Goal: Information Seeking & Learning: Learn about a topic

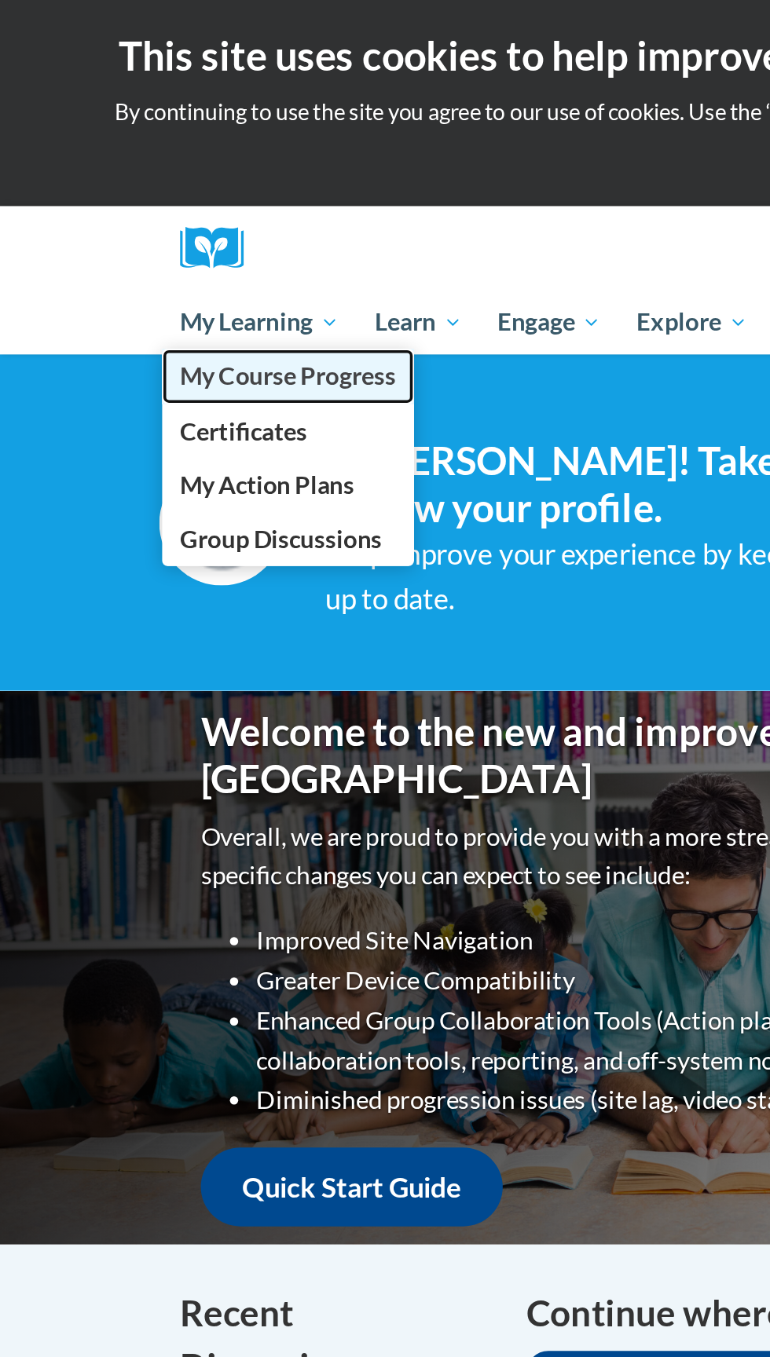
click at [190, 224] on link "My Course Progress" at bounding box center [163, 213] width 143 height 31
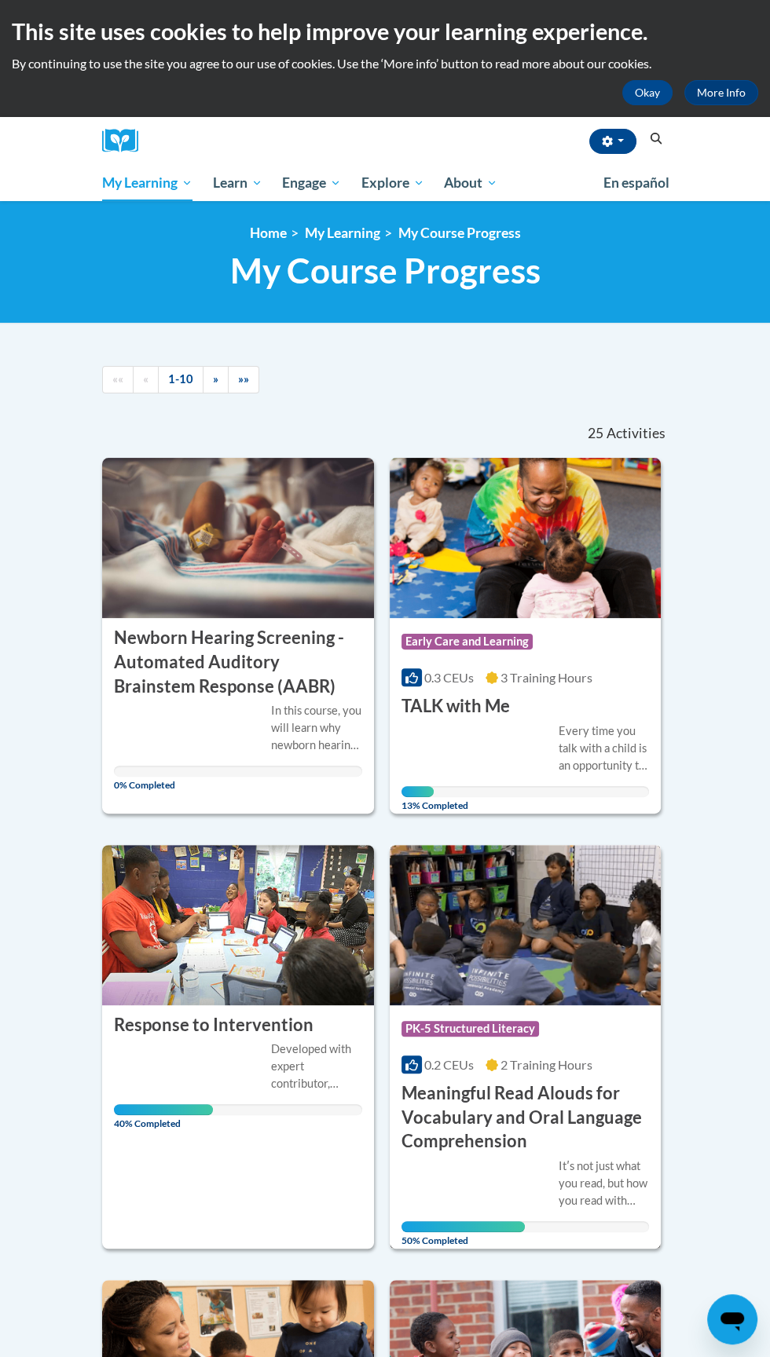
click at [639, 1084] on h3 "Meaningful Read Alouds for Vocabulary and Oral Language Comprehension" at bounding box center [525, 1117] width 248 height 72
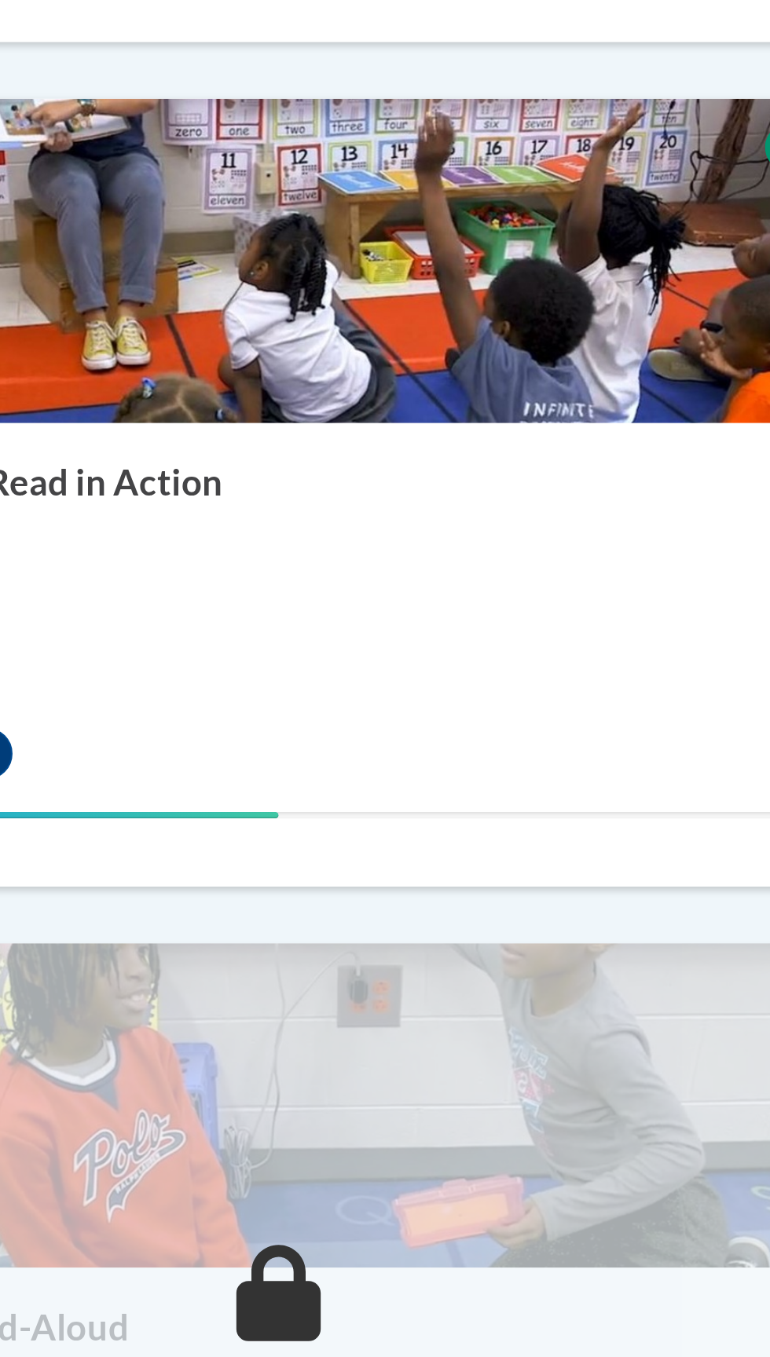
scroll to position [1546, 0]
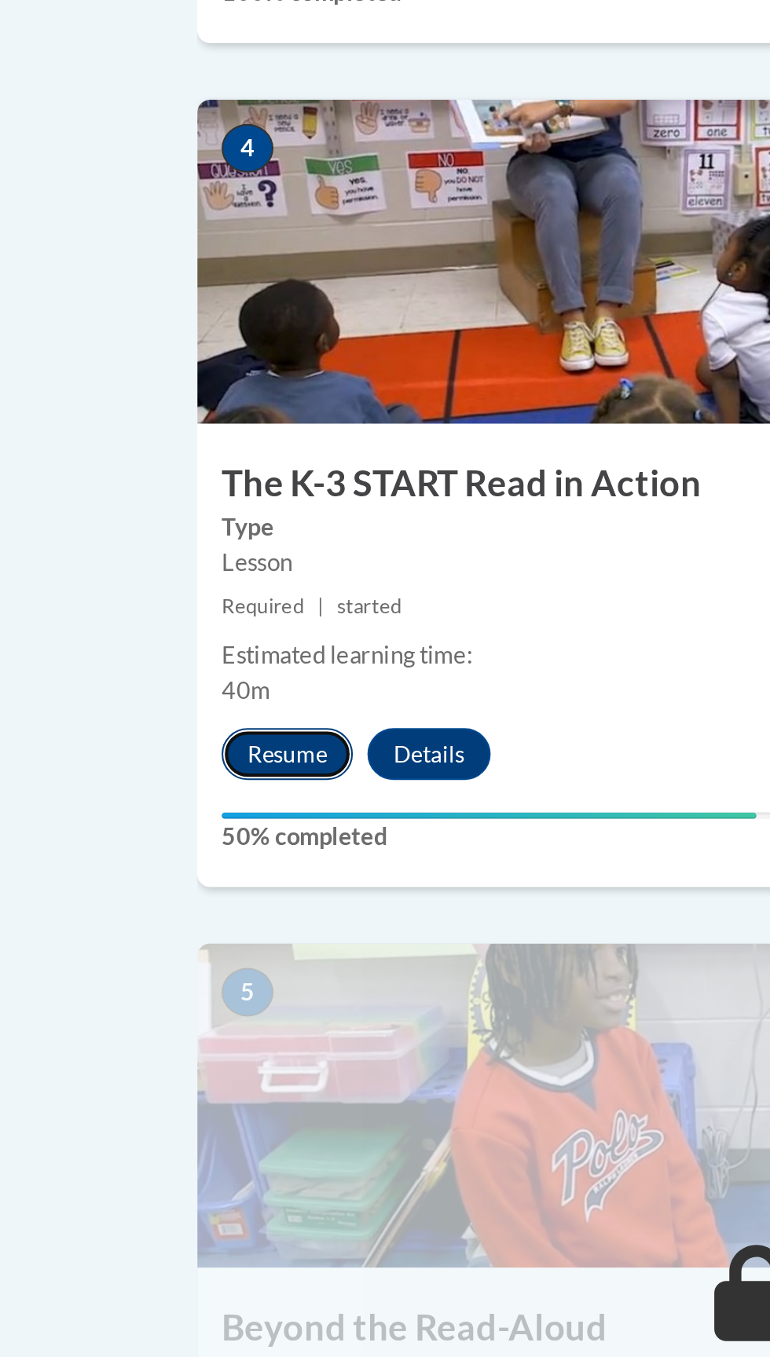
click at [172, 686] on button "Resume" at bounding box center [158, 698] width 64 height 25
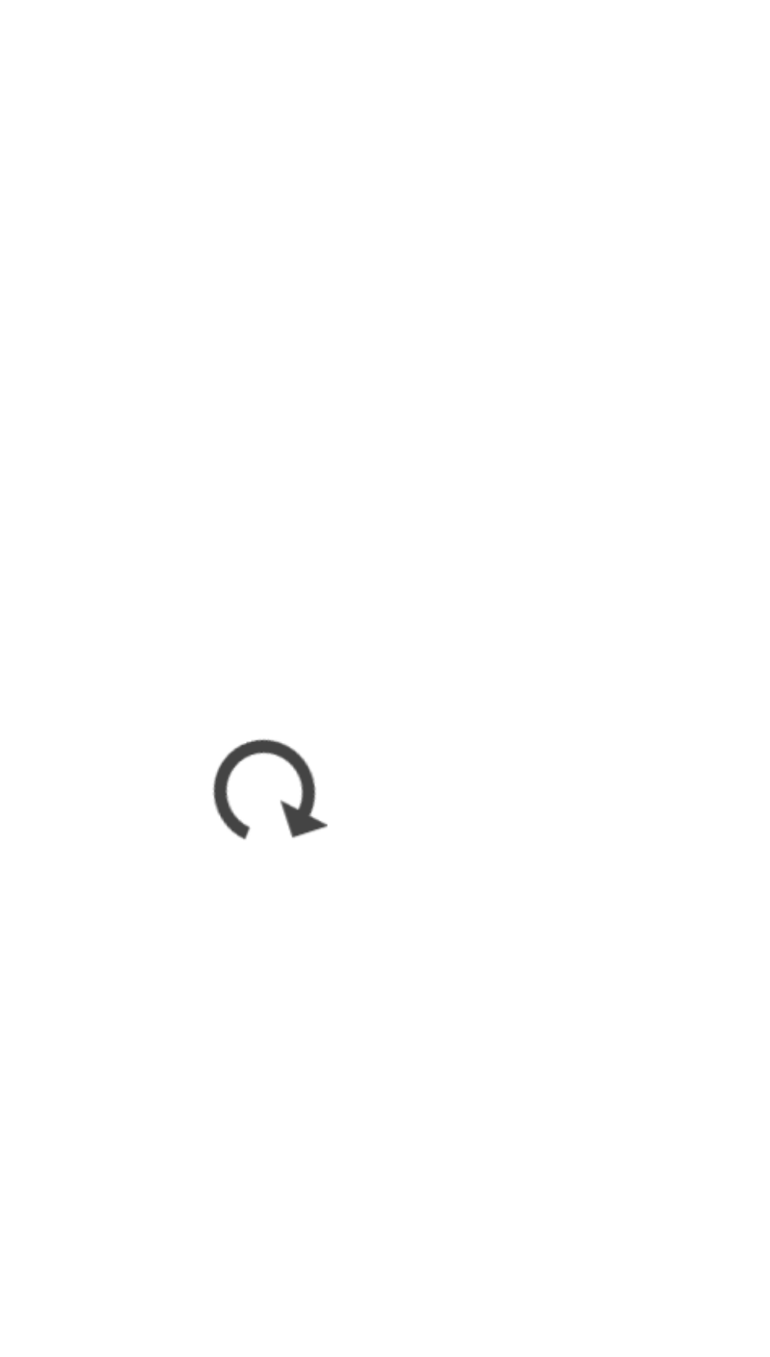
scroll to position [1616, 0]
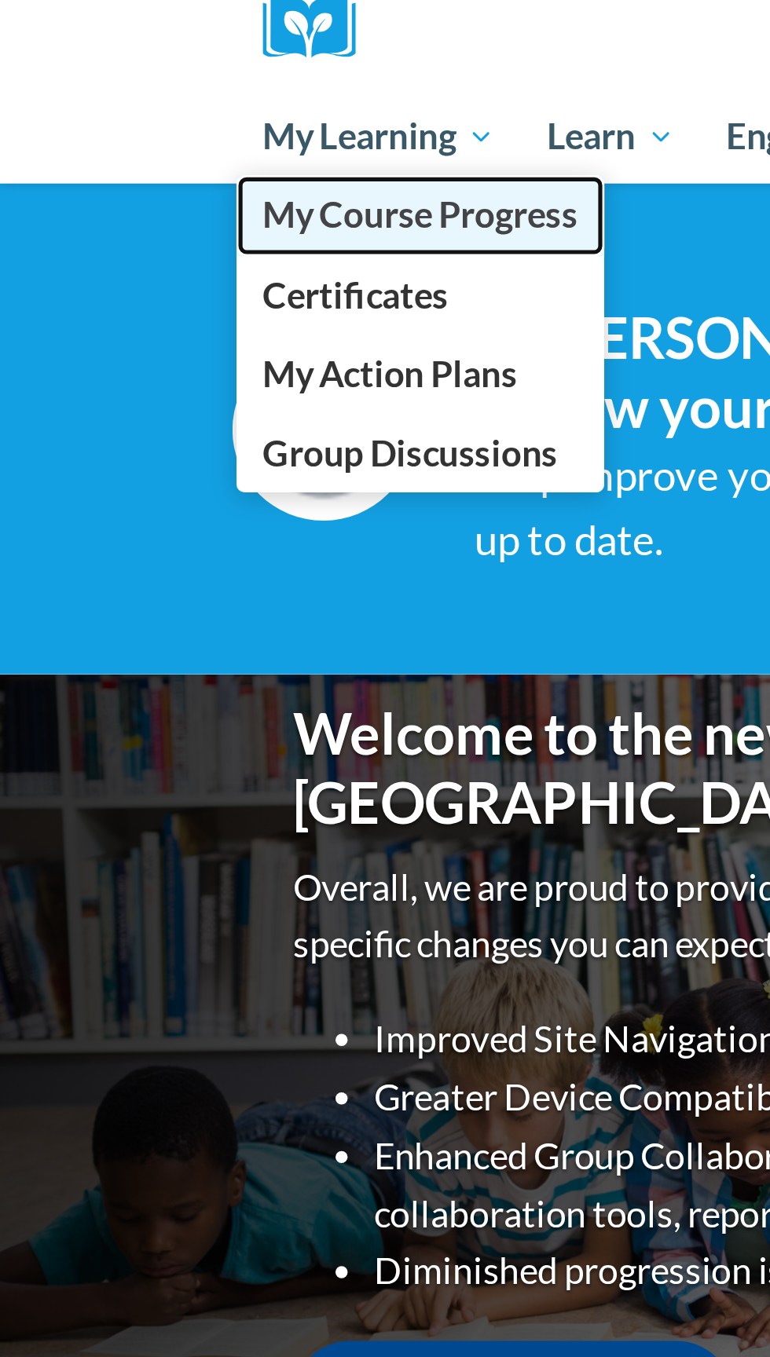
click at [159, 200] on link "My Course Progress" at bounding box center [163, 213] width 143 height 31
click at [184, 214] on span "My Course Progress" at bounding box center [163, 213] width 123 height 16
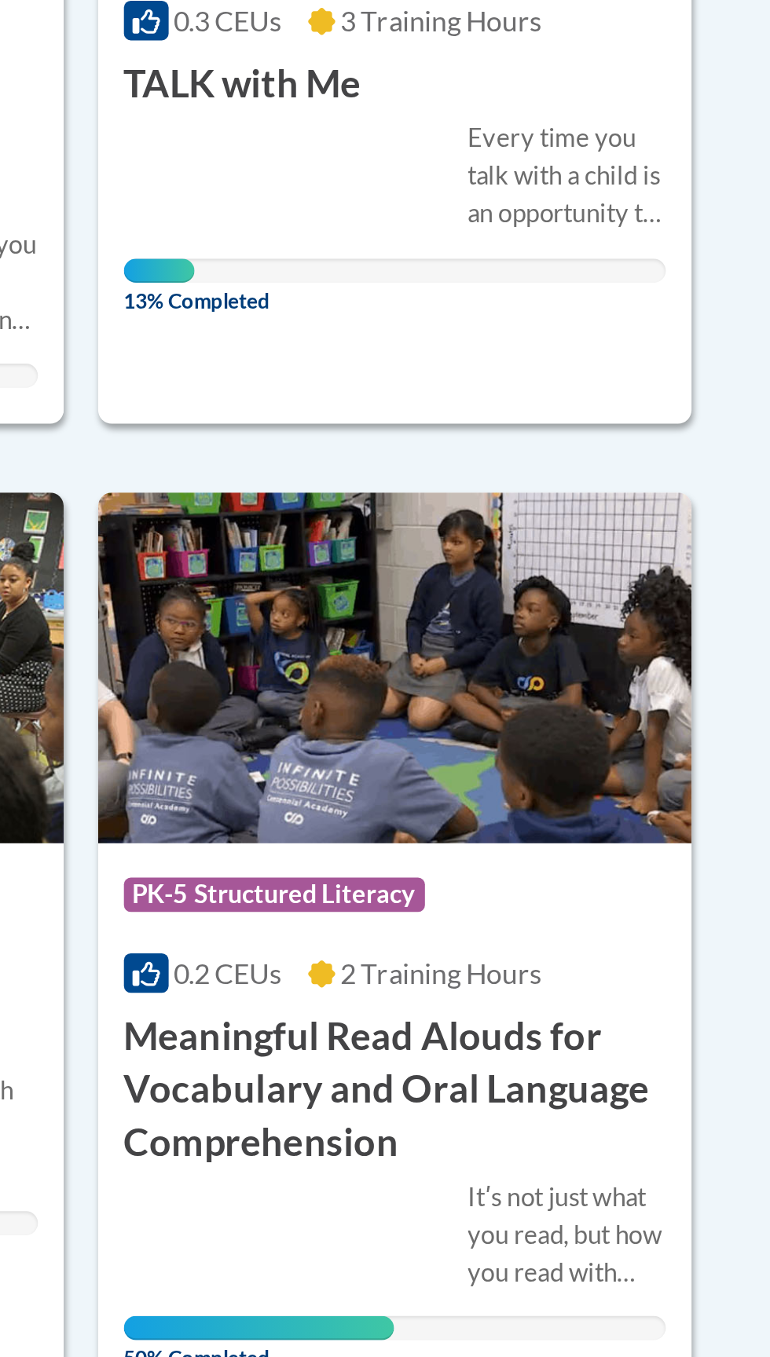
scroll to position [25, 0]
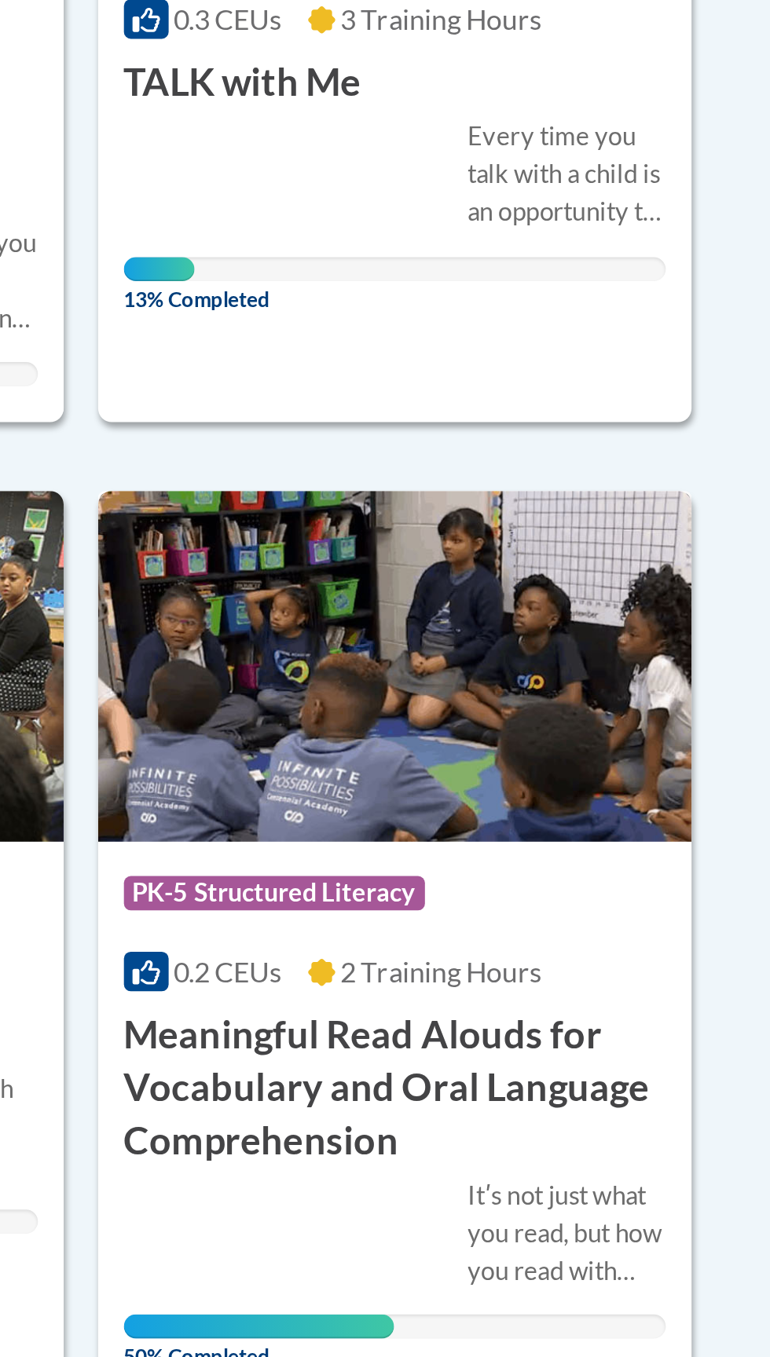
click at [592, 971] on img at bounding box center [526, 948] width 272 height 160
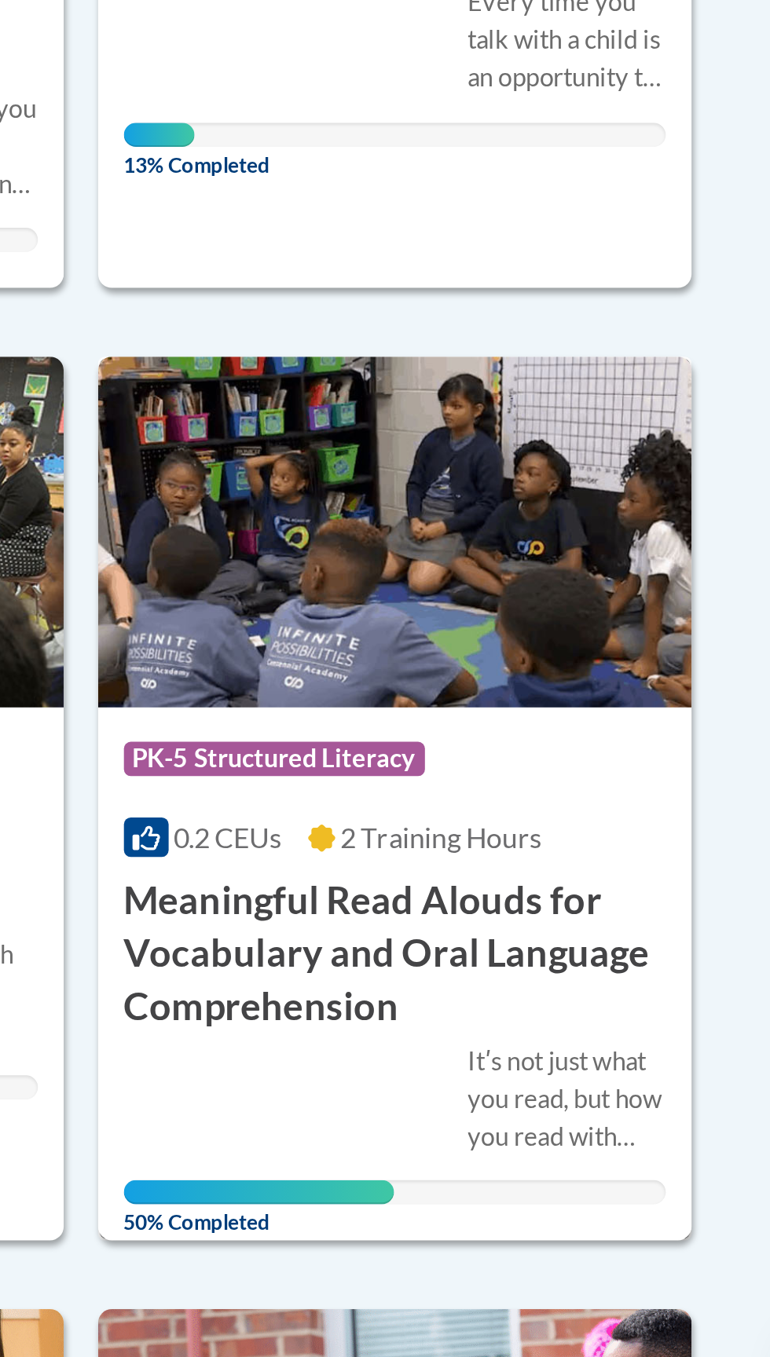
click at [544, 1147] on h3 "Meaningful Read Alouds for Vocabulary and Oral Language Comprehension" at bounding box center [525, 1140] width 248 height 72
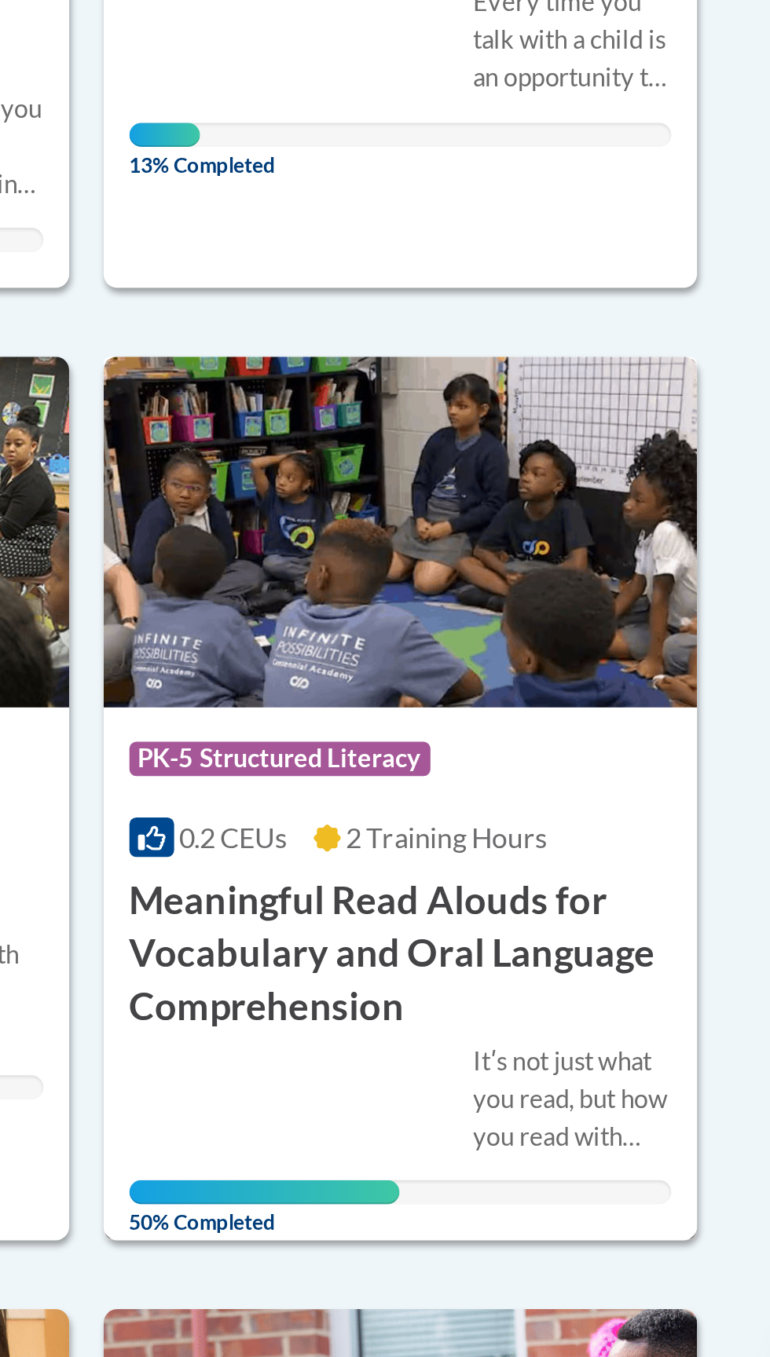
click at [572, 1122] on h3 "Meaningful Read Alouds for Vocabulary and Oral Language Comprehension" at bounding box center [525, 1140] width 248 height 72
click at [607, 1015] on img at bounding box center [526, 948] width 272 height 160
click at [539, 1140] on h3 "Meaningful Read Alouds for Vocabulary and Oral Language Comprehension" at bounding box center [525, 1140] width 248 height 72
click at [540, 1154] on h3 "Meaningful Read Alouds for Vocabulary and Oral Language Comprehension" at bounding box center [525, 1140] width 248 height 72
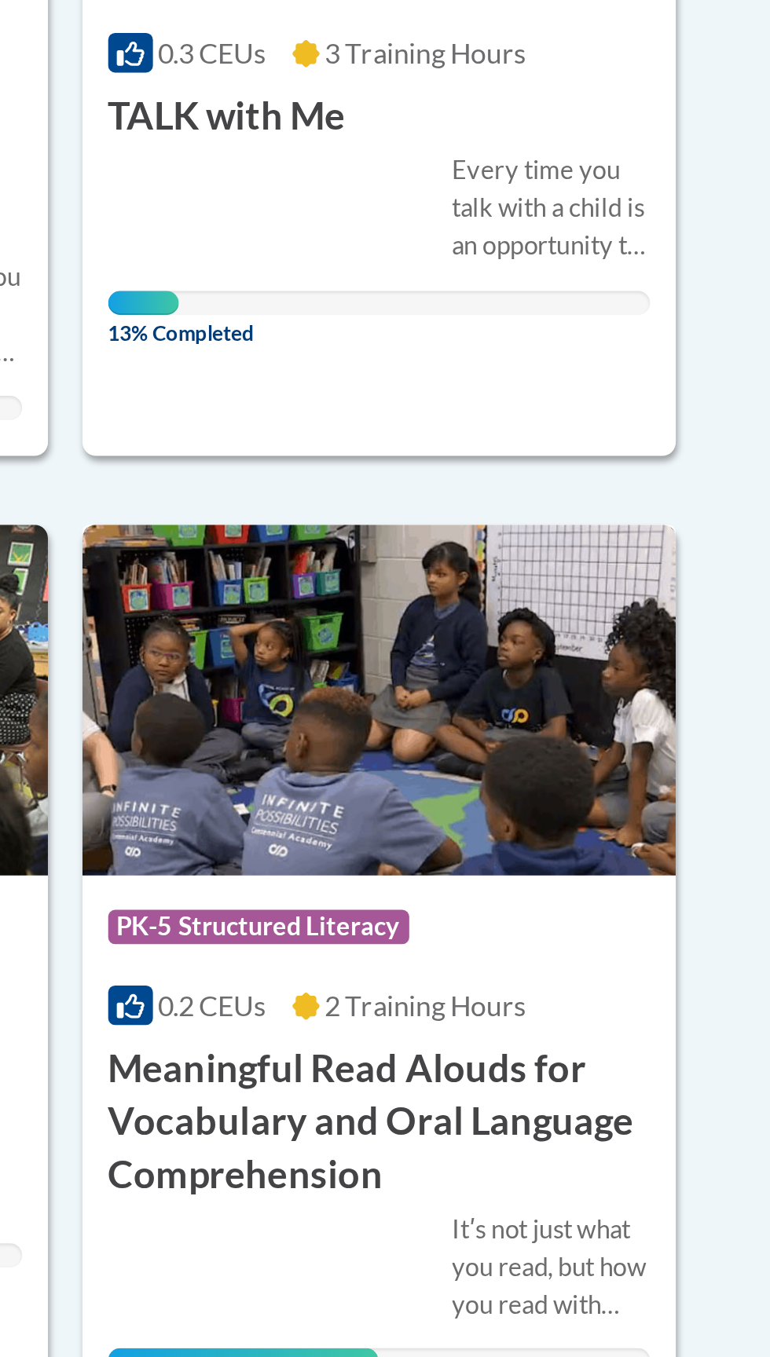
click at [598, 1024] on img at bounding box center [526, 948] width 272 height 160
click at [523, 1139] on h3 "Meaningful Read Alouds for Vocabulary and Oral Language Comprehension" at bounding box center [525, 1140] width 248 height 72
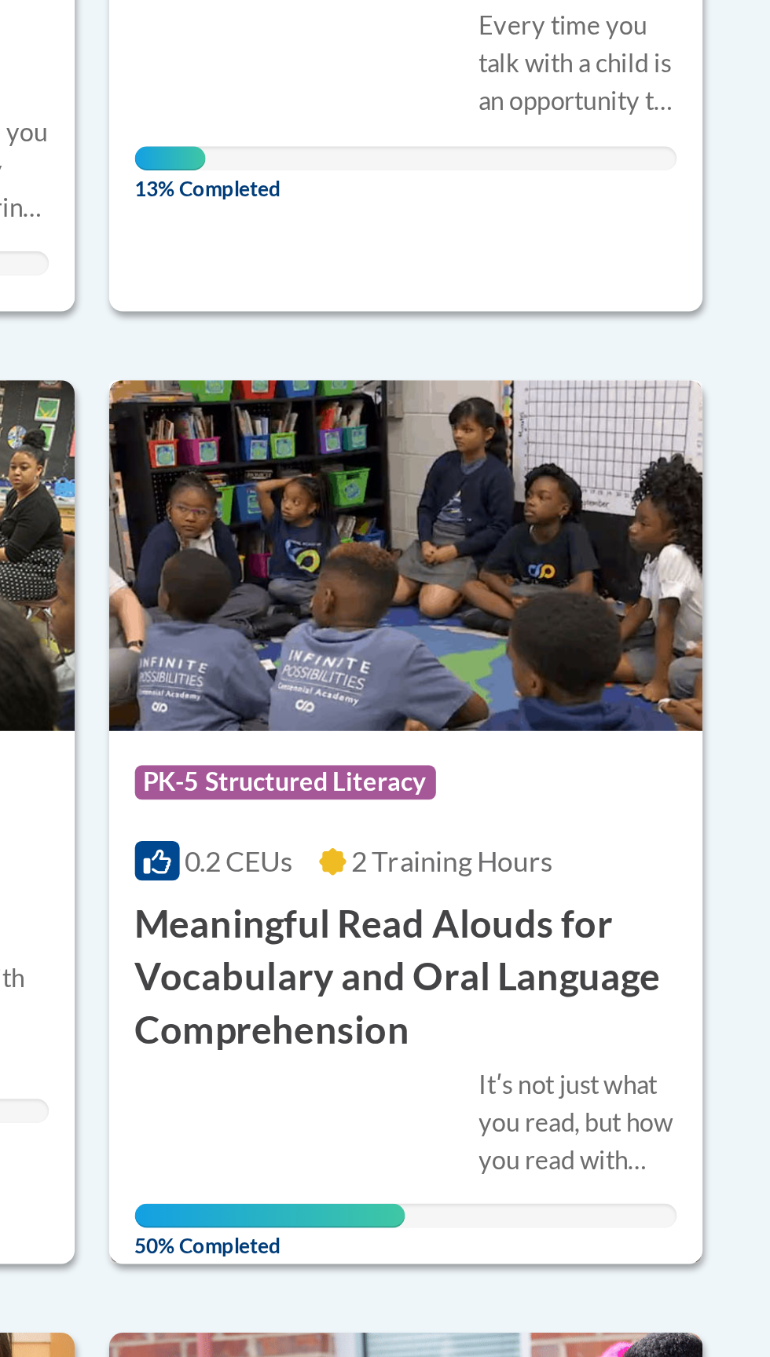
scroll to position [437, 0]
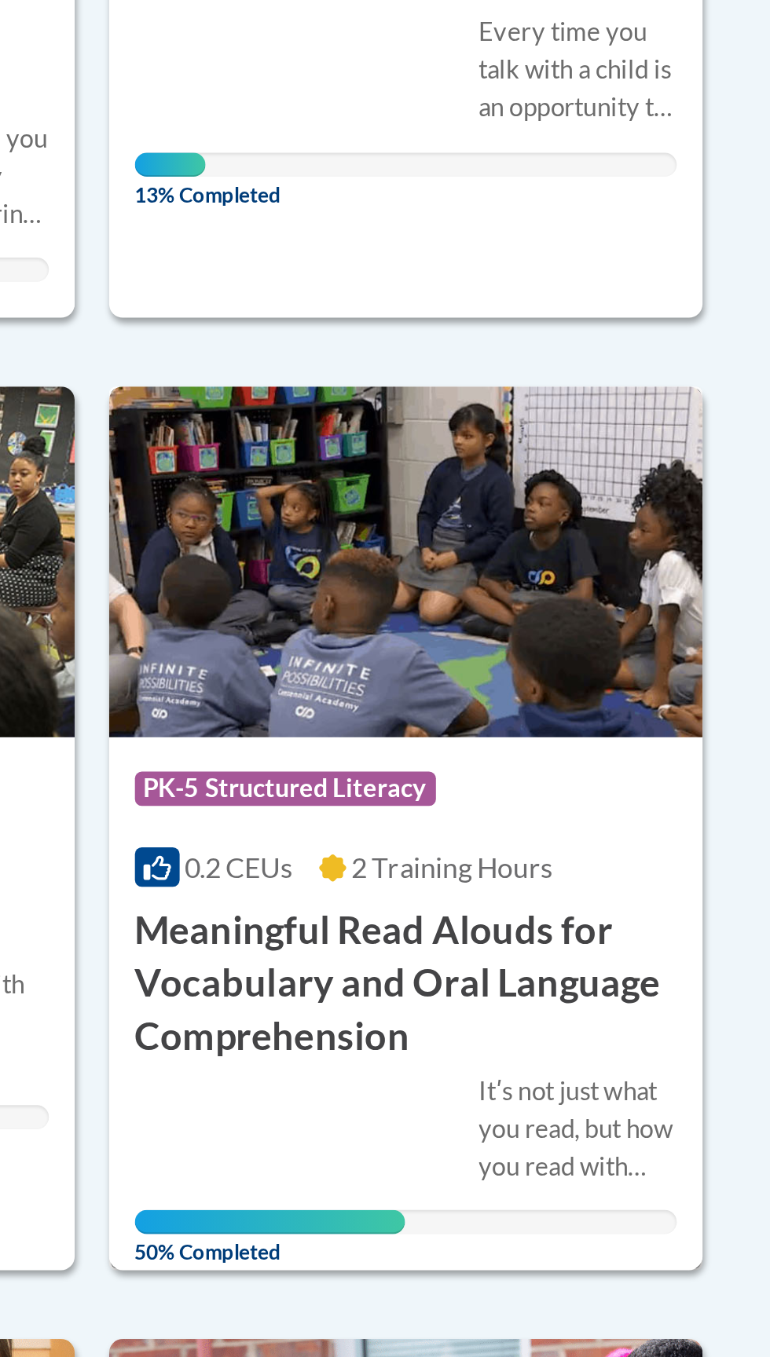
click at [540, 578] on img at bounding box center [526, 536] width 272 height 160
click at [558, 573] on img at bounding box center [526, 536] width 272 height 160
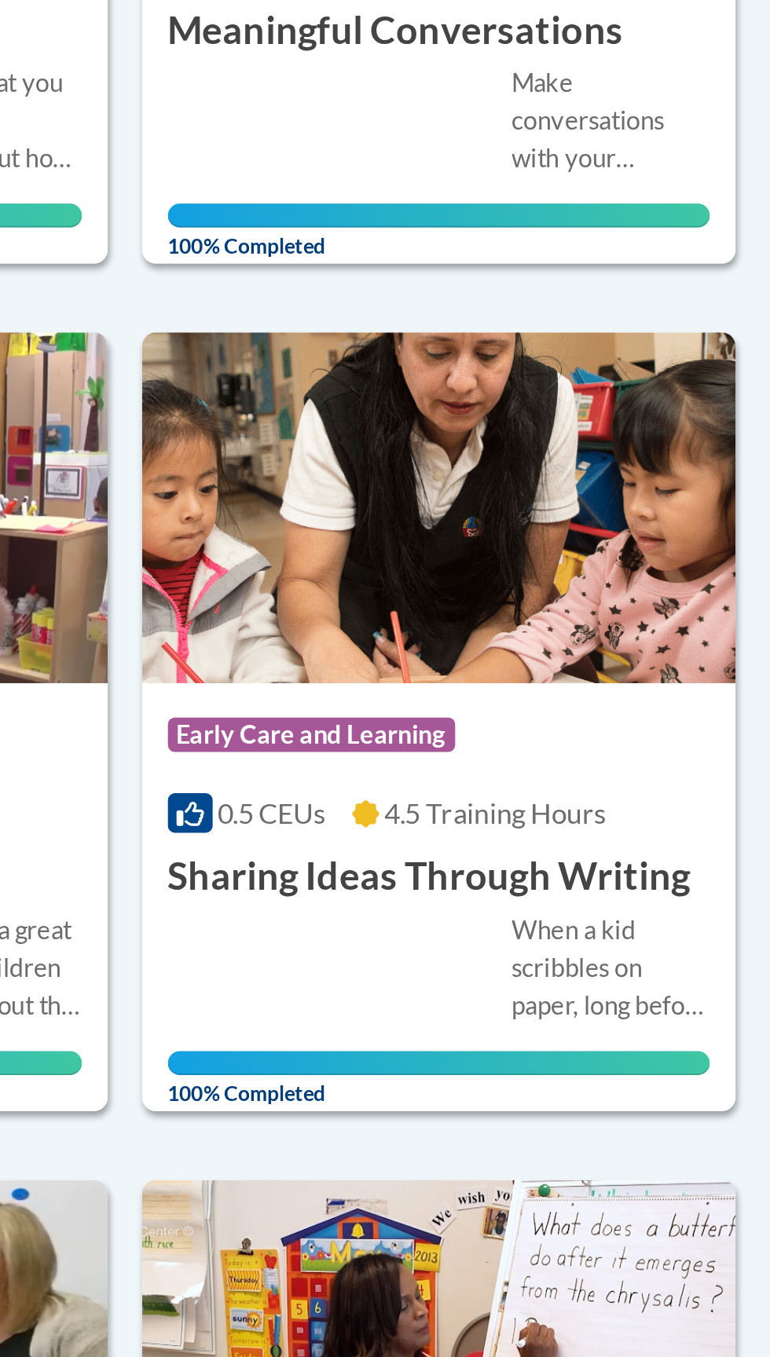
scroll to position [851, 0]
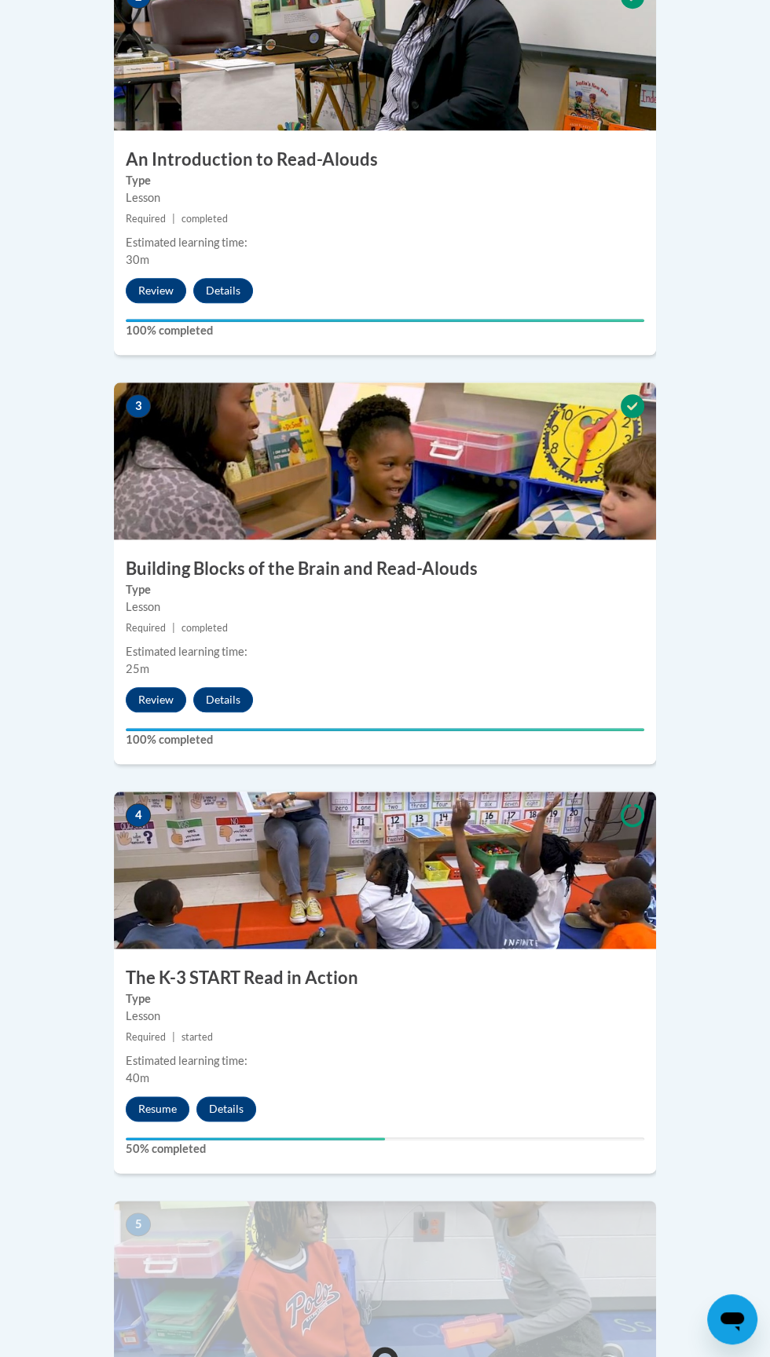
scroll to position [1147, 0]
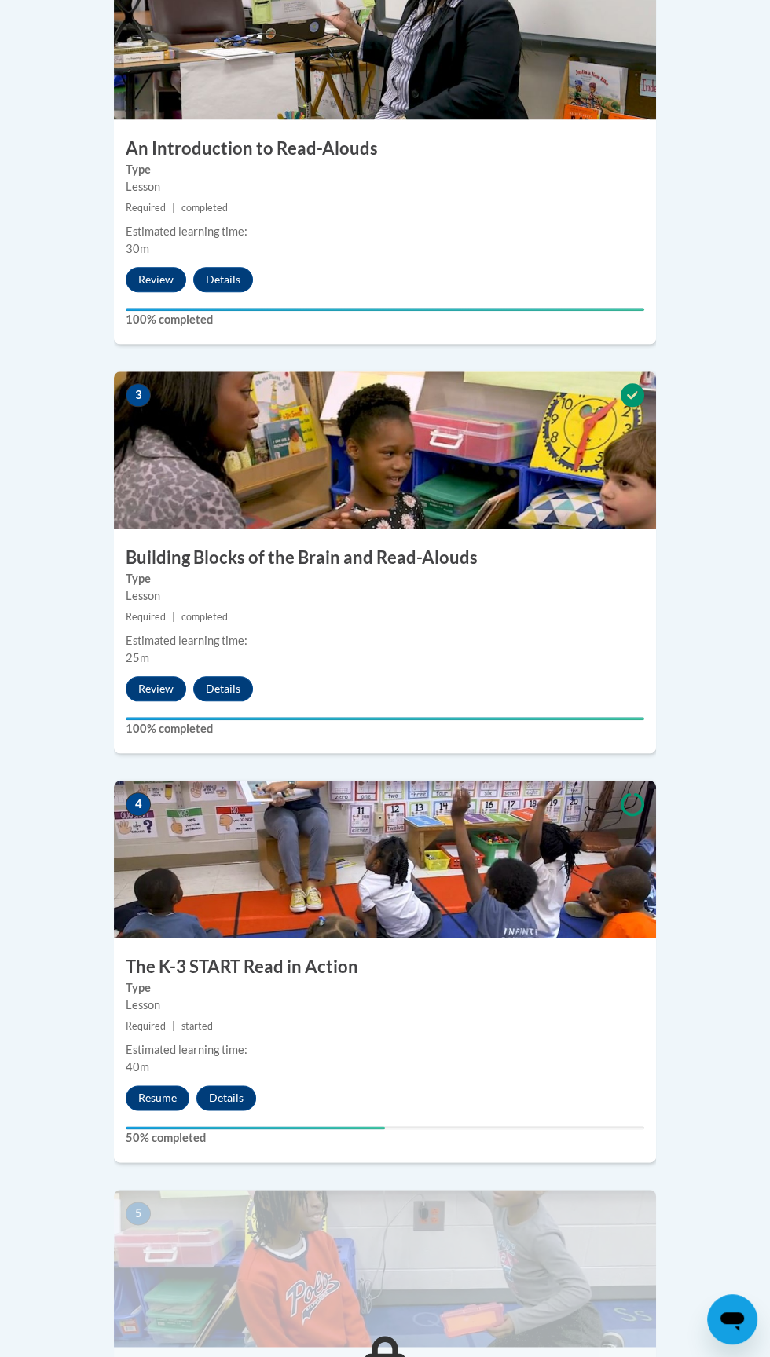
click at [457, 890] on img at bounding box center [385, 859] width 542 height 157
click at [459, 871] on img at bounding box center [385, 859] width 542 height 157
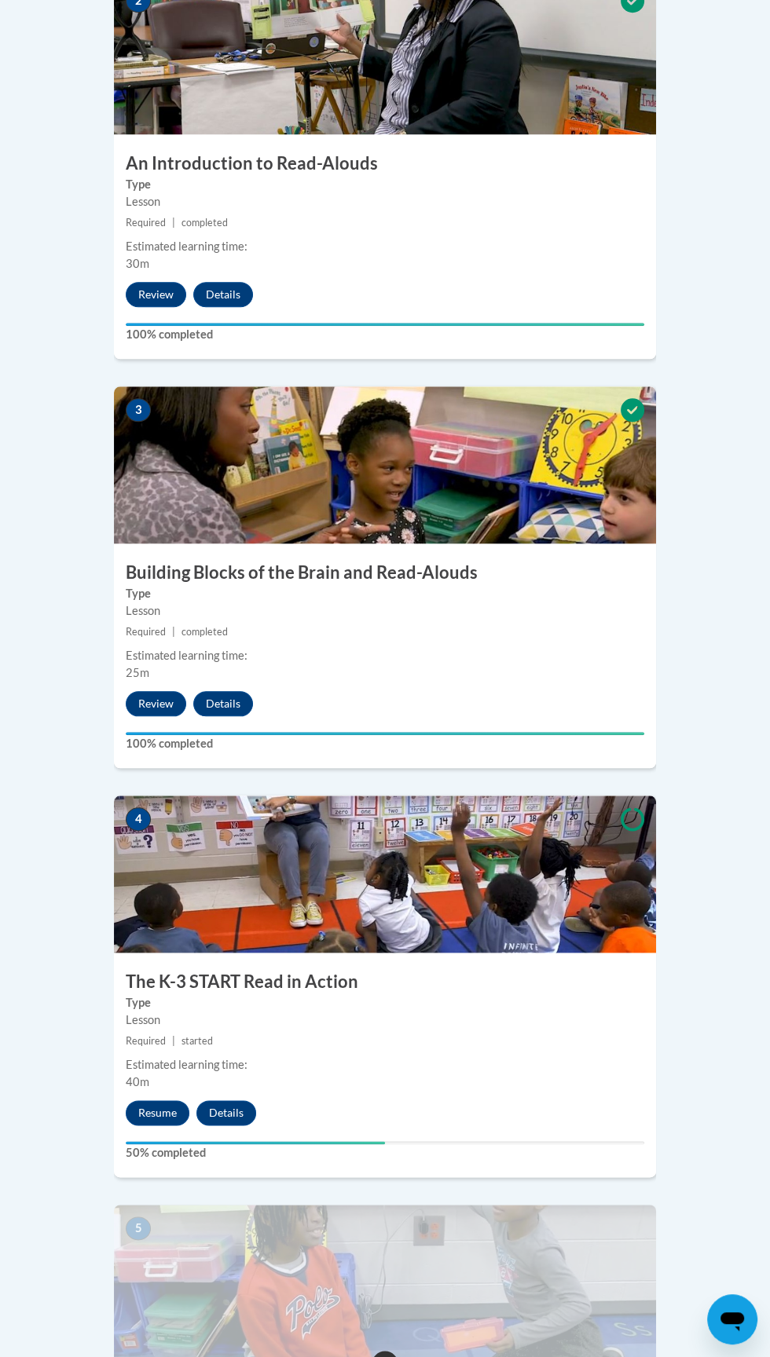
click at [507, 970] on h3 "The K-3 START Read in Action" at bounding box center [385, 982] width 542 height 24
click at [491, 970] on h3 "The K-3 START Read in Action" at bounding box center [385, 982] width 542 height 24
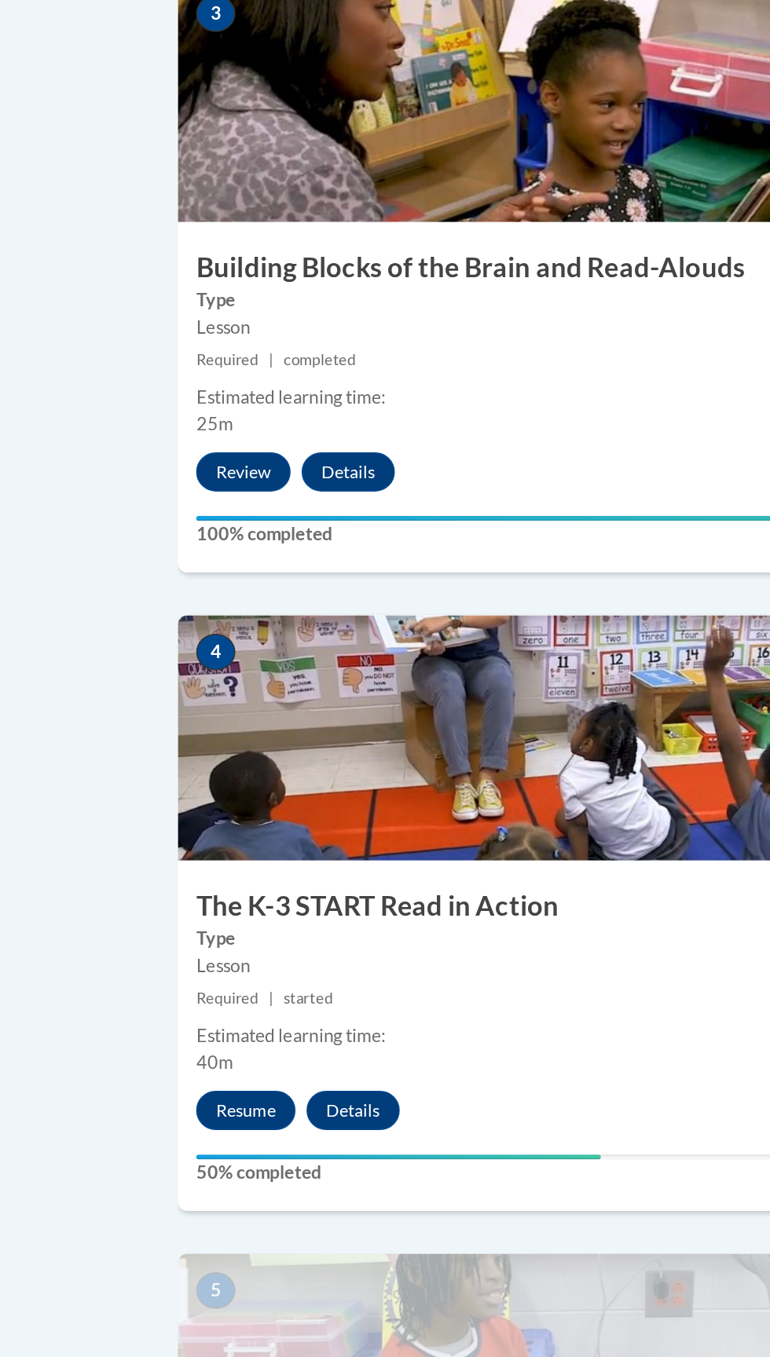
click at [161, 1144] on label "50% completed" at bounding box center [385, 1152] width 518 height 17
click at [163, 1100] on button "Resume" at bounding box center [158, 1112] width 64 height 25
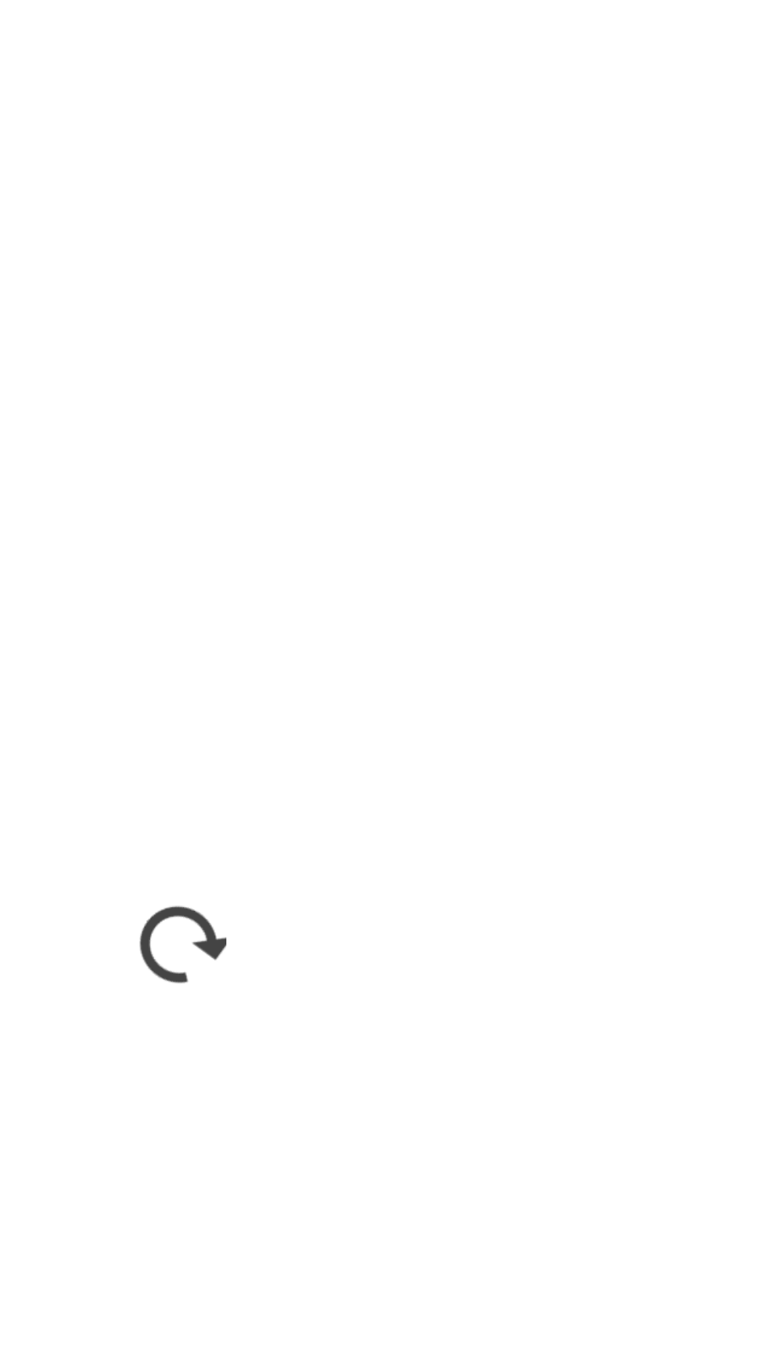
scroll to position [1156, 0]
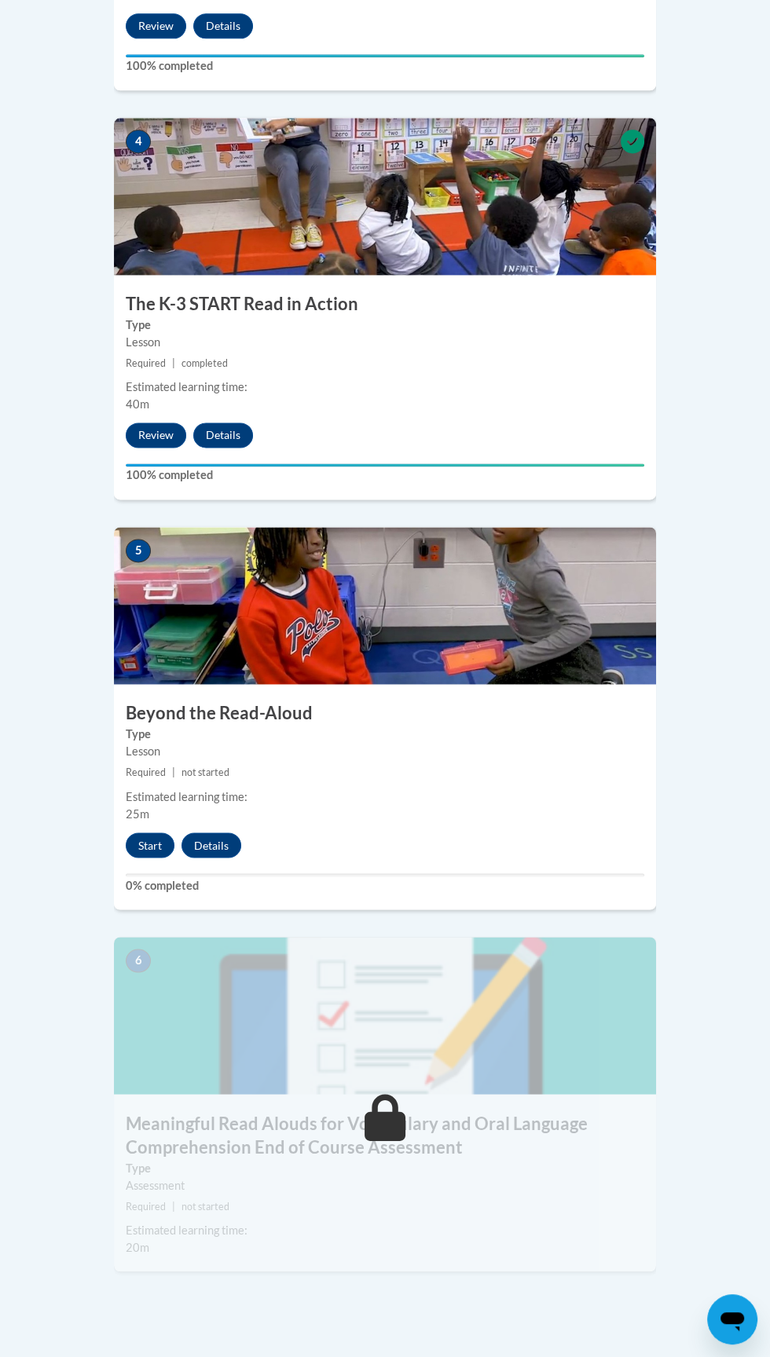
scroll to position [1810, 0]
click at [159, 833] on button "Start" at bounding box center [150, 845] width 49 height 25
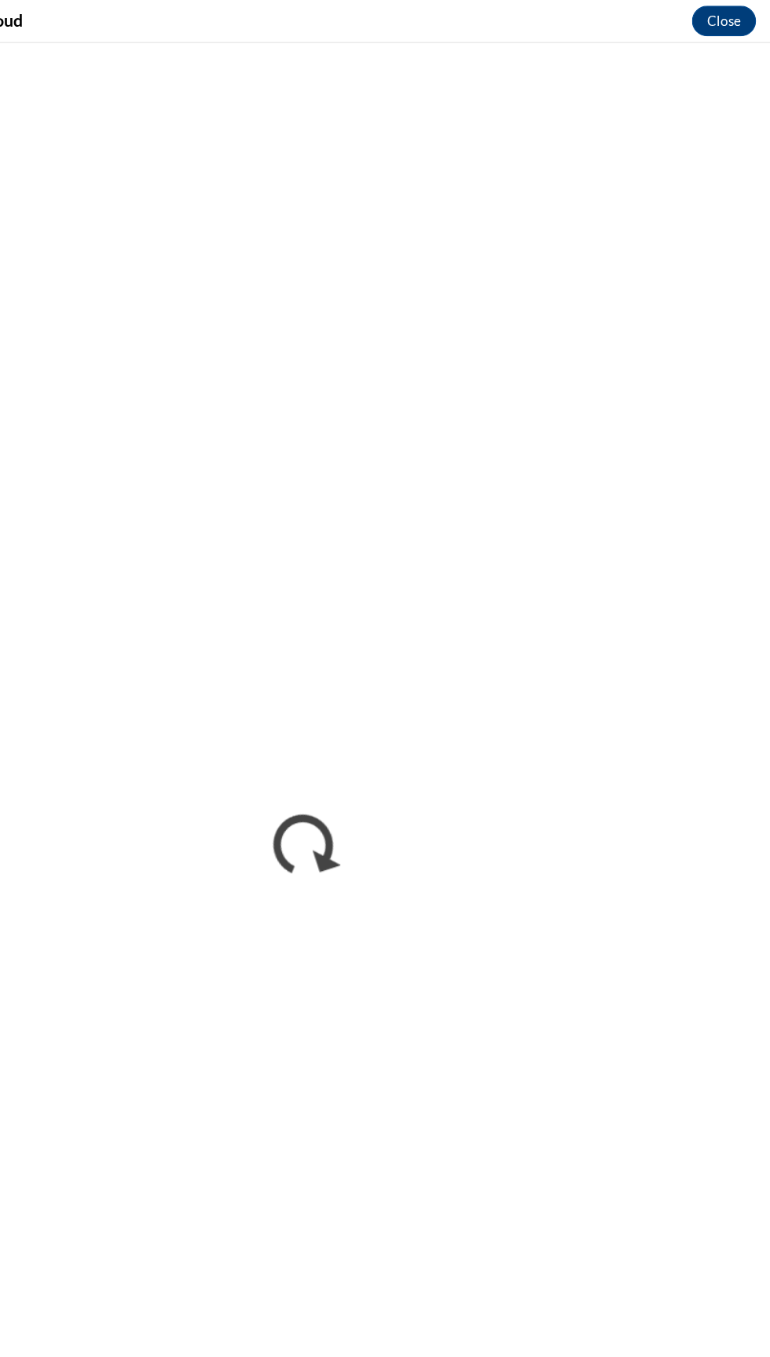
scroll to position [2160, 0]
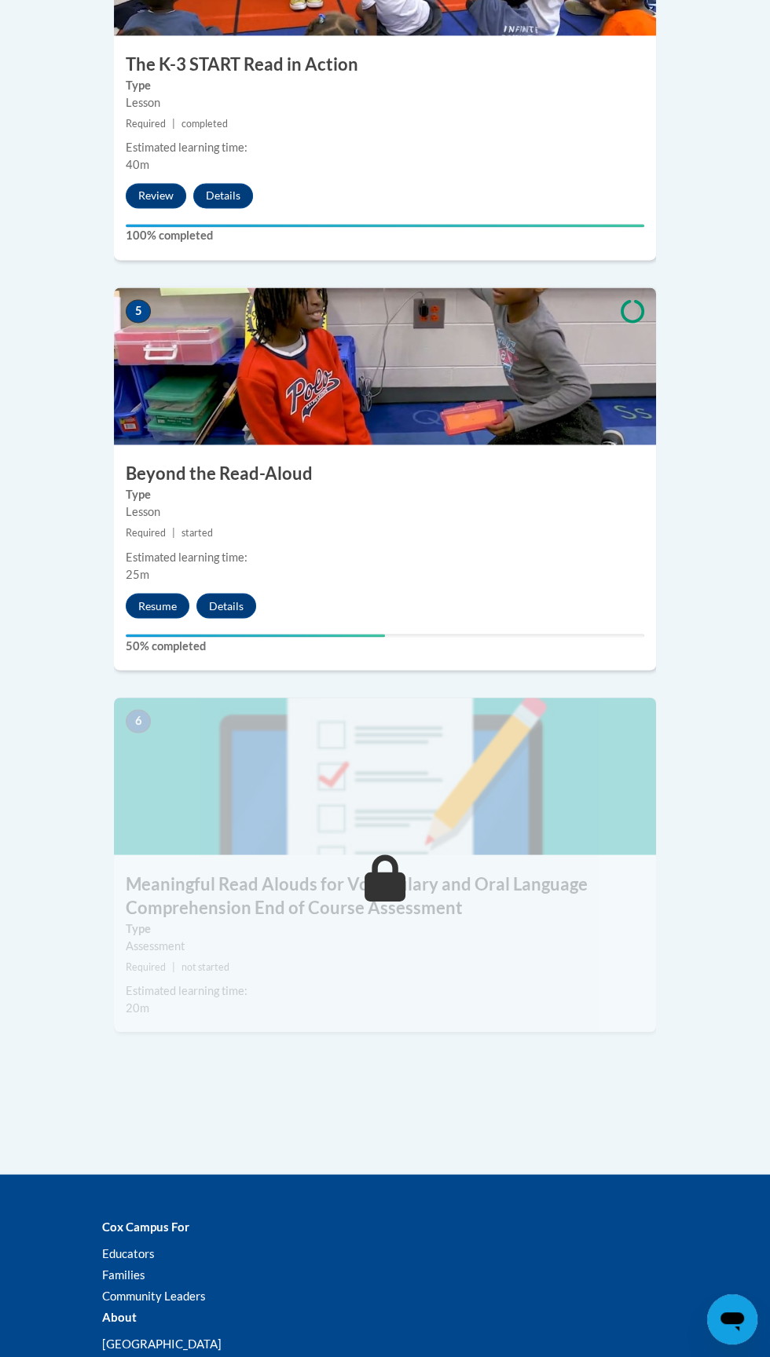
scroll to position [2047, 0]
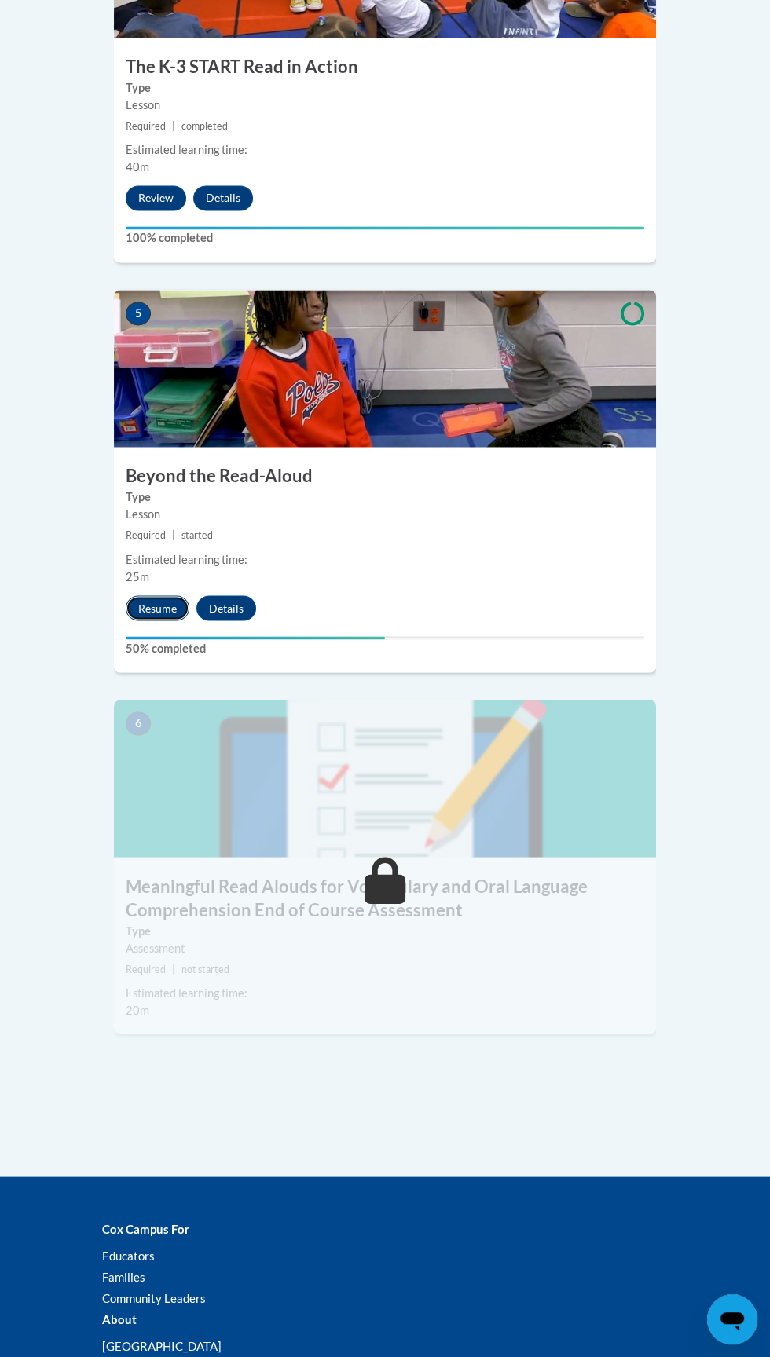
click at [148, 595] on button "Resume" at bounding box center [158, 607] width 64 height 25
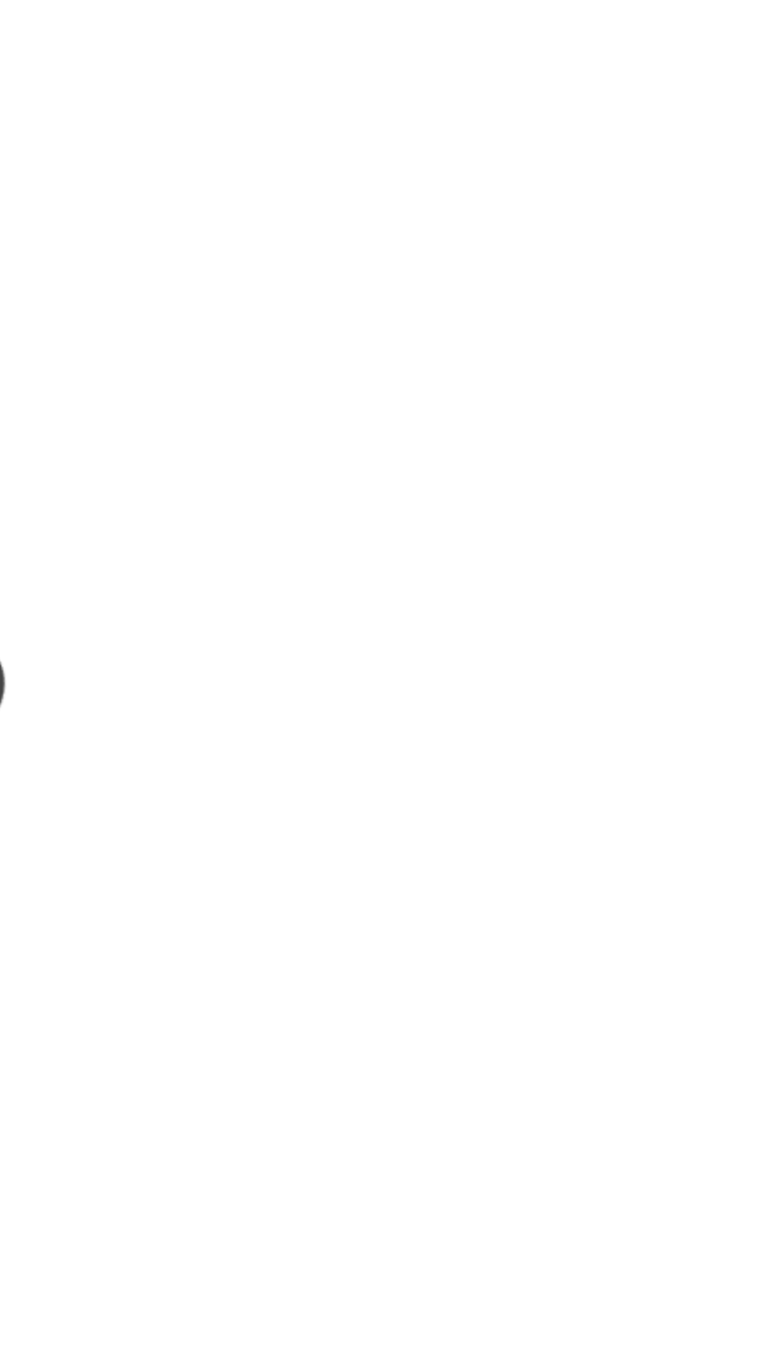
scroll to position [0, 0]
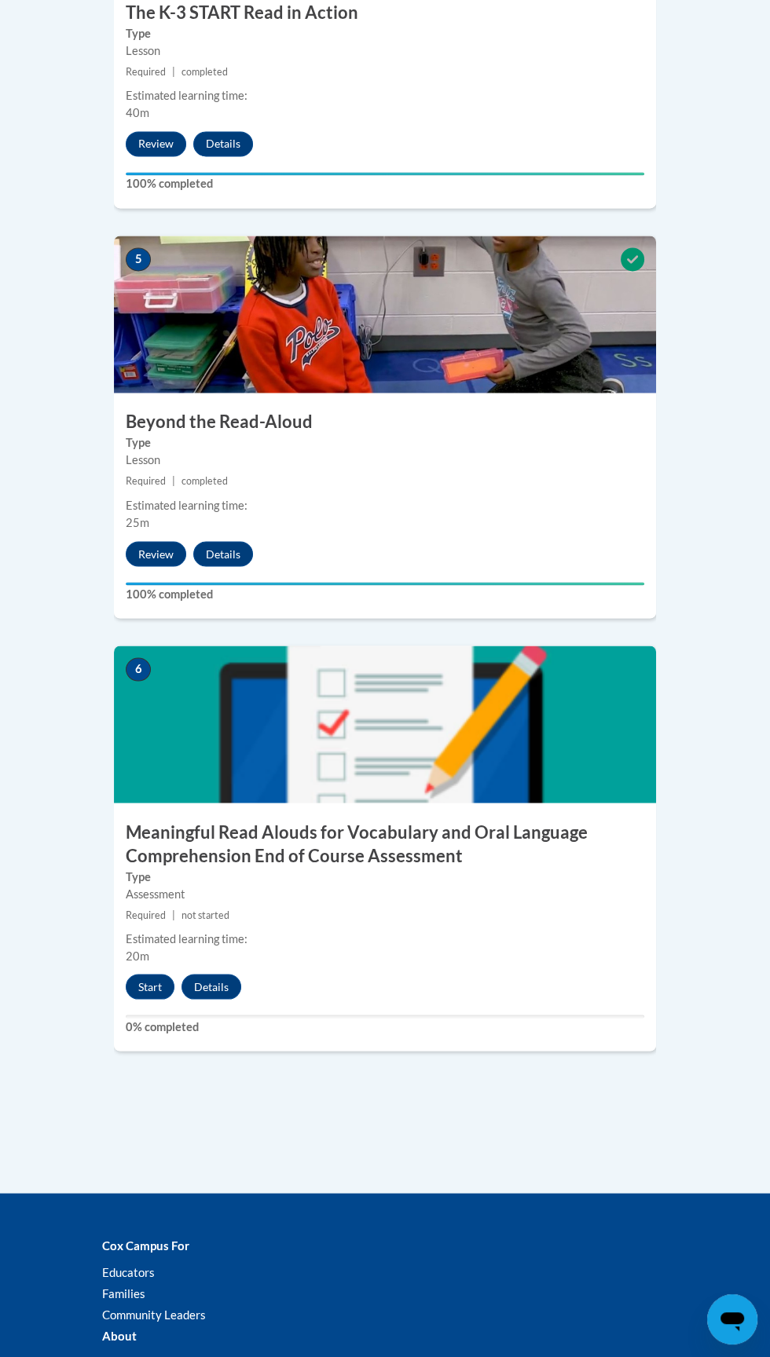
scroll to position [2436, 0]
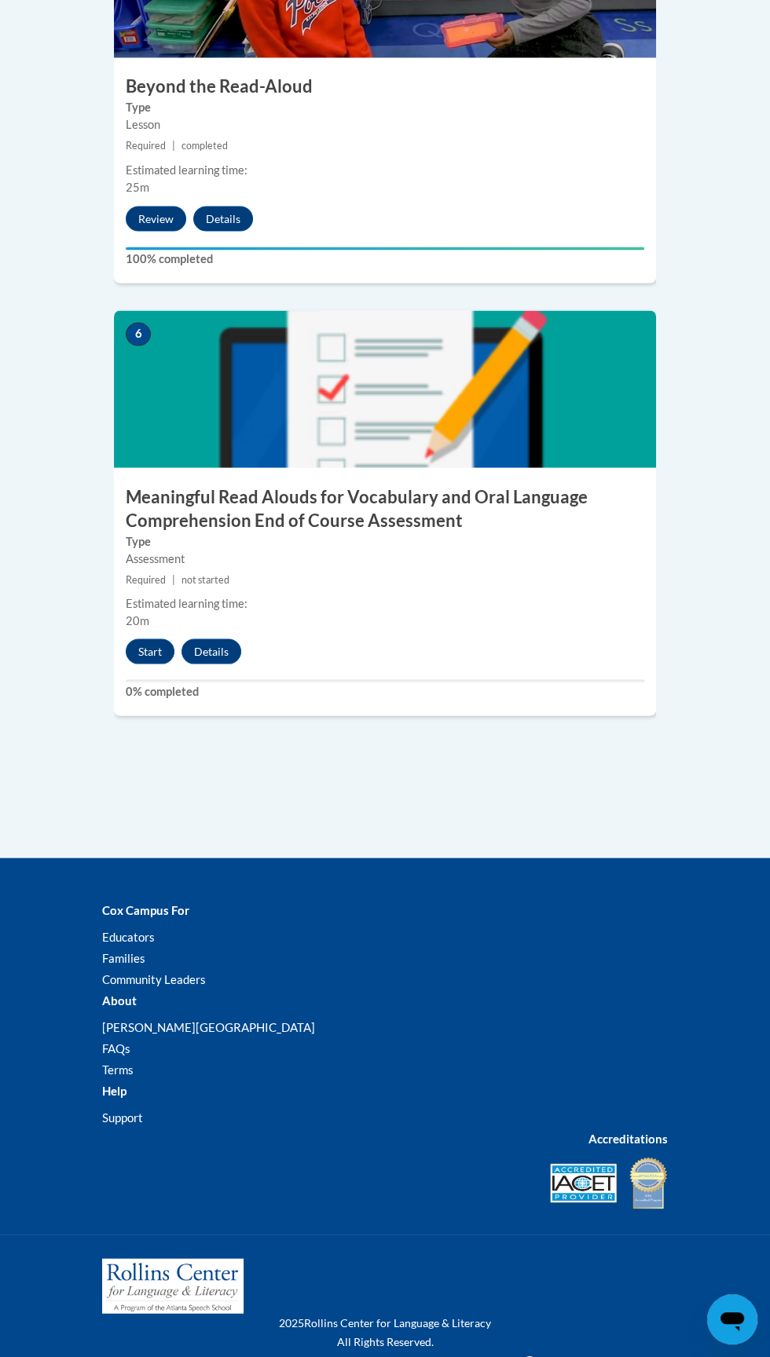
click at [131, 682] on label "0% completed" at bounding box center [385, 690] width 518 height 17
click at [150, 639] on button "Start" at bounding box center [150, 651] width 49 height 25
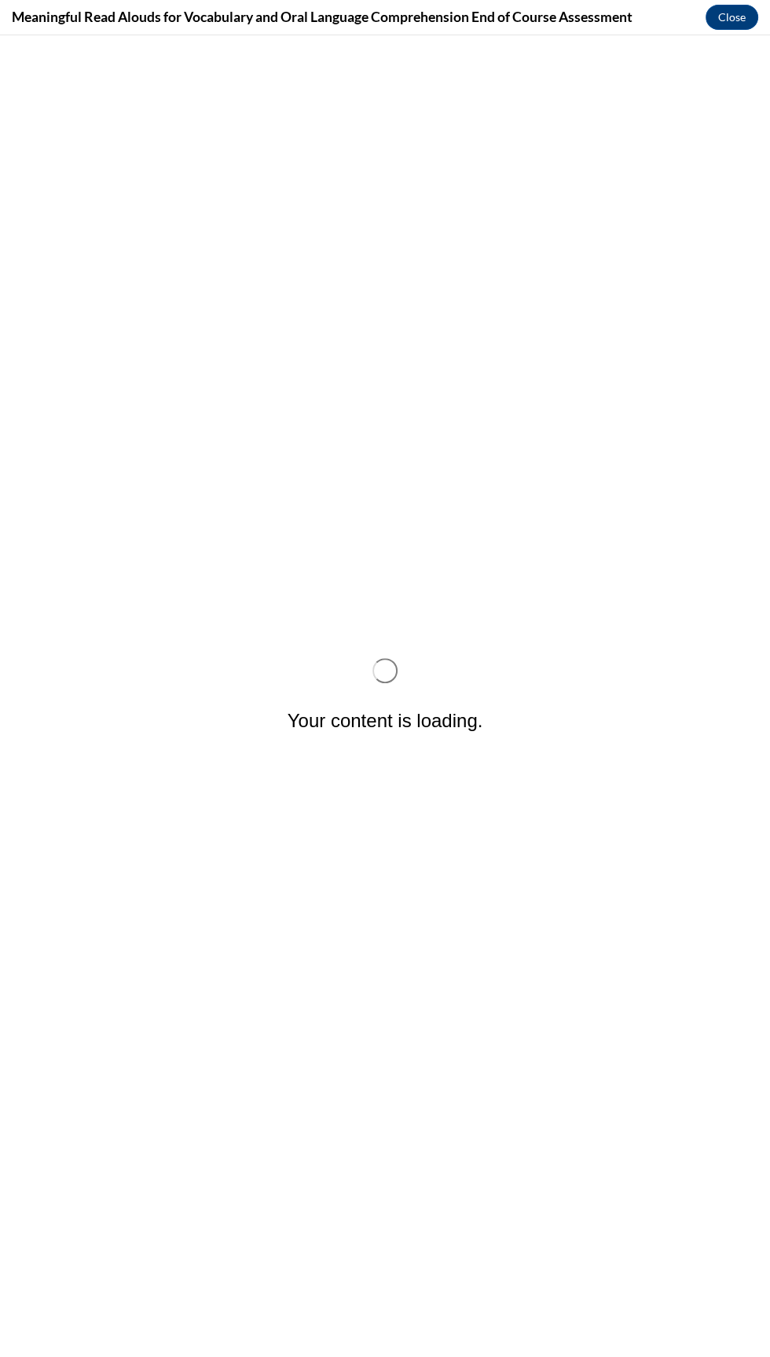
scroll to position [0, 0]
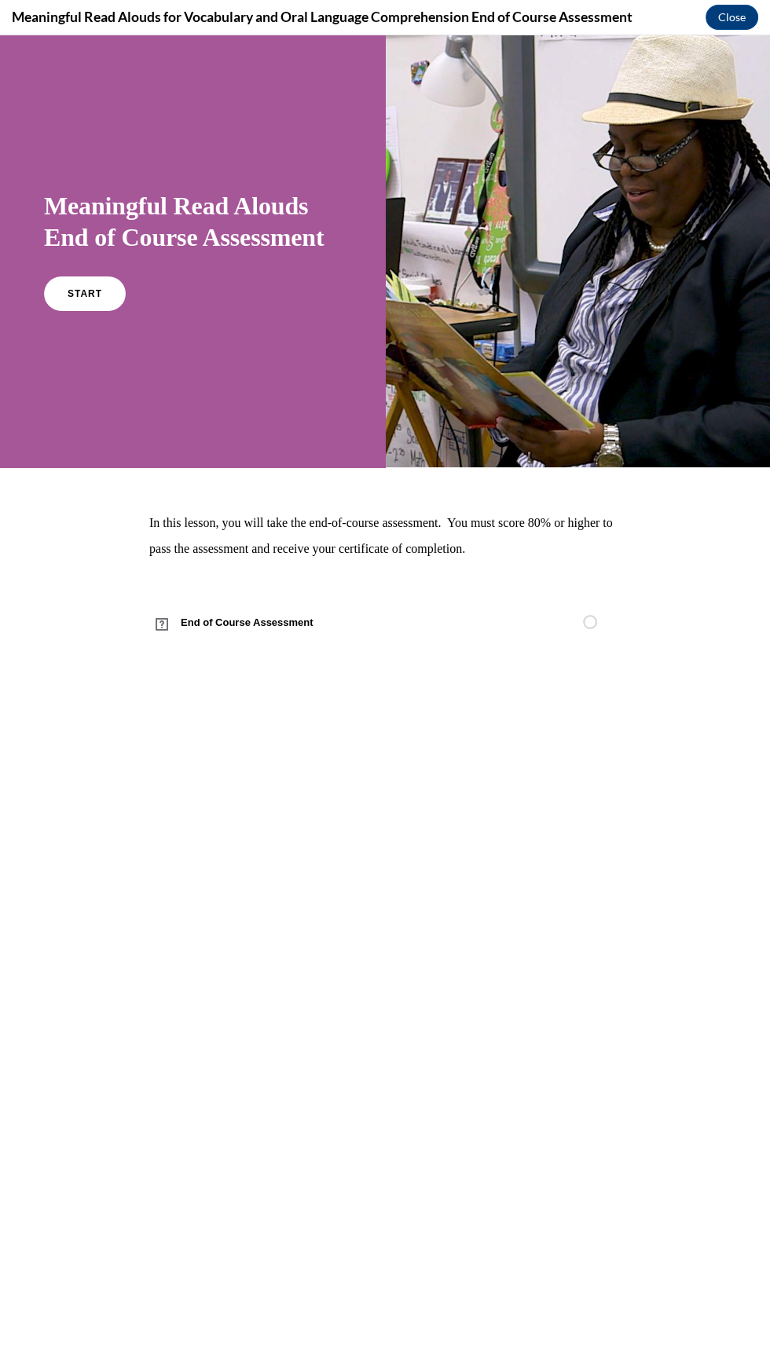
click at [105, 310] on div "START" at bounding box center [192, 300] width 297 height 48
click at [93, 303] on link "START" at bounding box center [85, 294] width 86 height 36
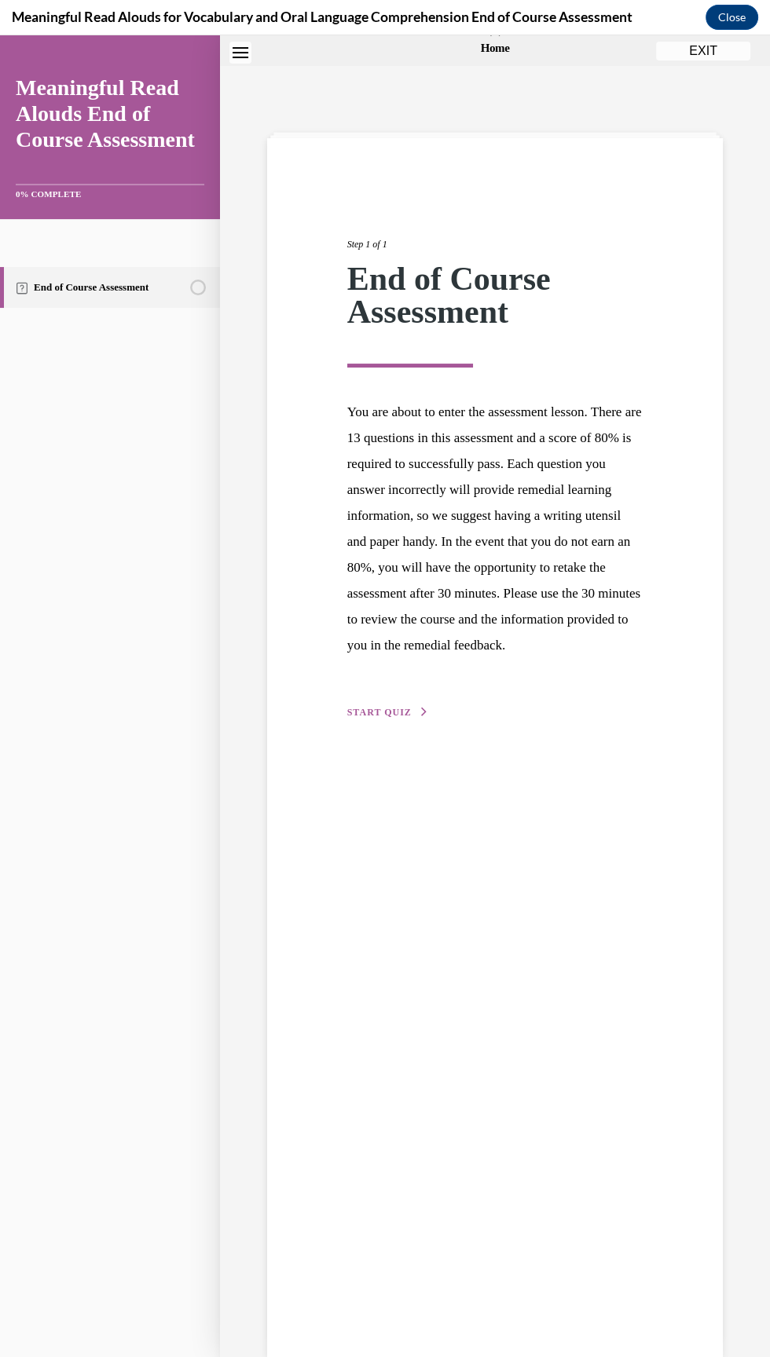
scroll to position [10, 0]
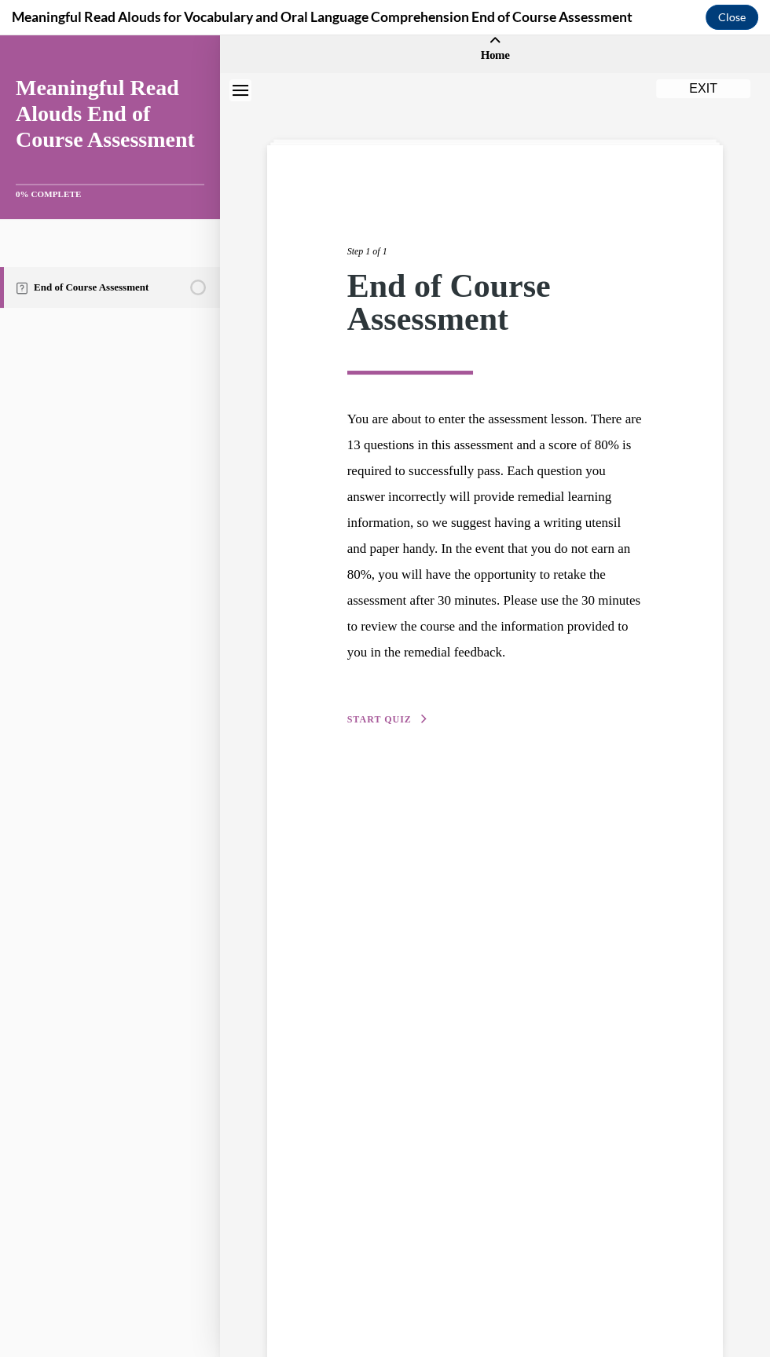
click at [421, 723] on icon "button" at bounding box center [423, 719] width 9 height 9
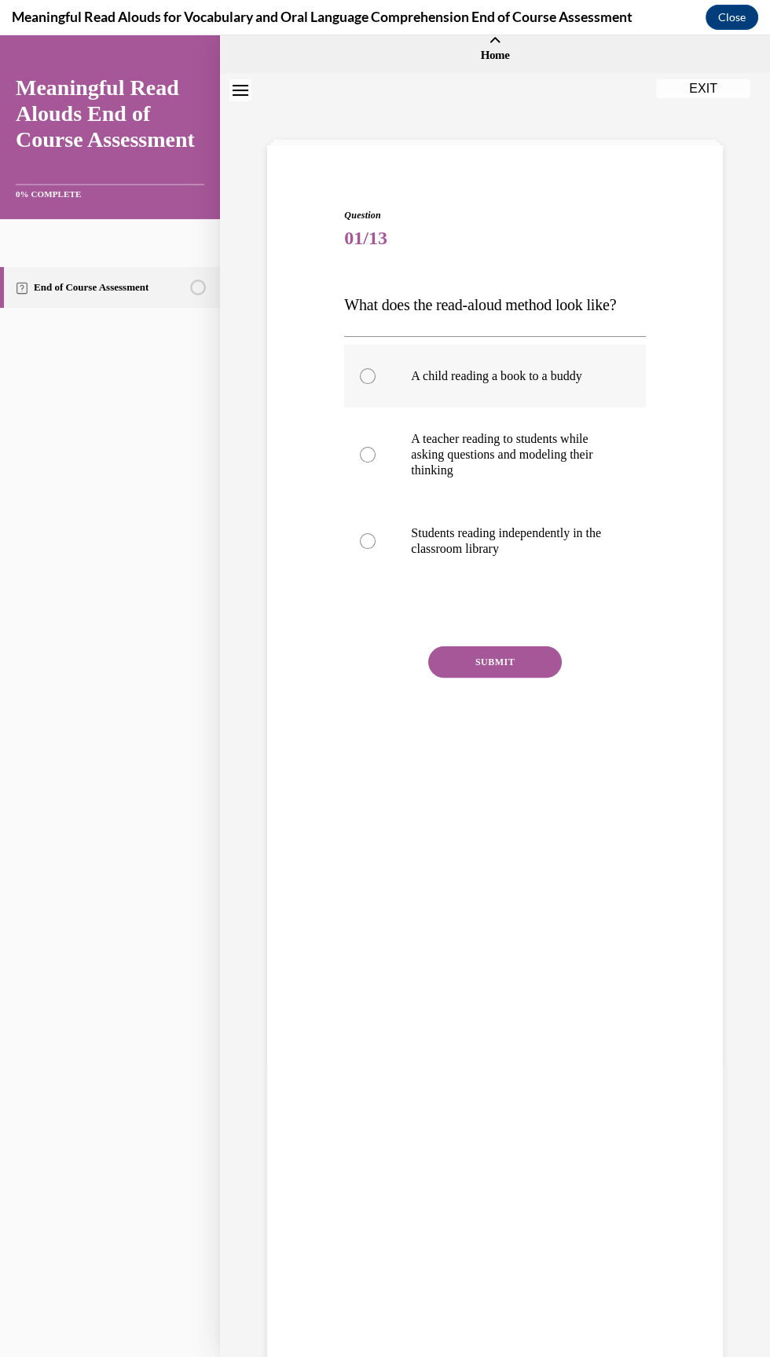
click at [560, 377] on p "A child reading a book to a buddy" at bounding box center [508, 376] width 195 height 16
click at [375, 377] on input "A child reading a book to a buddy" at bounding box center [368, 376] width 16 height 16
radio input "true"
click at [558, 661] on button "SUBMIT" at bounding box center [495, 661] width 134 height 31
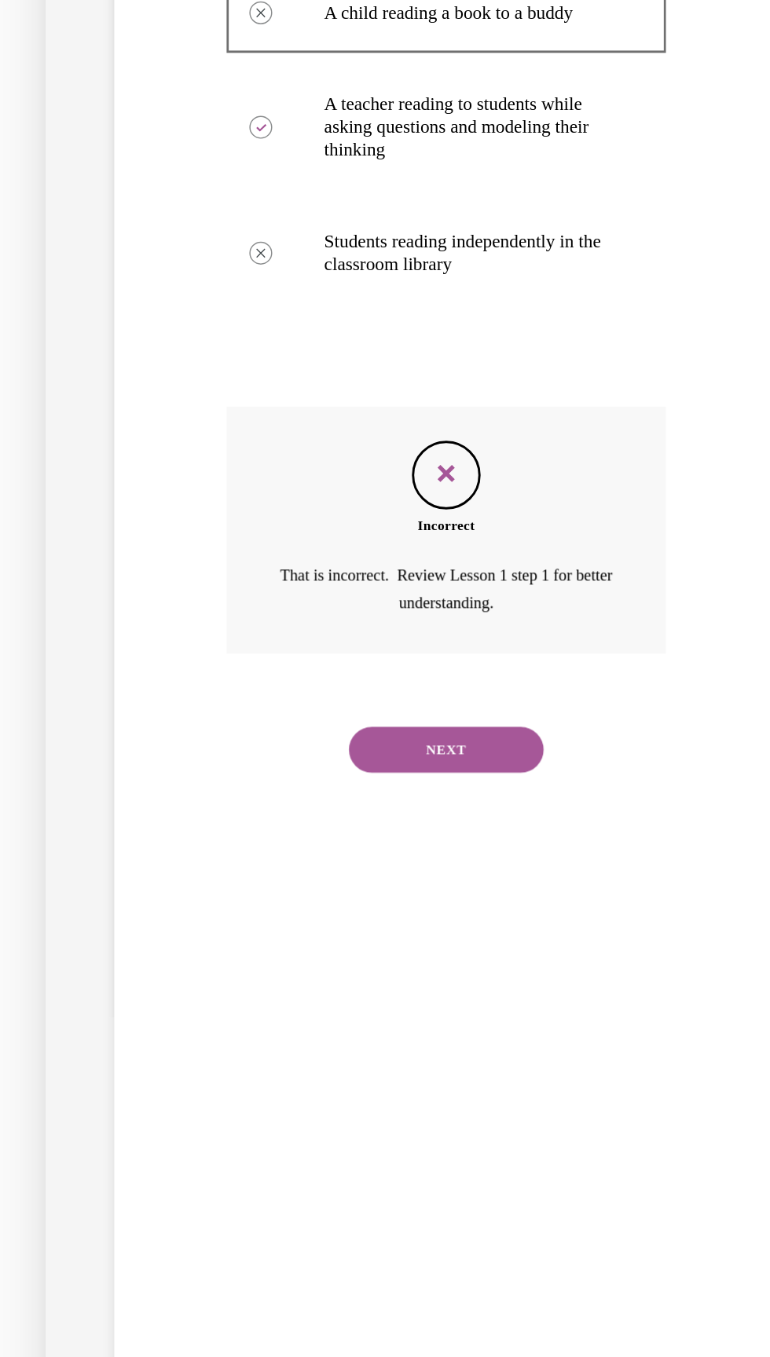
scroll to position [0, 0]
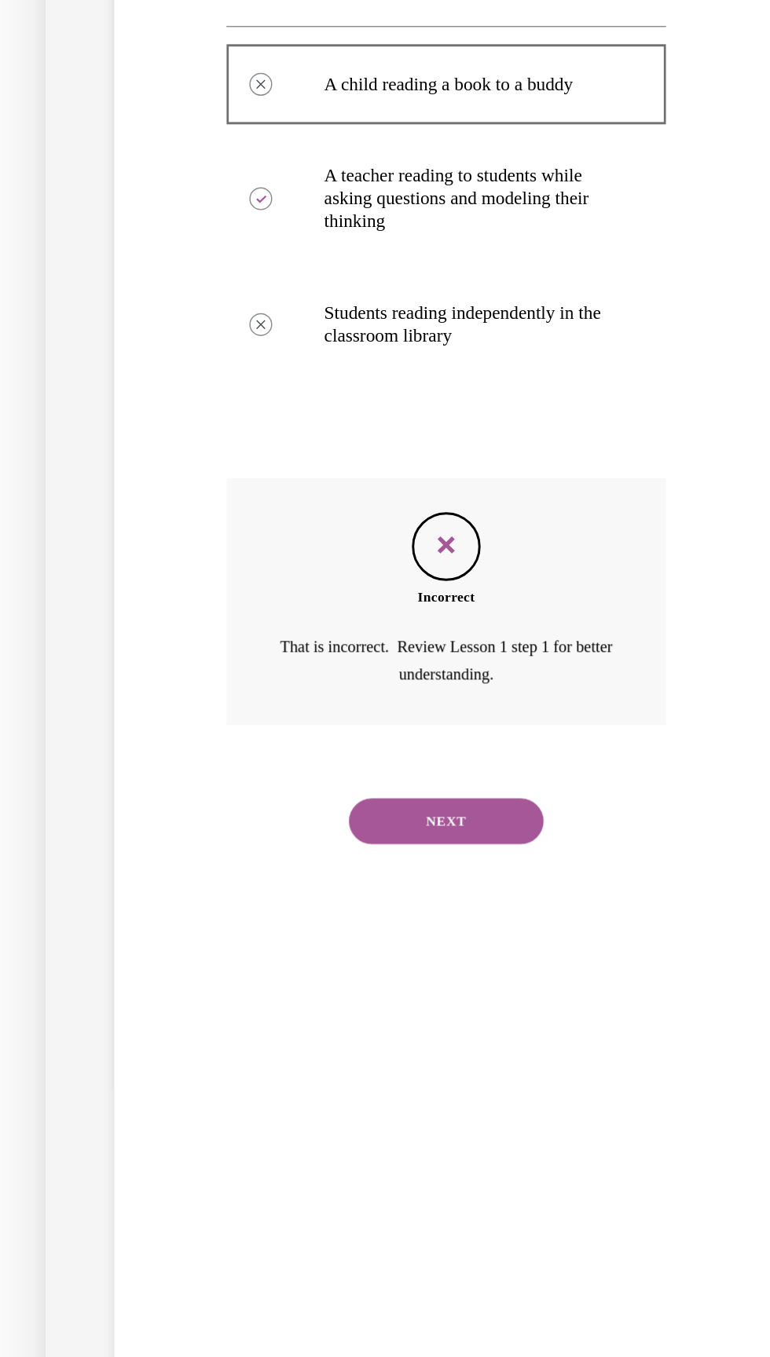
click at [262, 440] on button "NEXT" at bounding box center [220, 430] width 134 height 31
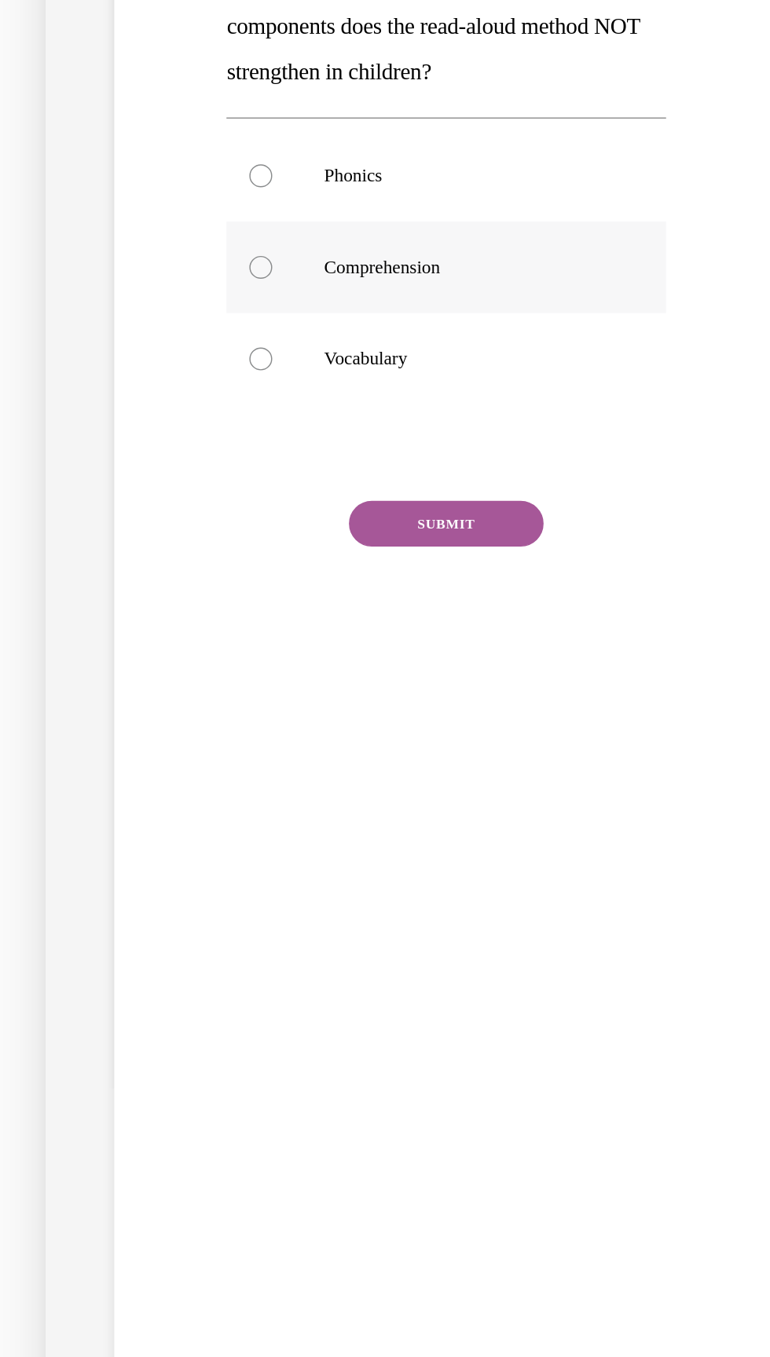
click at [225, 43] on p "Comprehension" at bounding box center [233, 50] width 195 height 16
click at [101, 43] on input "Comprehension" at bounding box center [93, 50] width 16 height 16
radio input "true"
click at [265, 214] on button "SUBMIT" at bounding box center [220, 225] width 134 height 31
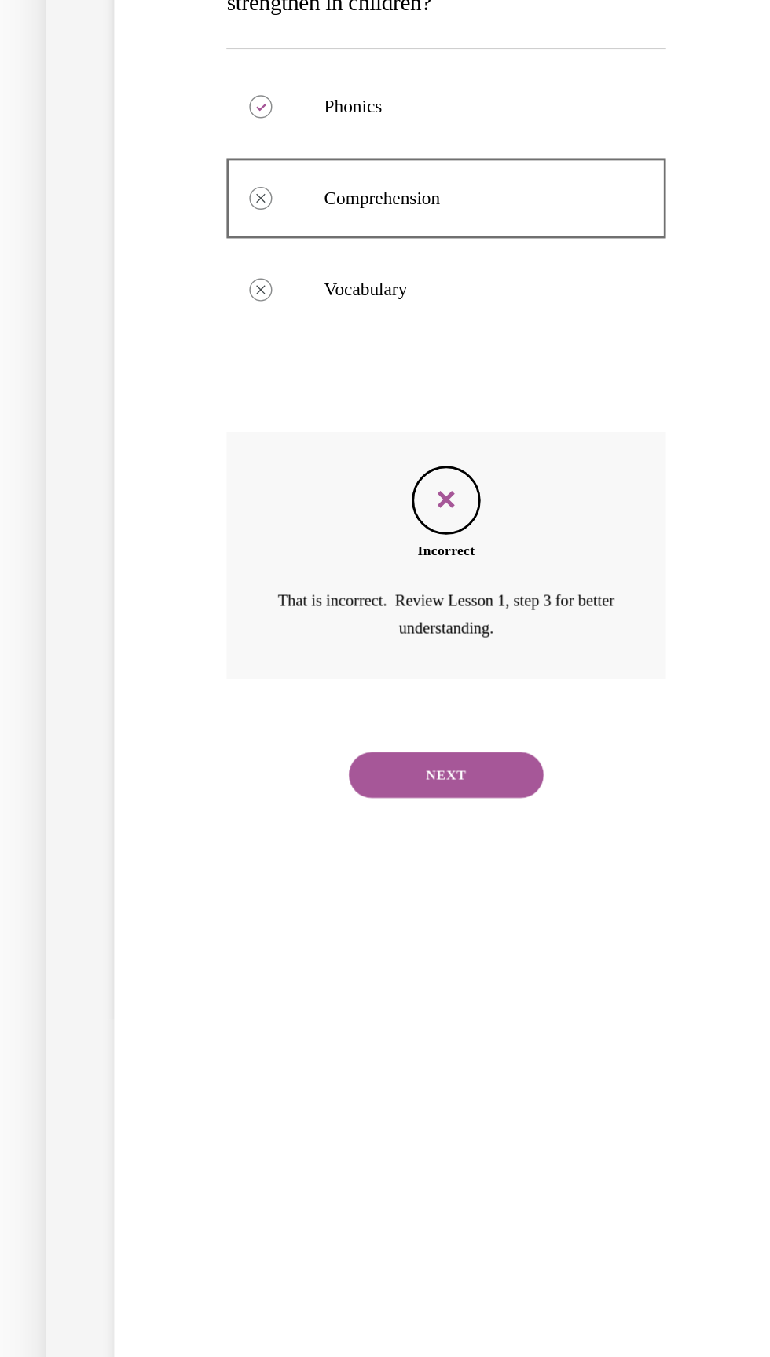
scroll to position [49, 0]
click at [248, 407] on button "NEXT" at bounding box center [220, 396] width 134 height 31
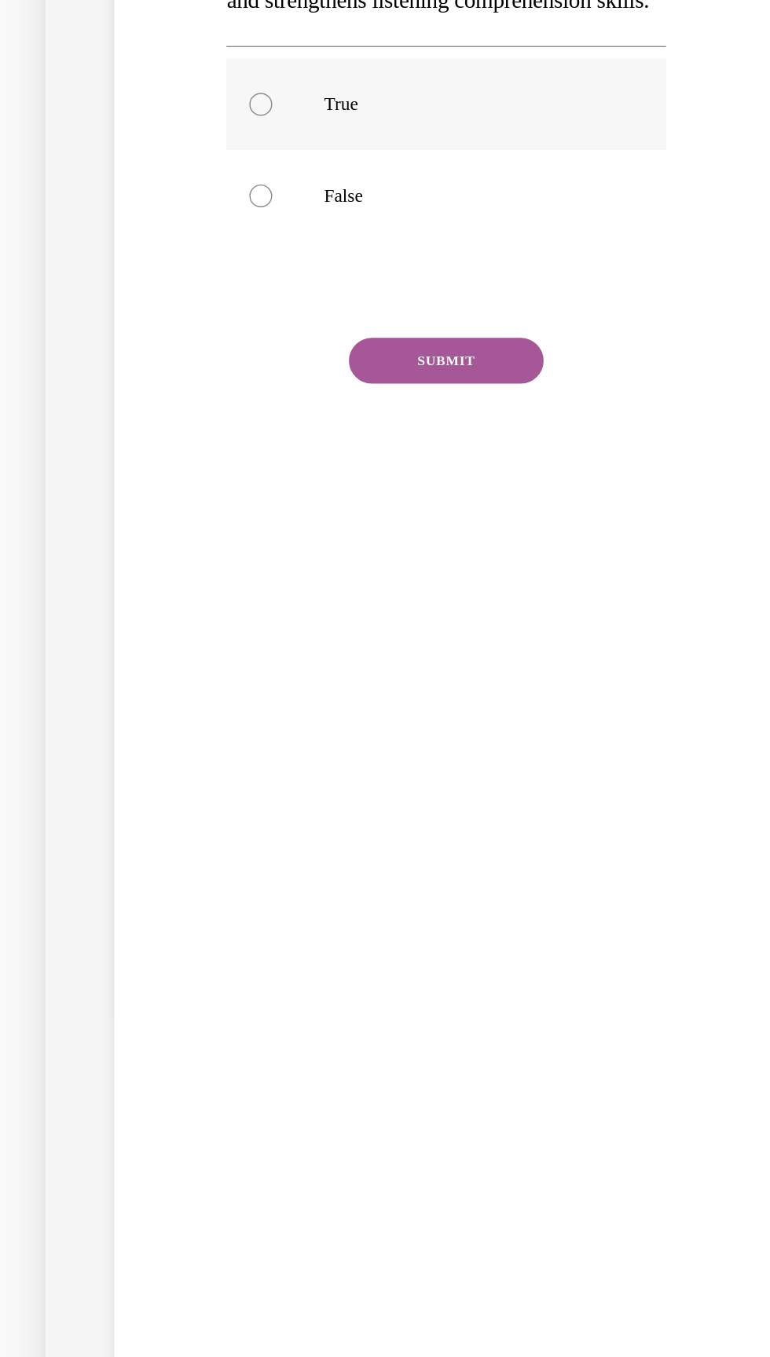
radio input "true"
click at [243, 130] on button "SUBMIT" at bounding box center [220, 113] width 134 height 31
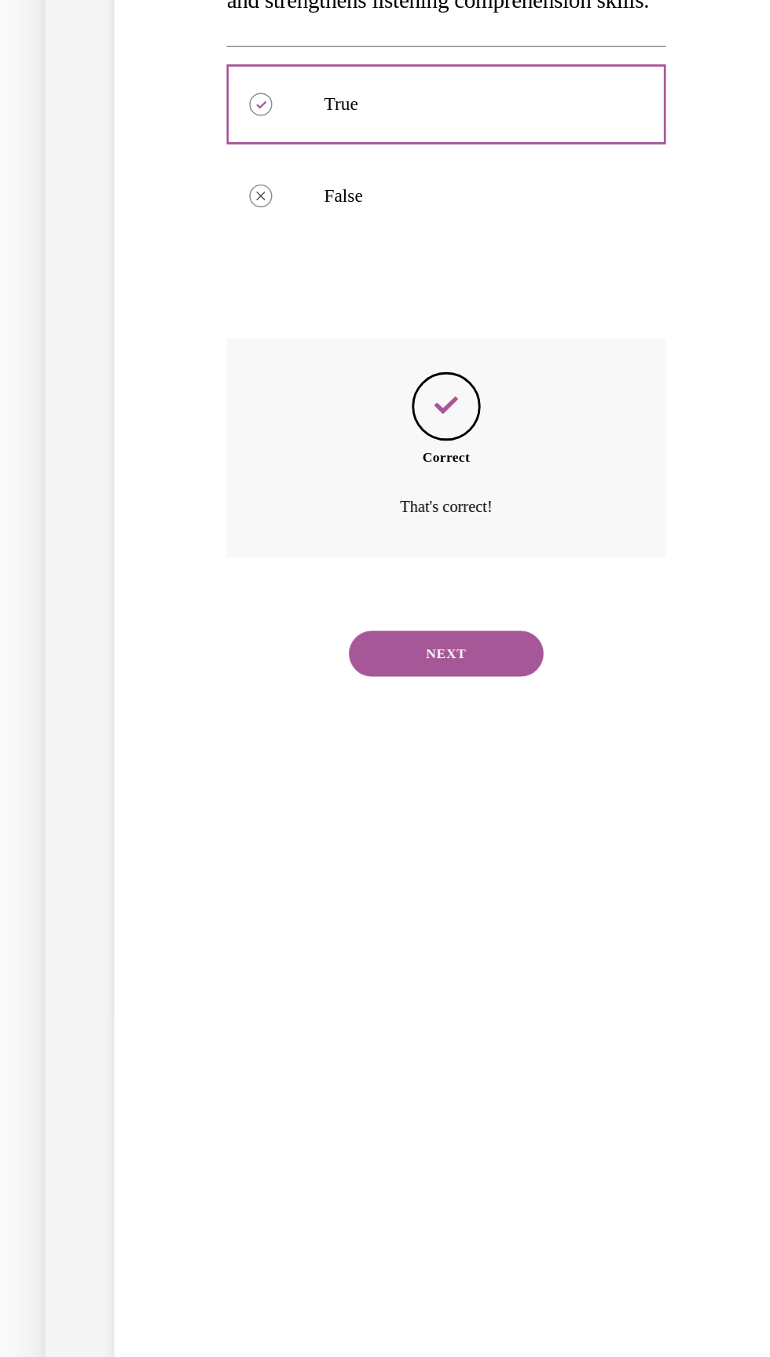
scroll to position [0, 0]
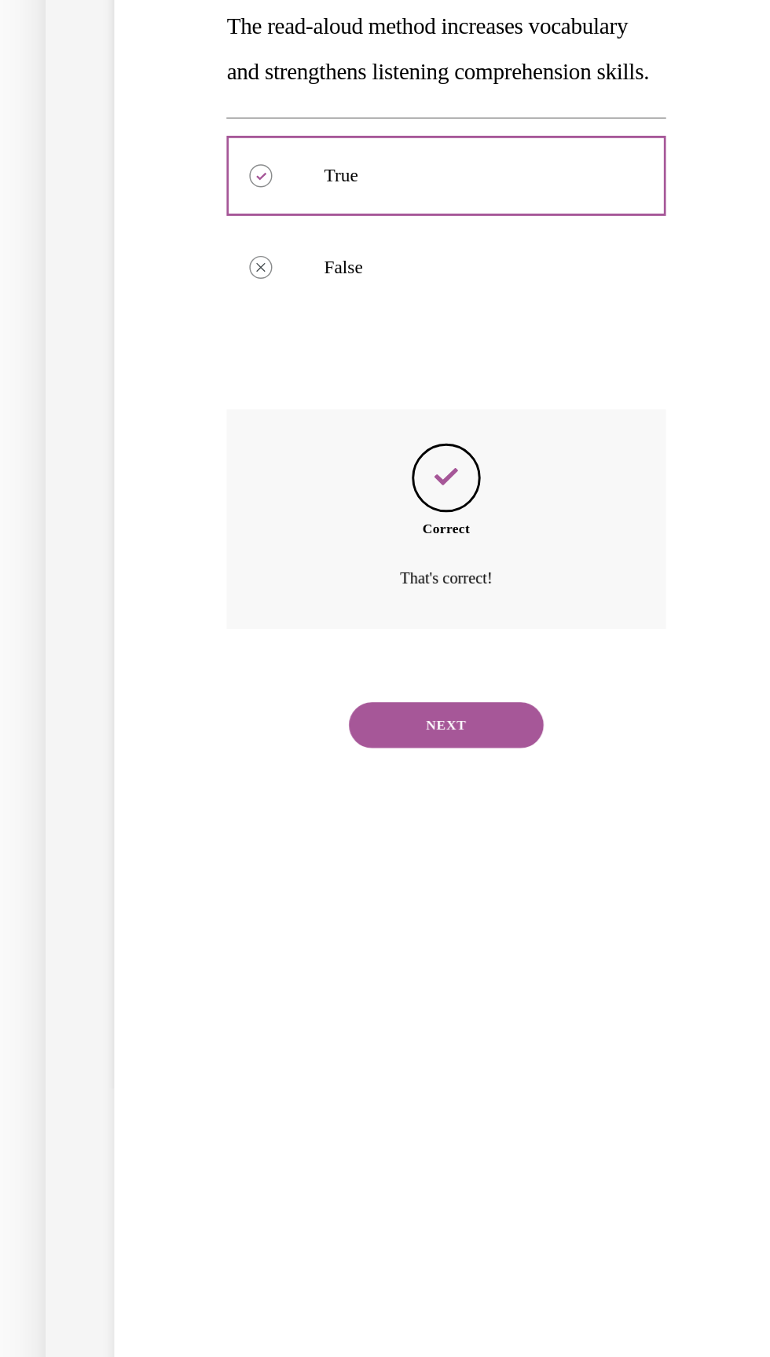
click at [247, 380] on button "NEXT" at bounding box center [220, 364] width 134 height 31
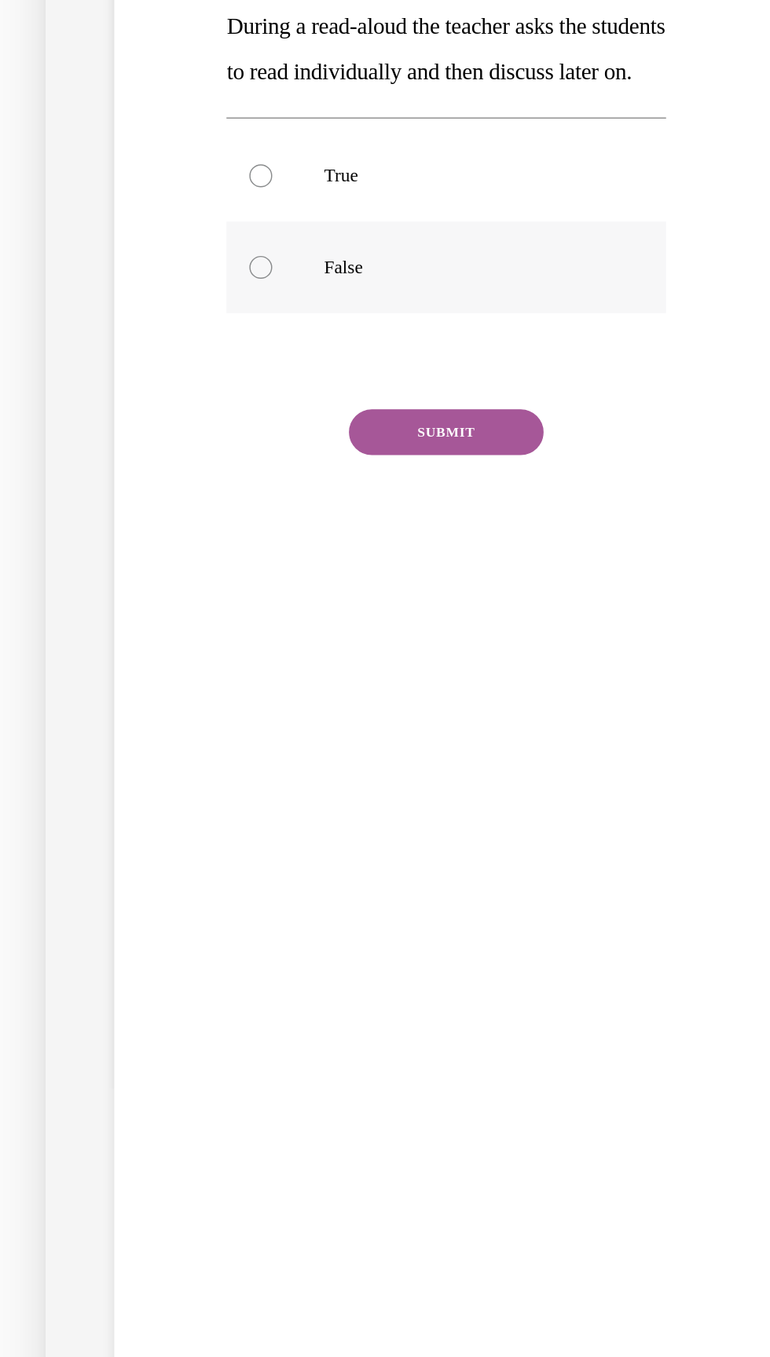
click at [144, 58] on p "False" at bounding box center [233, 50] width 195 height 16
click at [101, 58] on input "False" at bounding box center [93, 50] width 16 height 16
radio input "true"
click at [247, 179] on button "SUBMIT" at bounding box center [220, 163] width 134 height 31
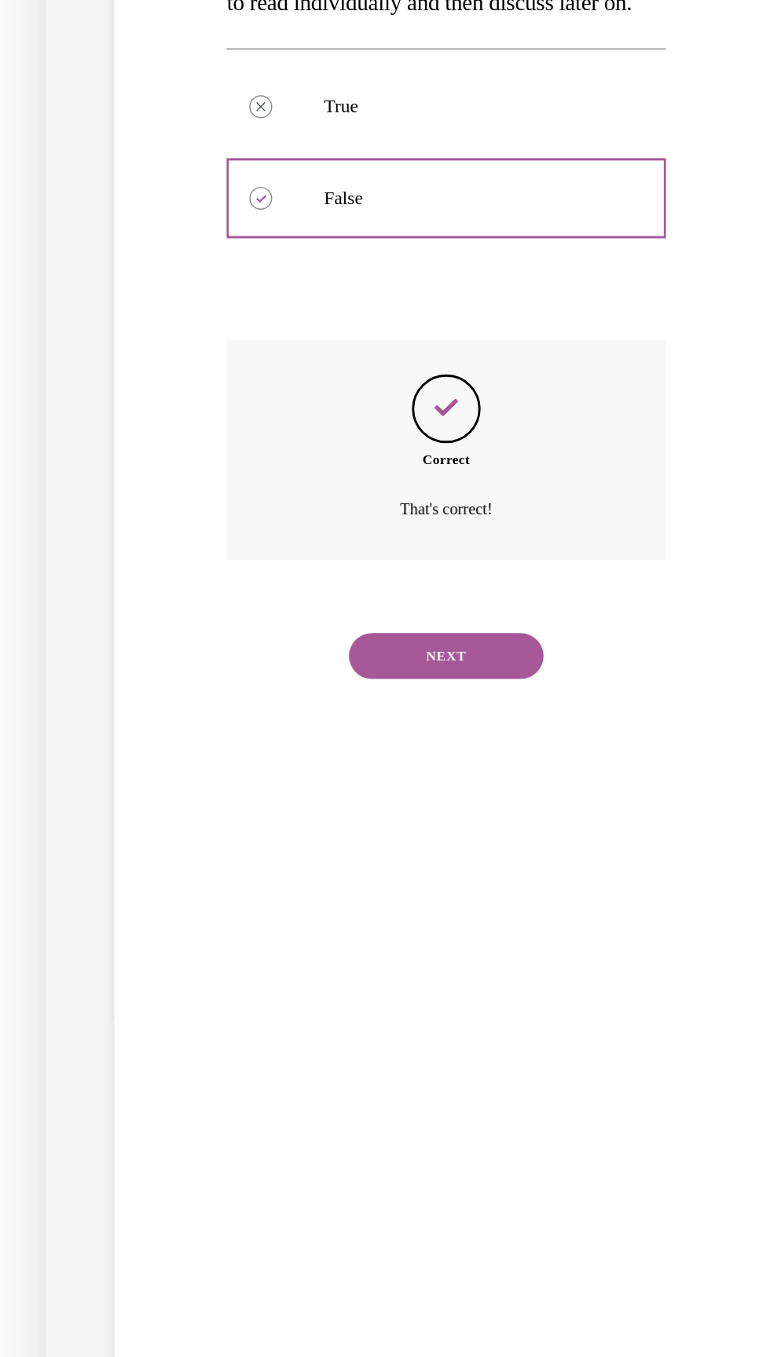
scroll to position [49, 0]
click at [264, 331] on button "NEXT" at bounding box center [220, 314] width 134 height 31
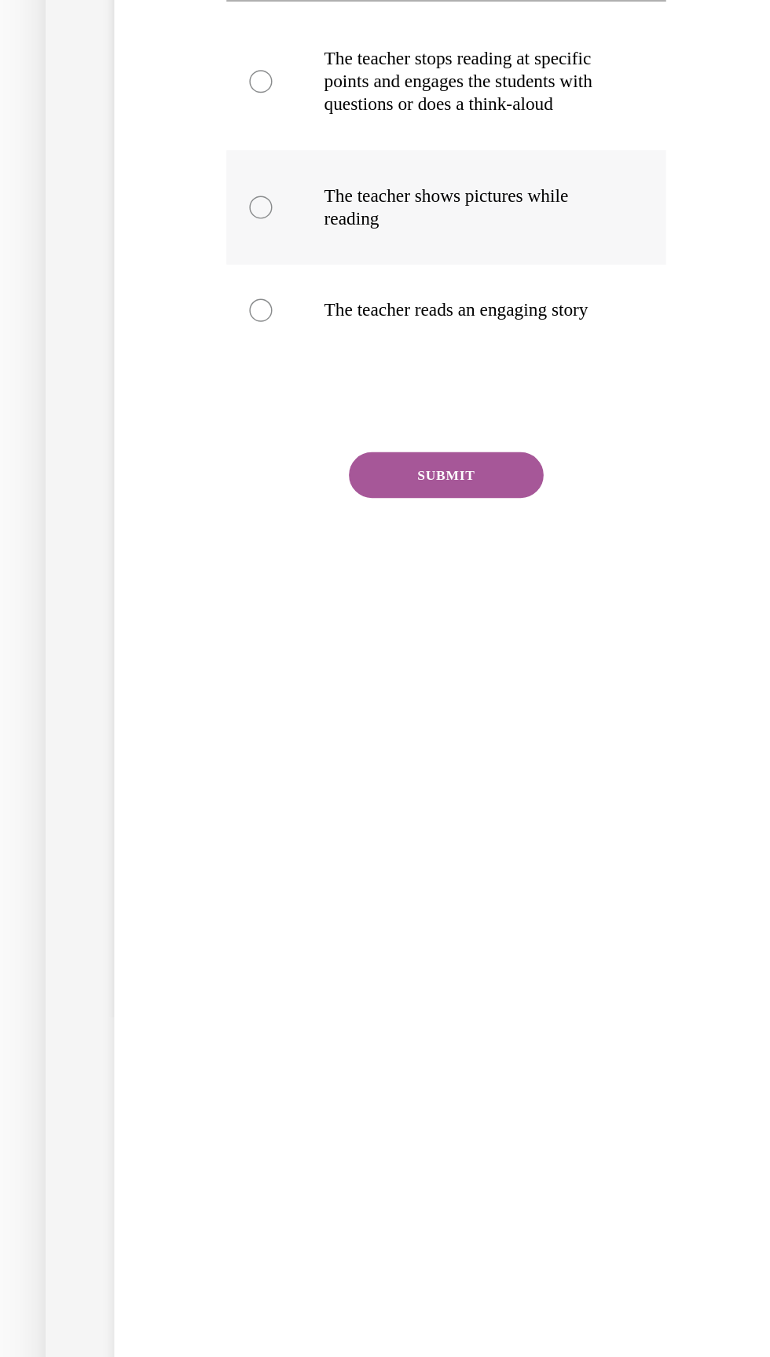
click at [264, 22] on p "The teacher shows pictures while reading" at bounding box center [233, 8] width 195 height 31
click at [101, 16] on input "The teacher shows pictures while reading" at bounding box center [93, 9] width 16 height 16
radio input "true"
click at [254, 208] on button "SUBMIT" at bounding box center [220, 192] width 134 height 31
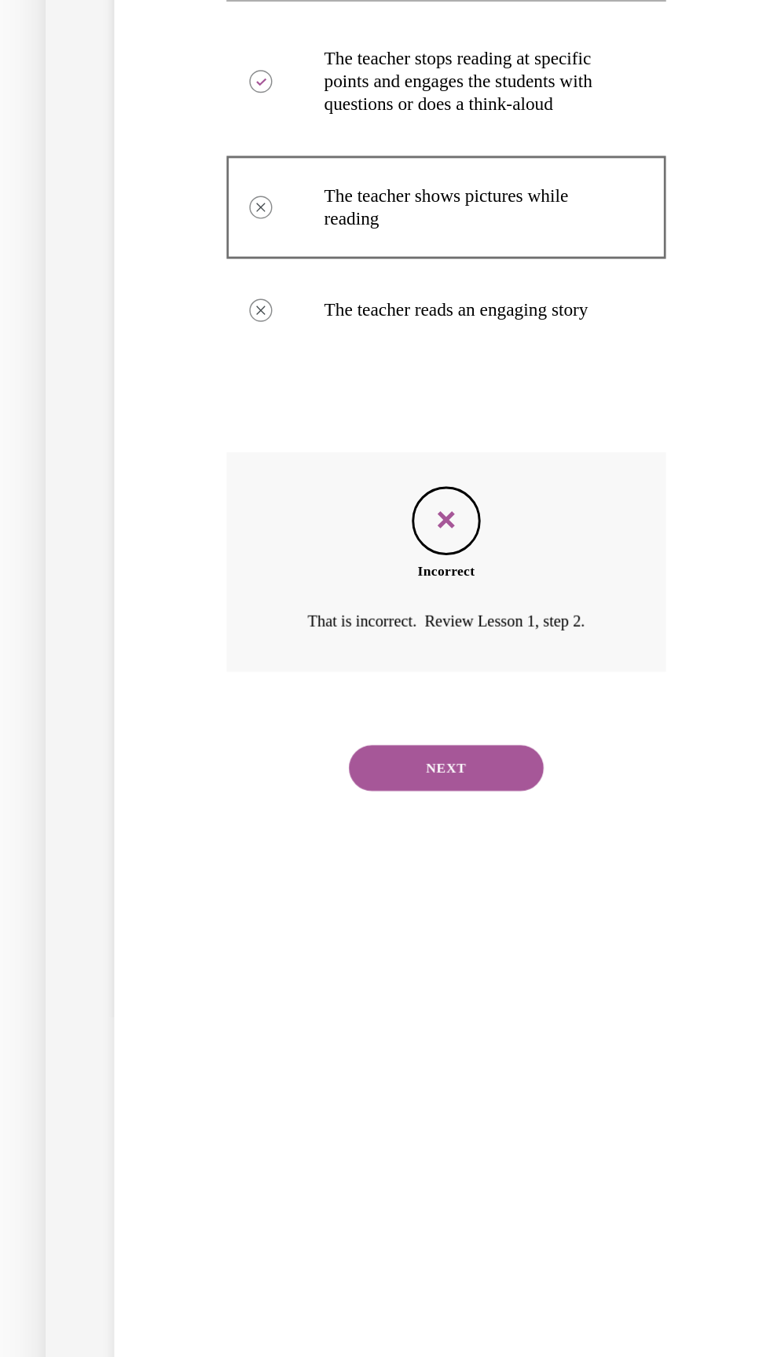
click at [236, 409] on button "NEXT" at bounding box center [220, 393] width 134 height 31
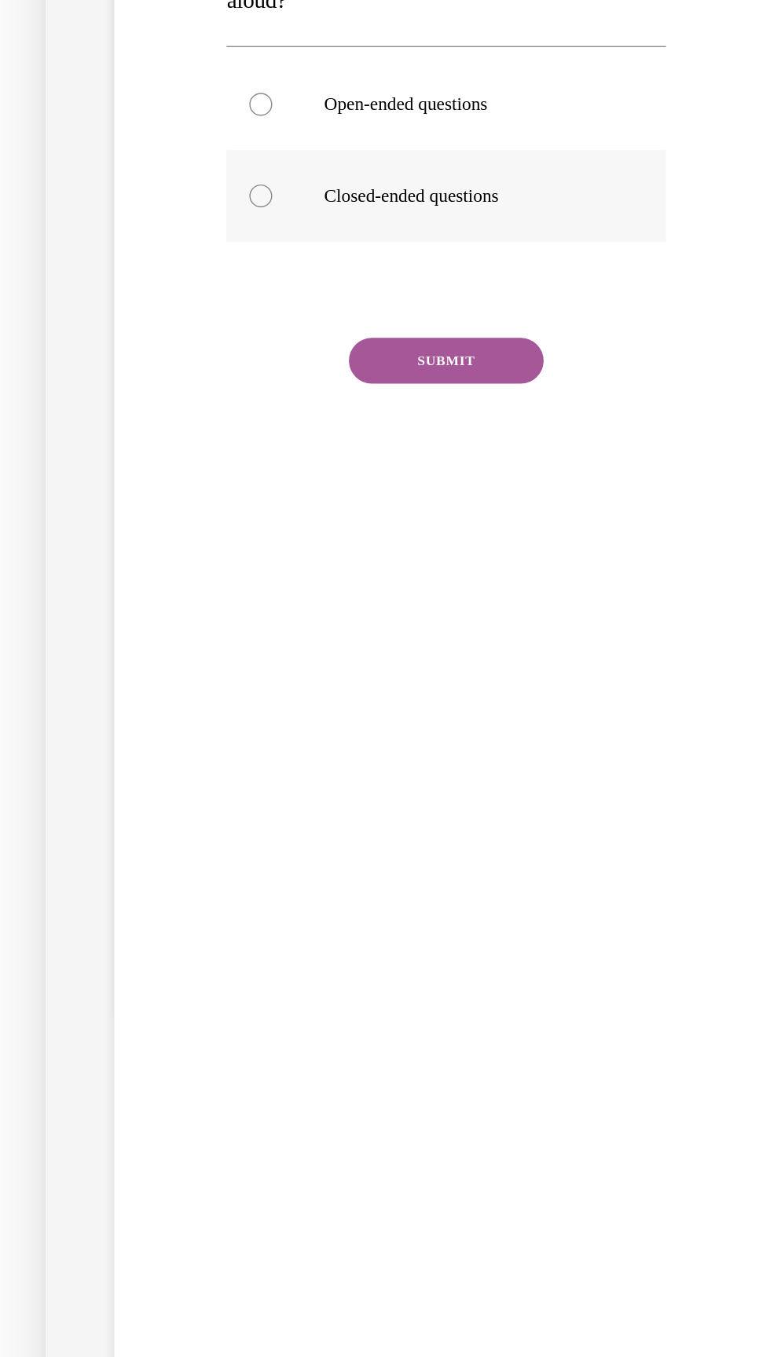
click at [231, 0] on p "Closed-ended questions" at bounding box center [233, 1] width 195 height 16
click at [101, 0] on input "Closed-ended questions" at bounding box center [93, 1] width 16 height 16
radio input "true"
click at [247, 122] on button "SUBMIT" at bounding box center [220, 113] width 134 height 31
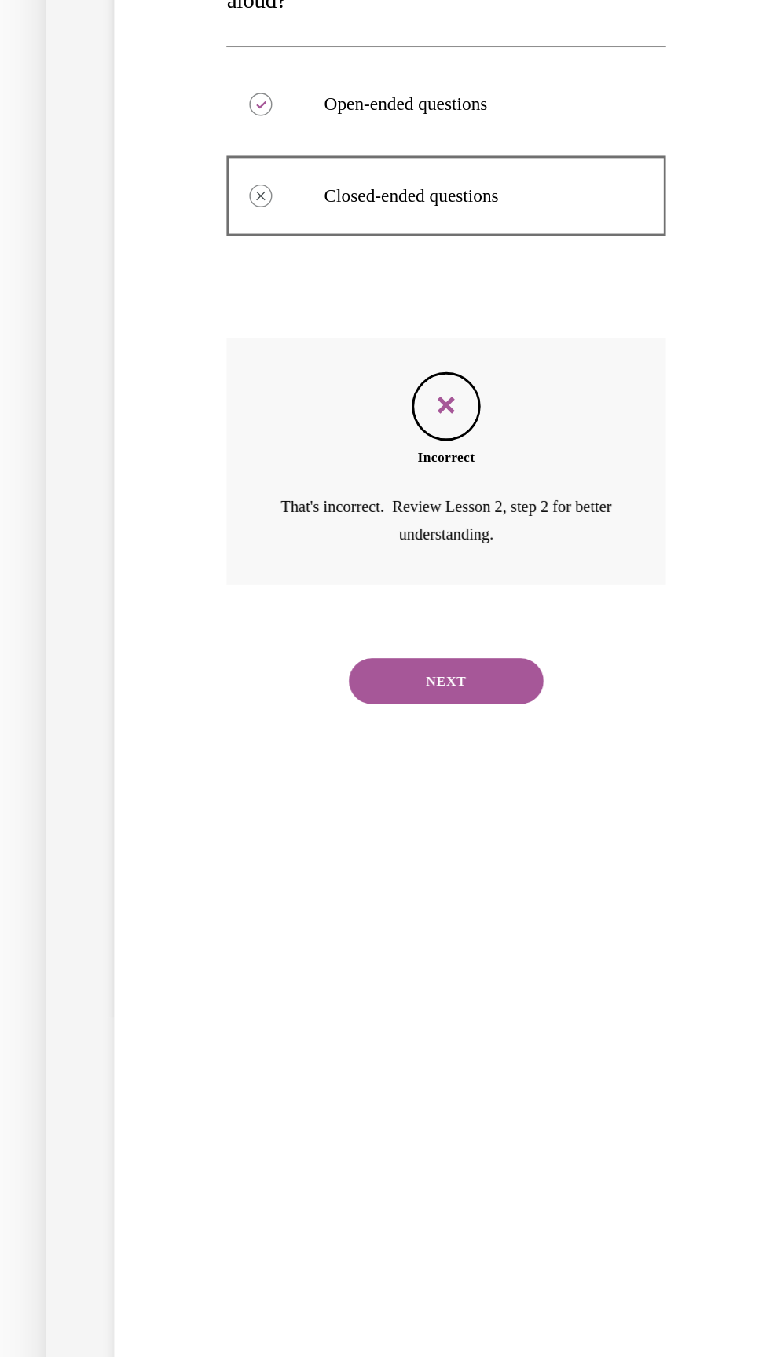
click at [249, 318] on button "NEXT" at bounding box center [220, 333] width 134 height 31
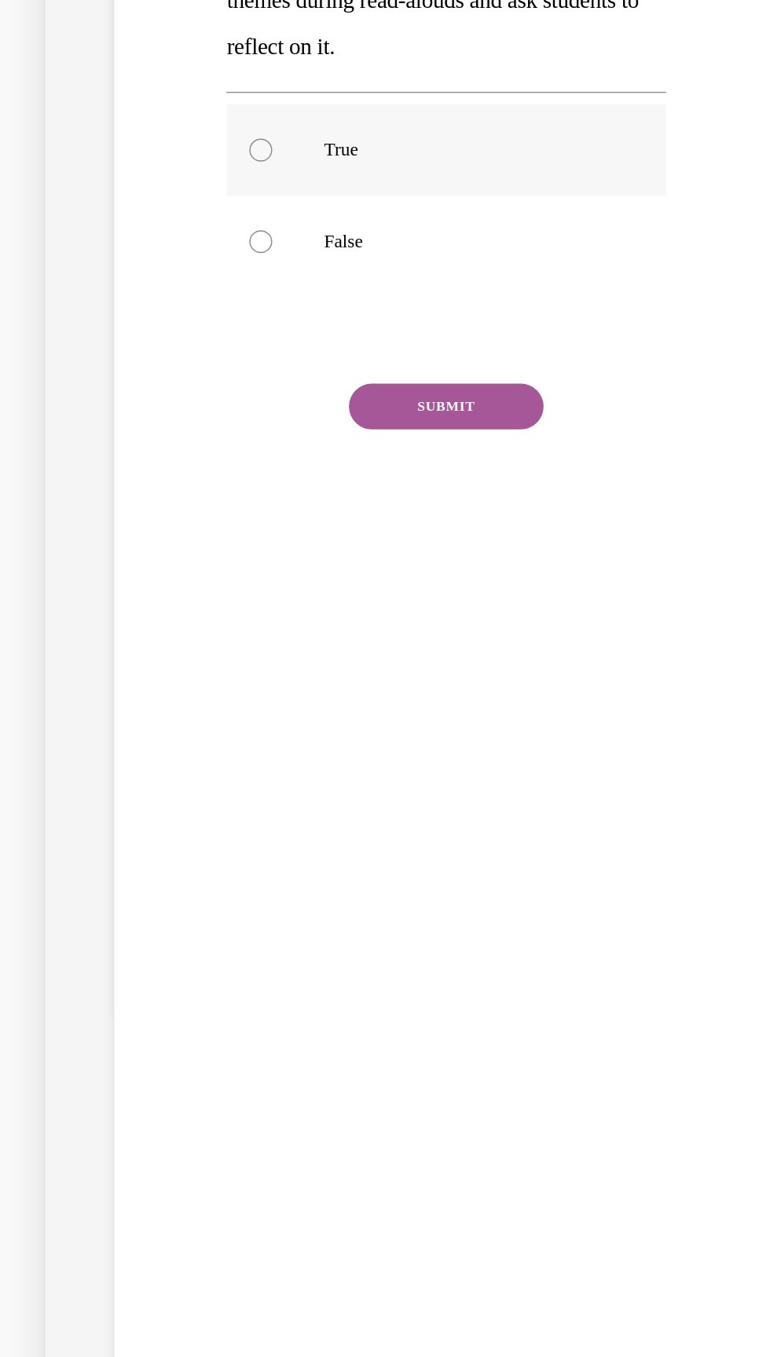
radio input "true"
click at [240, 153] on button "SUBMIT" at bounding box center [220, 145] width 134 height 31
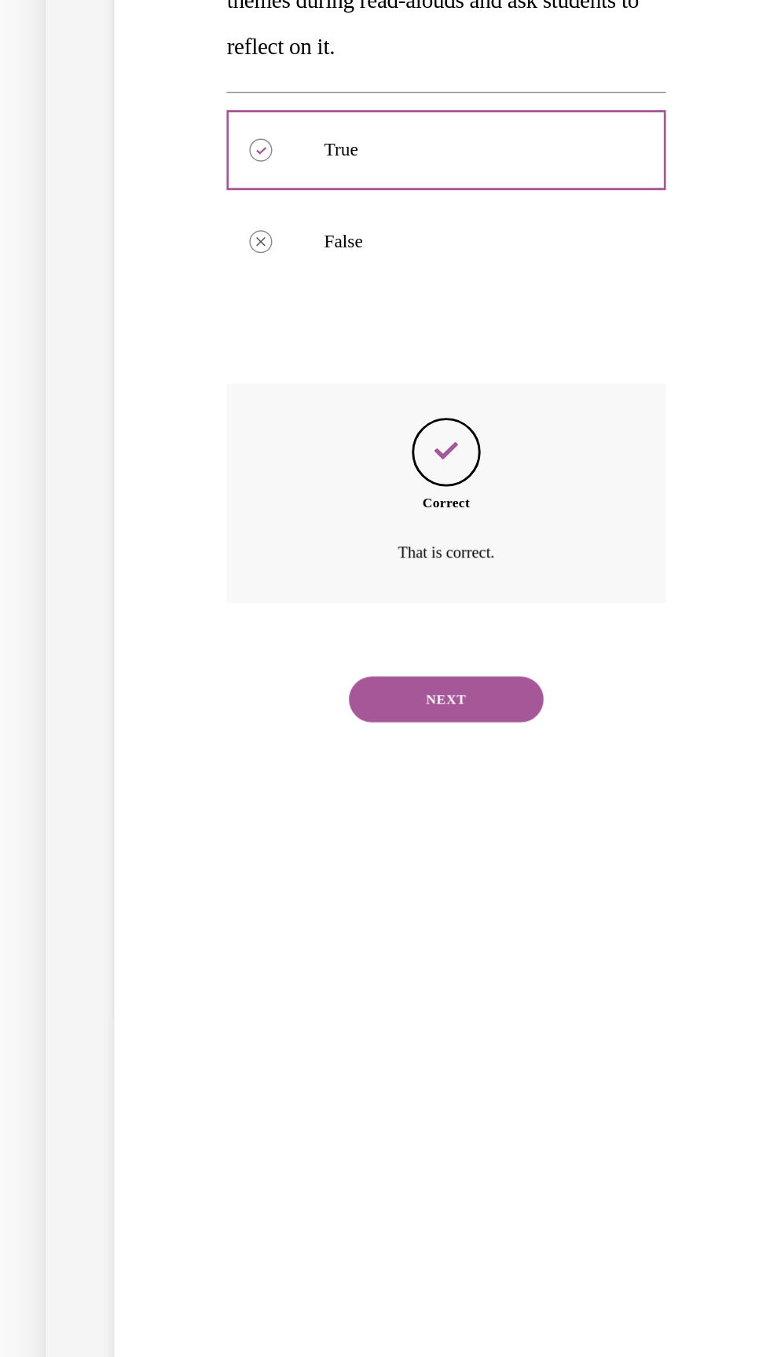
click at [220, 346] on button "NEXT" at bounding box center [220, 346] width 134 height 31
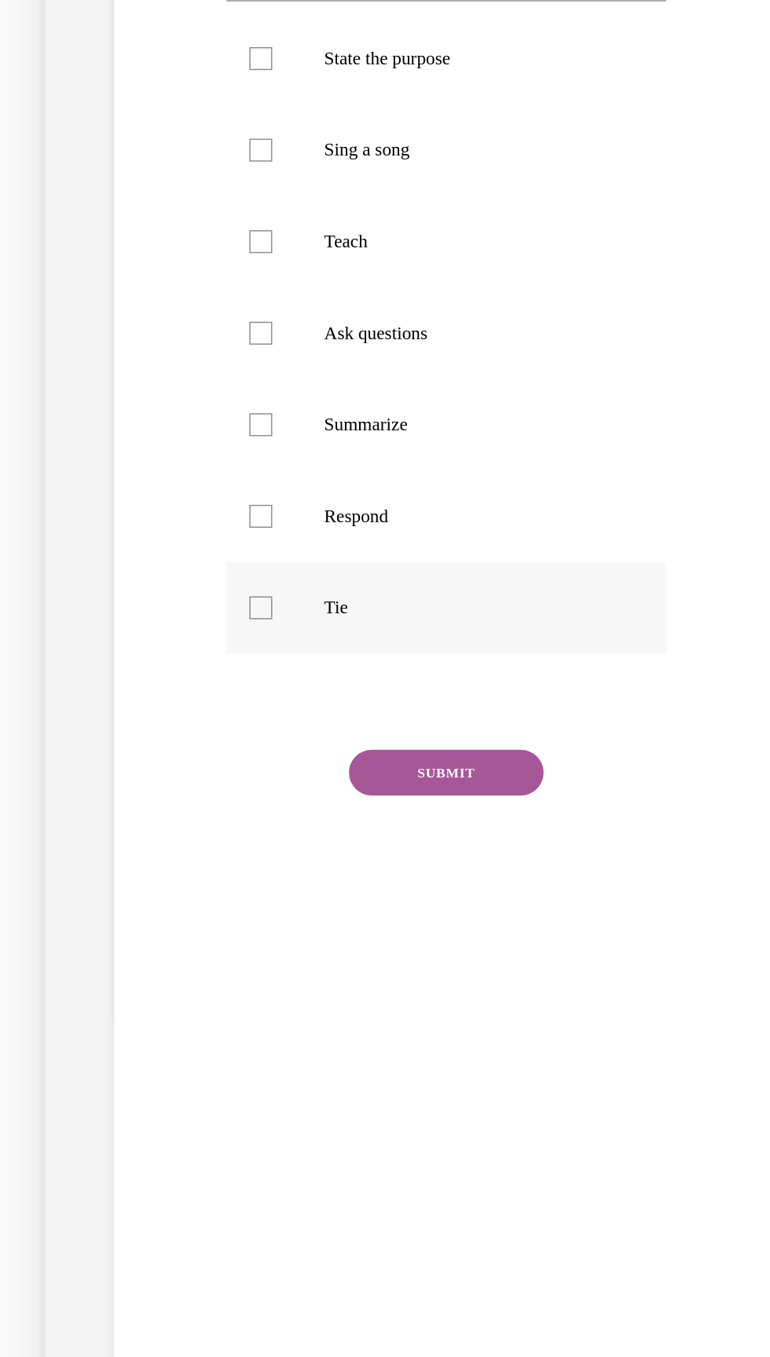
click at [157, 293] on label "Tie" at bounding box center [219, 283] width 301 height 63
click at [101, 291] on input "Tie" at bounding box center [93, 284] width 16 height 16
checkbox input "true"
click at [192, 119] on label "Ask questions" at bounding box center [219, 95] width 301 height 63
click at [101, 103] on input "Ask questions" at bounding box center [93, 95] width 16 height 16
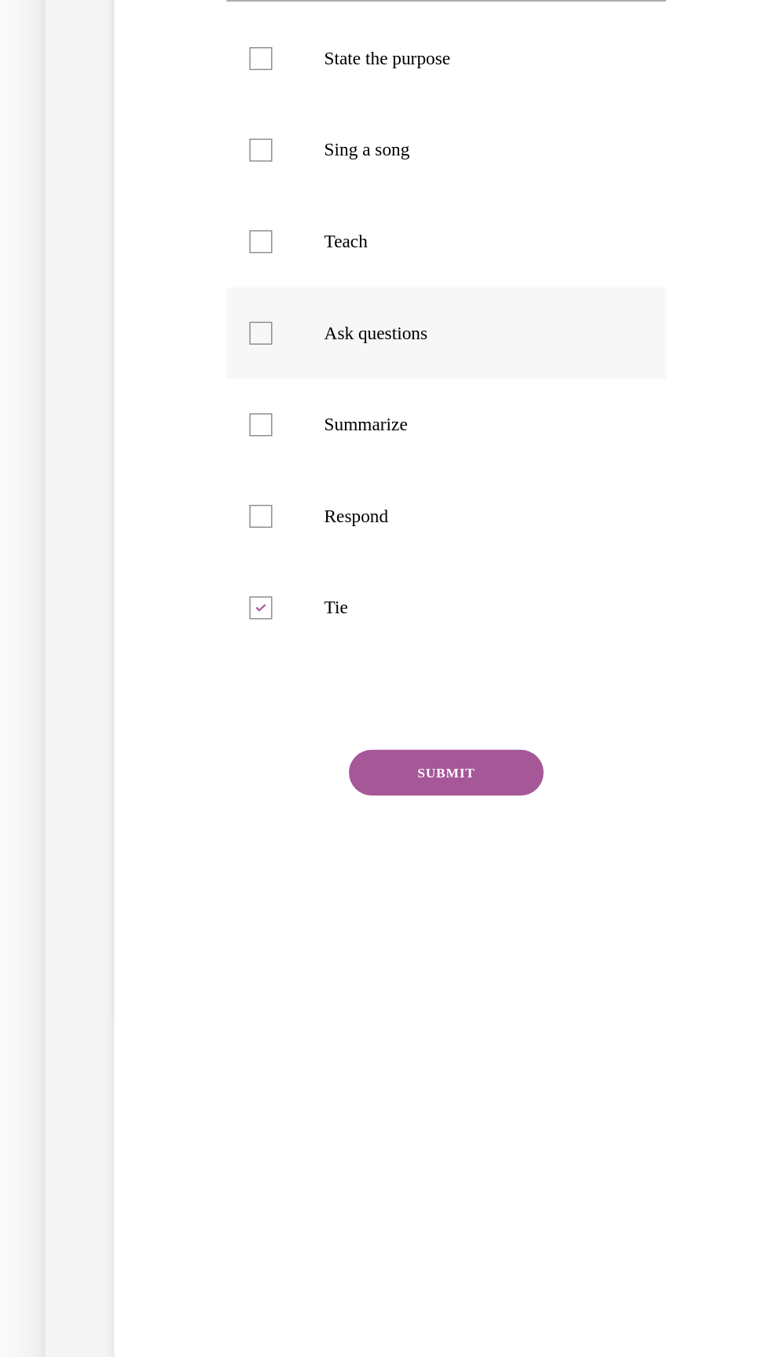
checkbox input "true"
click at [186, 42] on label "Teach" at bounding box center [219, 32] width 301 height 63
click at [101, 40] on input "Teach" at bounding box center [93, 32] width 16 height 16
checkbox input "true"
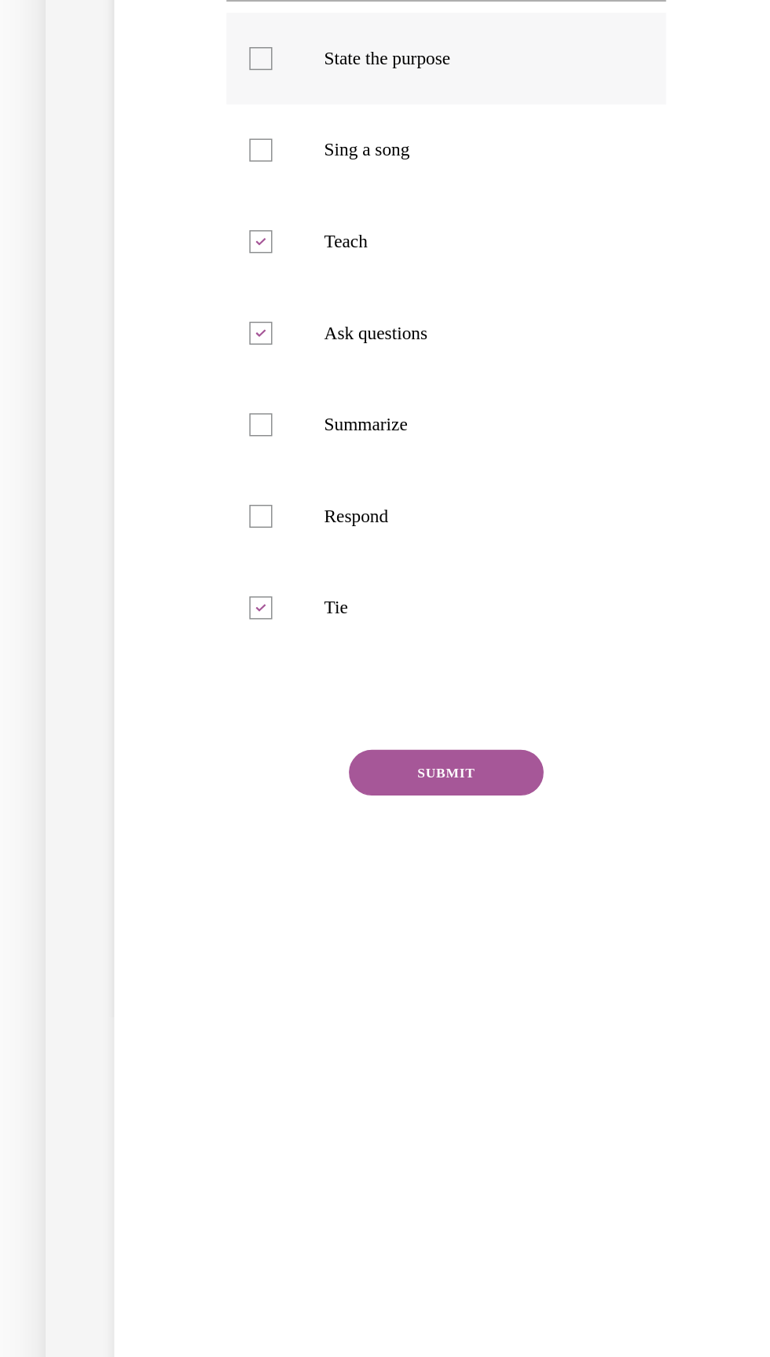
checkbox input "true"
click at [263, 409] on button "SUBMIT" at bounding box center [220, 396] width 134 height 31
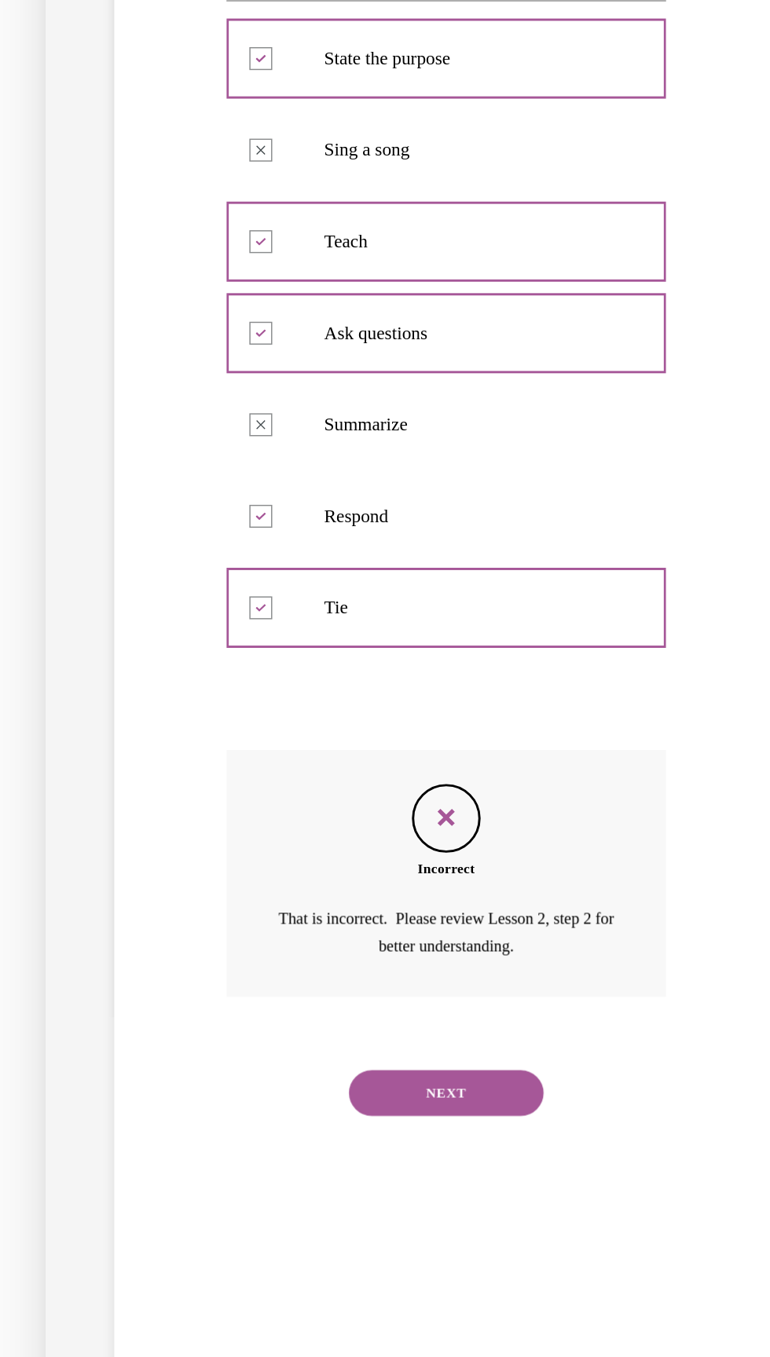
scroll to position [0, 0]
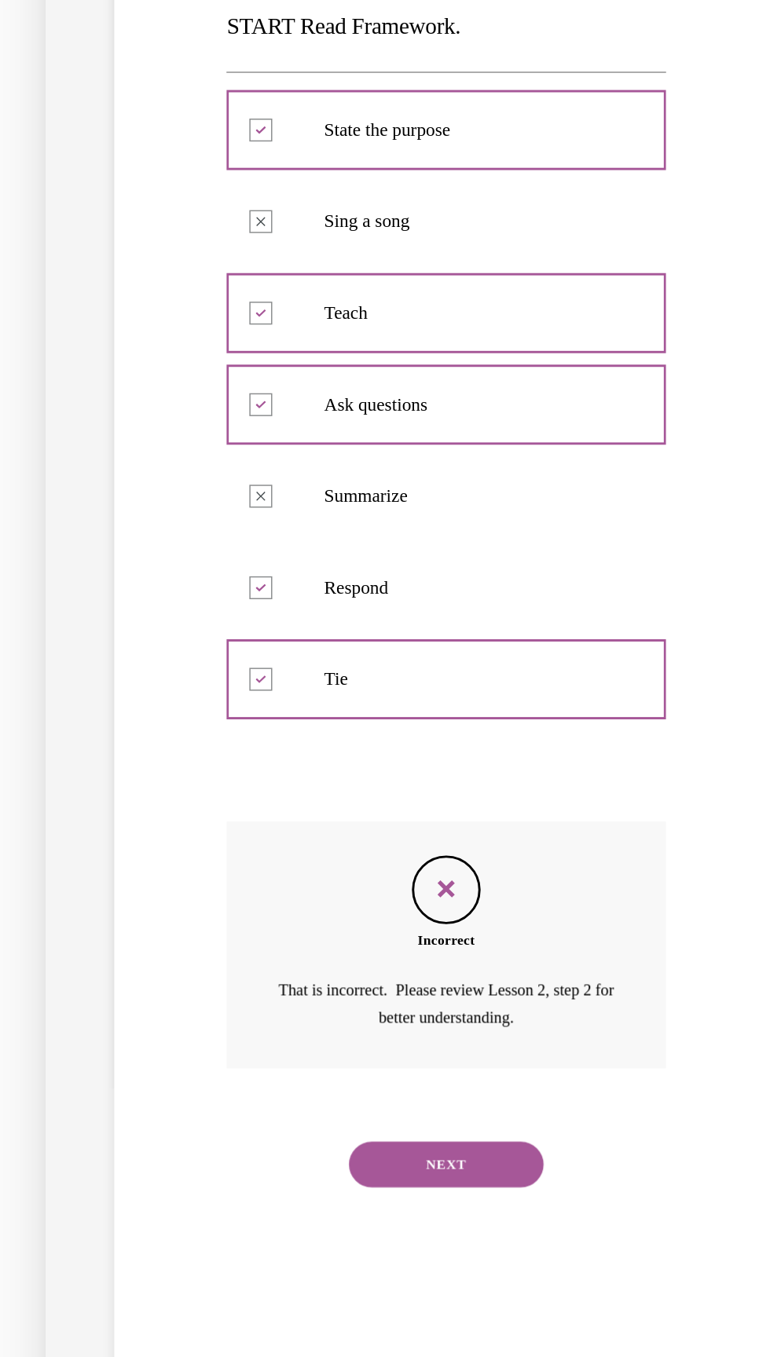
click at [265, 666] on button "NEXT" at bounding box center [220, 665] width 134 height 31
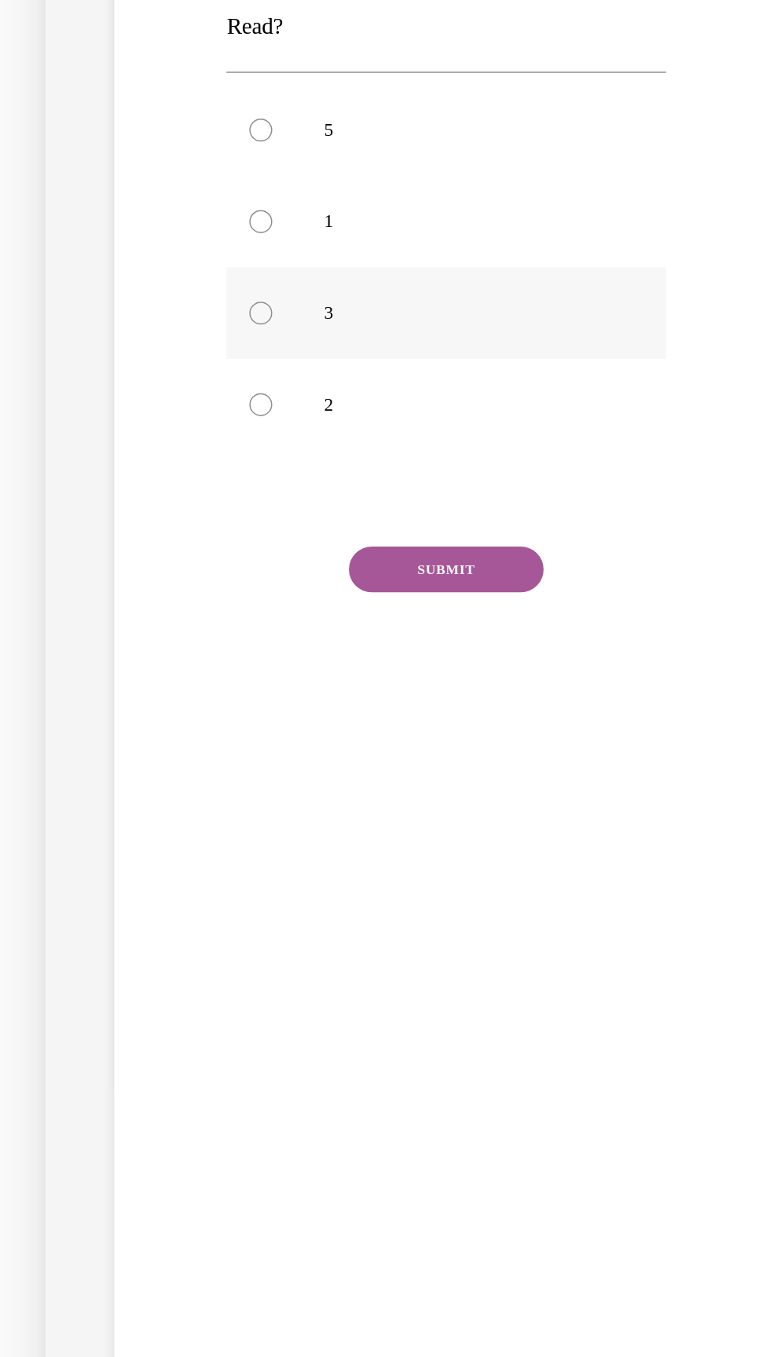
click at [153, 89] on p "3" at bounding box center [233, 82] width 195 height 16
click at [101, 89] on input "3" at bounding box center [93, 82] width 16 height 16
radio input "true"
click at [134, 160] on label "2" at bounding box center [219, 144] width 301 height 63
click at [101, 152] on input "2" at bounding box center [93, 145] width 16 height 16
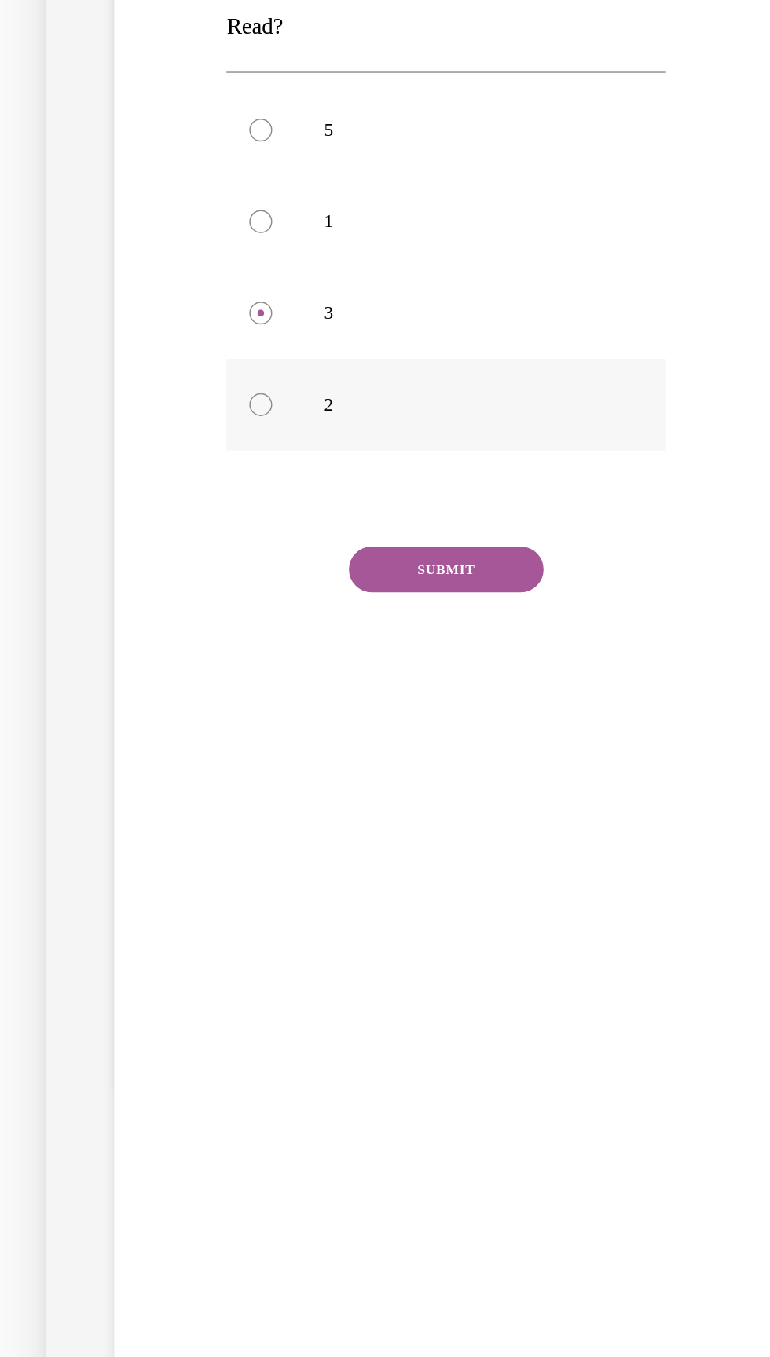
radio input "true"
click at [240, 270] on button "SUBMIT" at bounding box center [220, 257] width 134 height 31
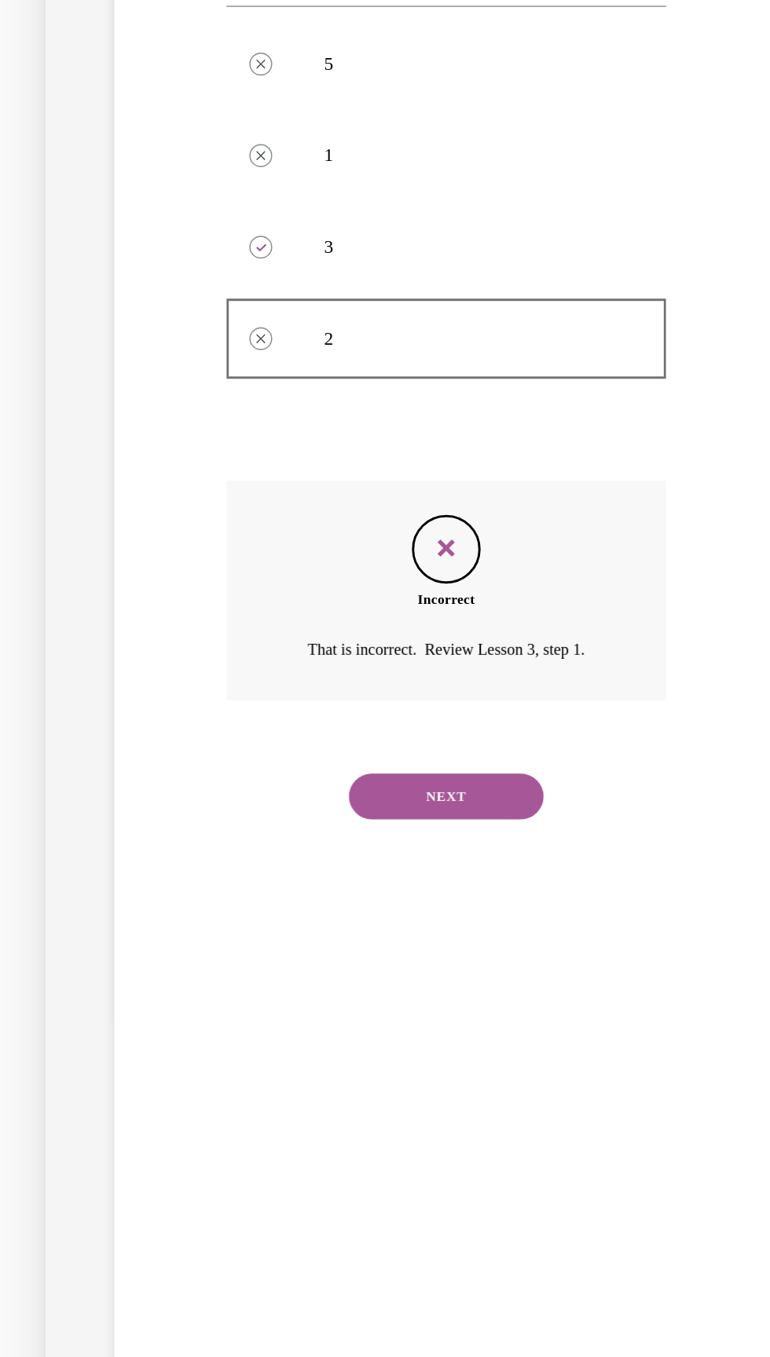
scroll to position [49, 0]
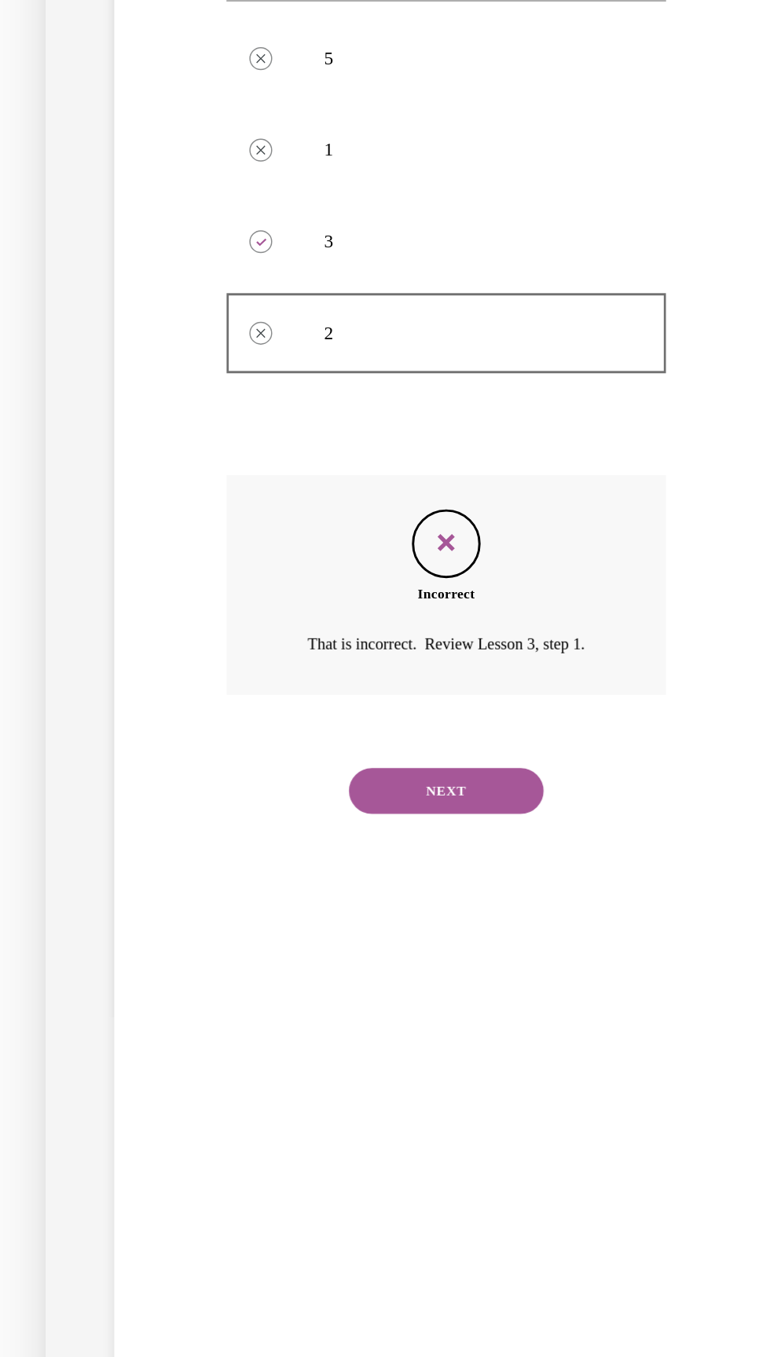
click at [256, 412] on button "NEXT" at bounding box center [220, 408] width 134 height 31
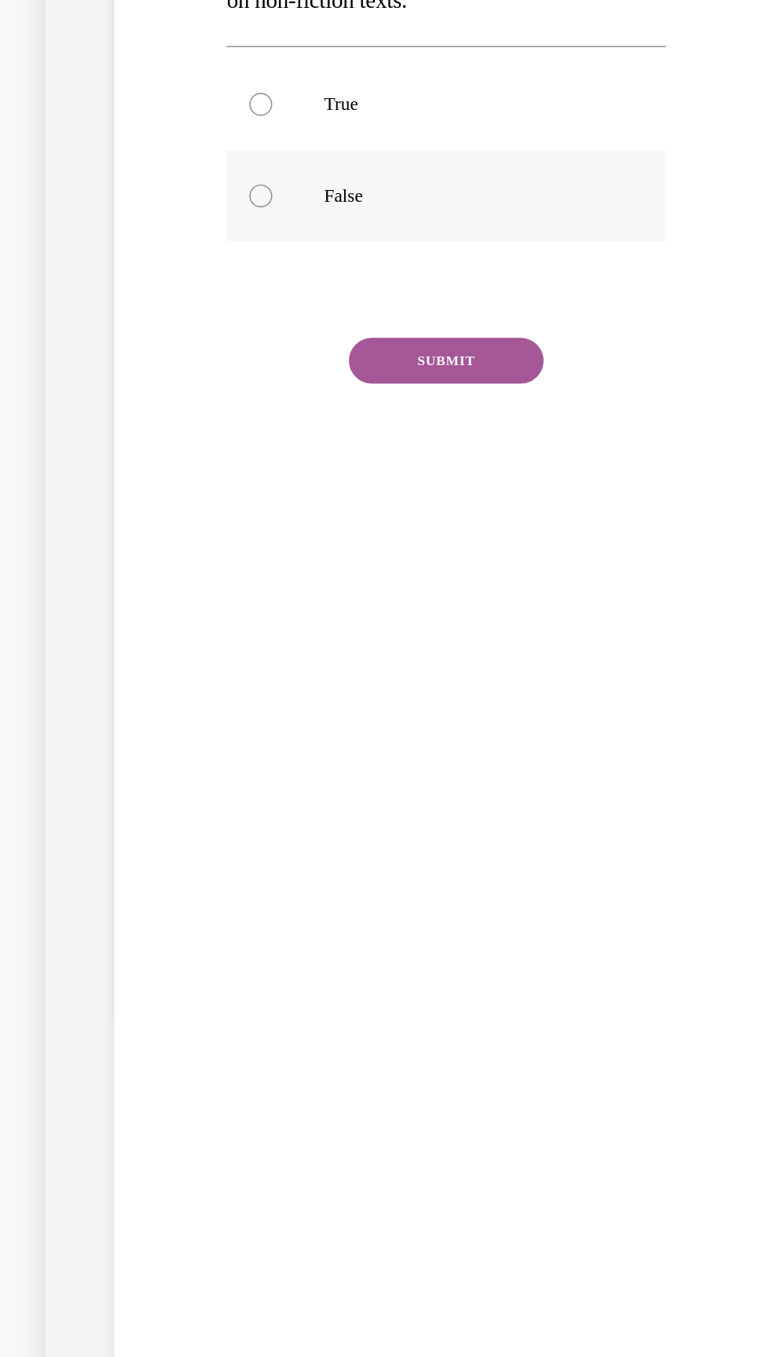
click at [159, 16] on label "False" at bounding box center [219, 0] width 301 height 63
click at [101, 9] on input "False" at bounding box center [93, 1] width 16 height 16
radio input "true"
click at [223, 113] on button "SUBMIT" at bounding box center [220, 113] width 134 height 31
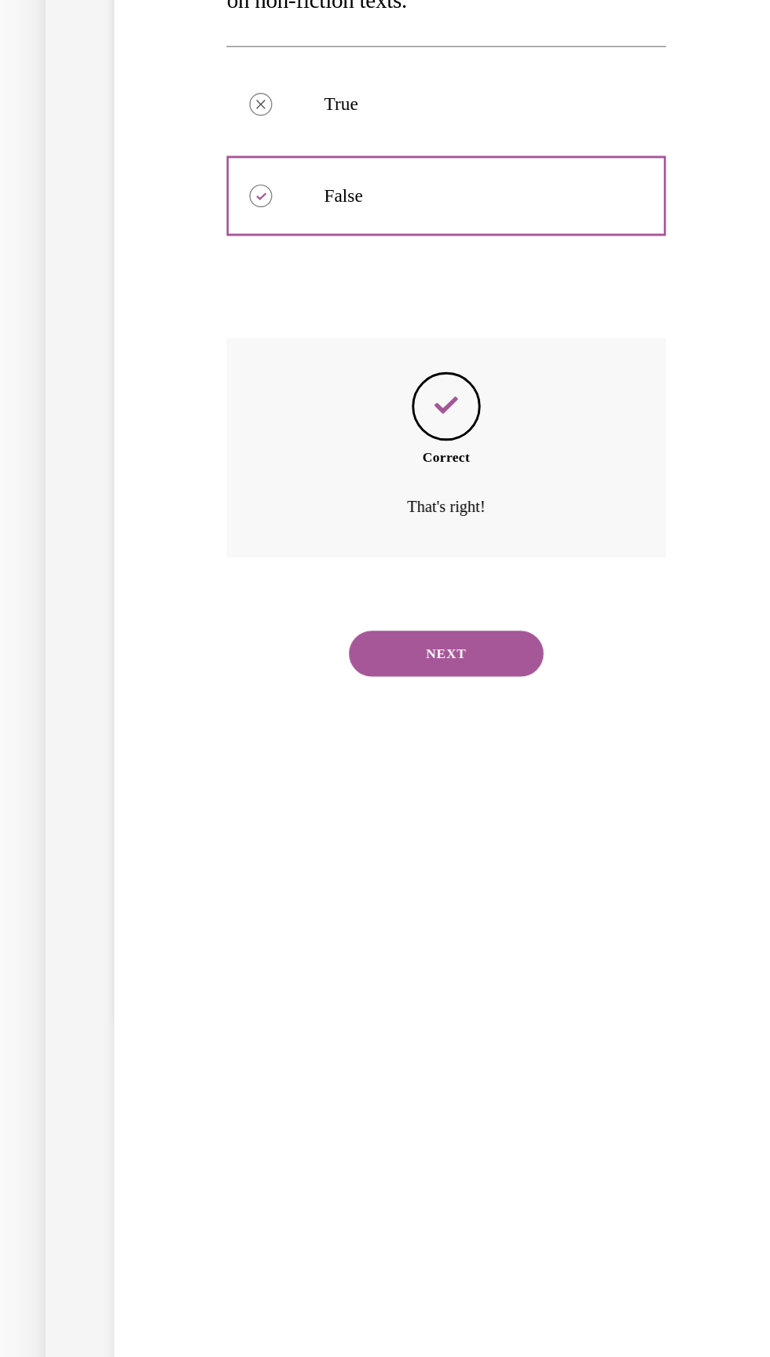
click at [255, 321] on button "NEXT" at bounding box center [220, 314] width 134 height 31
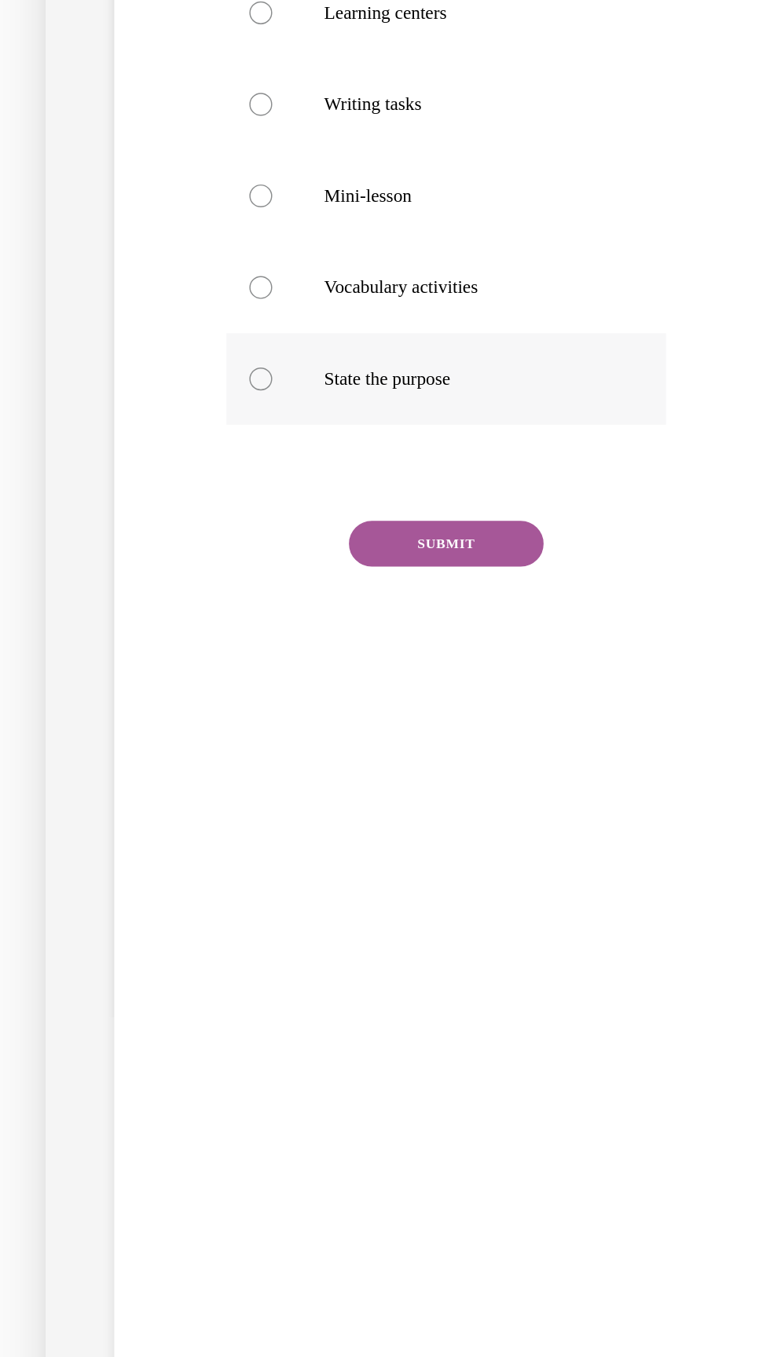
click at [237, 125] on p "State the purpose" at bounding box center [233, 127] width 195 height 16
click at [101, 125] on input "State the purpose" at bounding box center [93, 127] width 16 height 16
radio input "true"
click at [221, 7] on p "Mini-lesson" at bounding box center [233, 1] width 195 height 16
click at [101, 7] on input "Mini-lesson" at bounding box center [93, 1] width 16 height 16
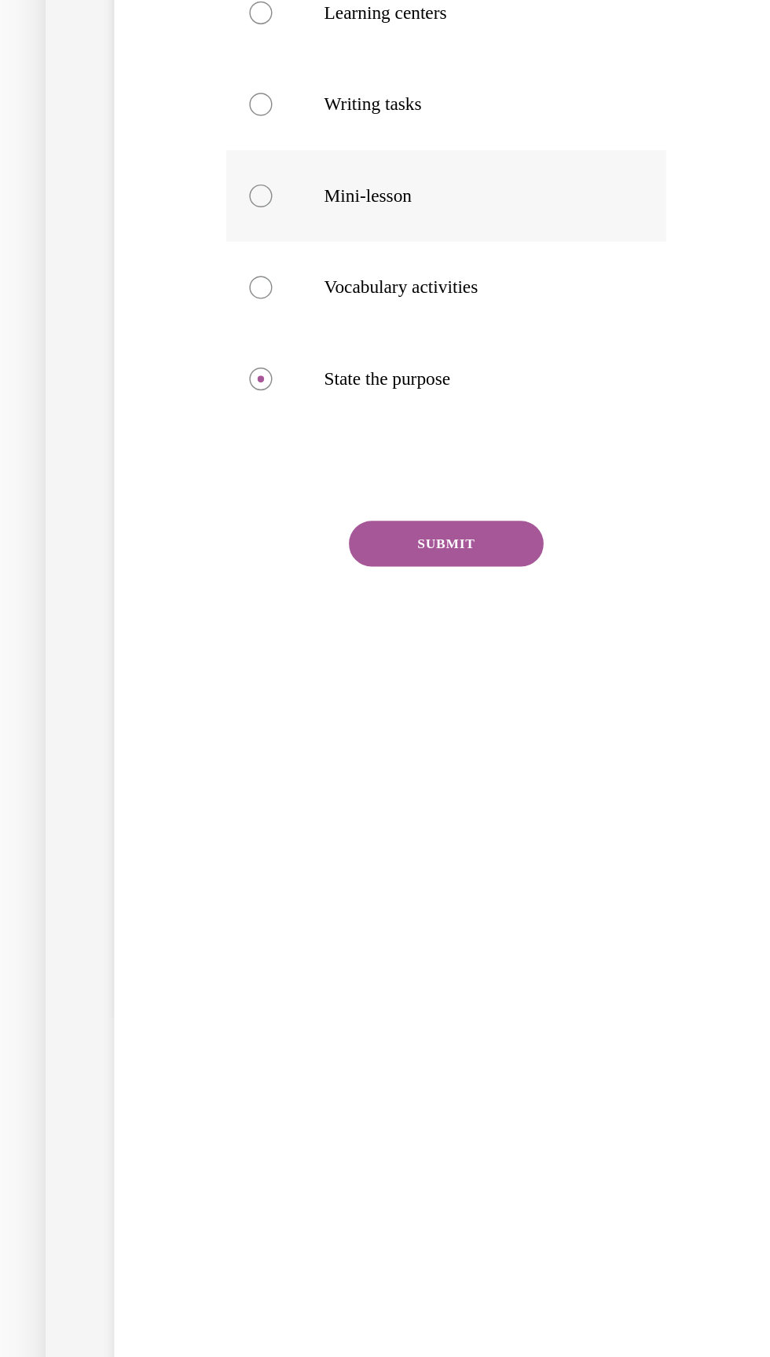
radio input "true"
click at [265, 227] on button "SUBMIT" at bounding box center [220, 239] width 134 height 31
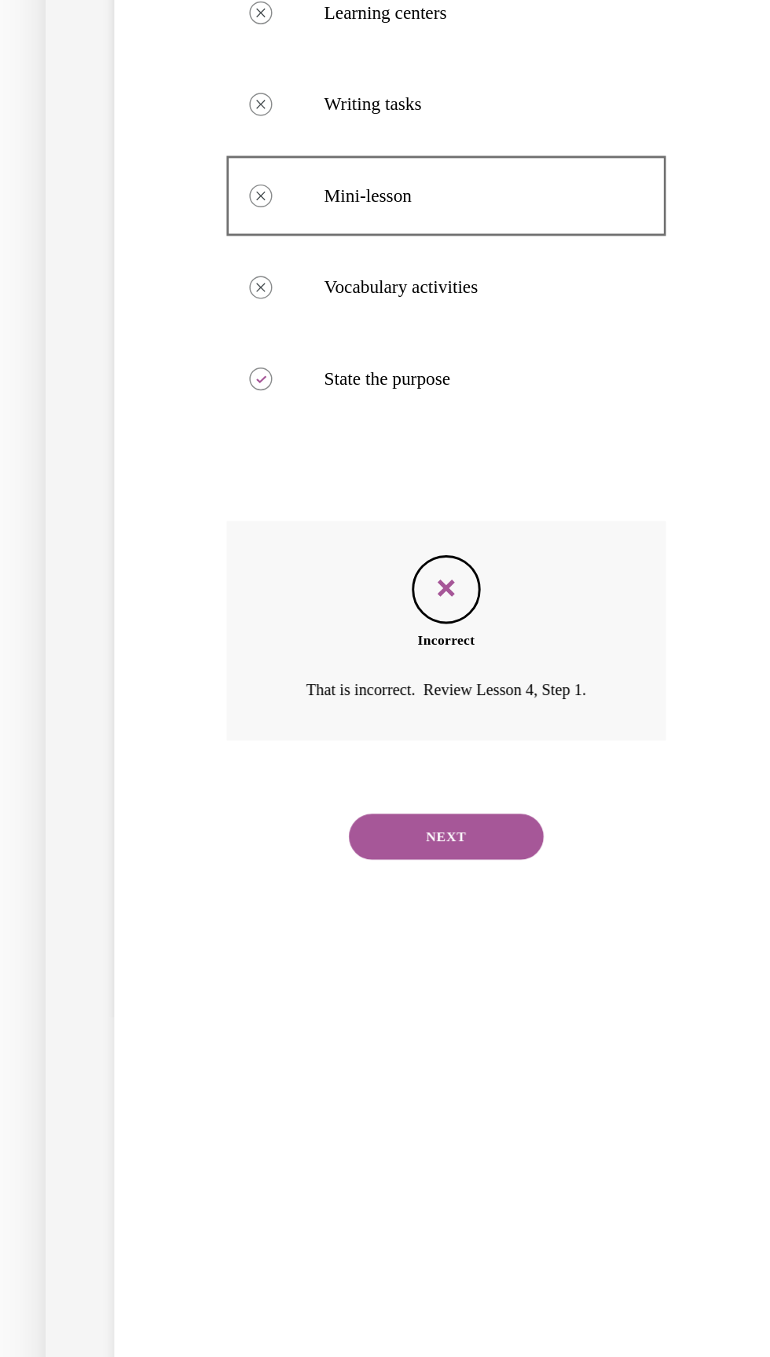
scroll to position [2396, 0]
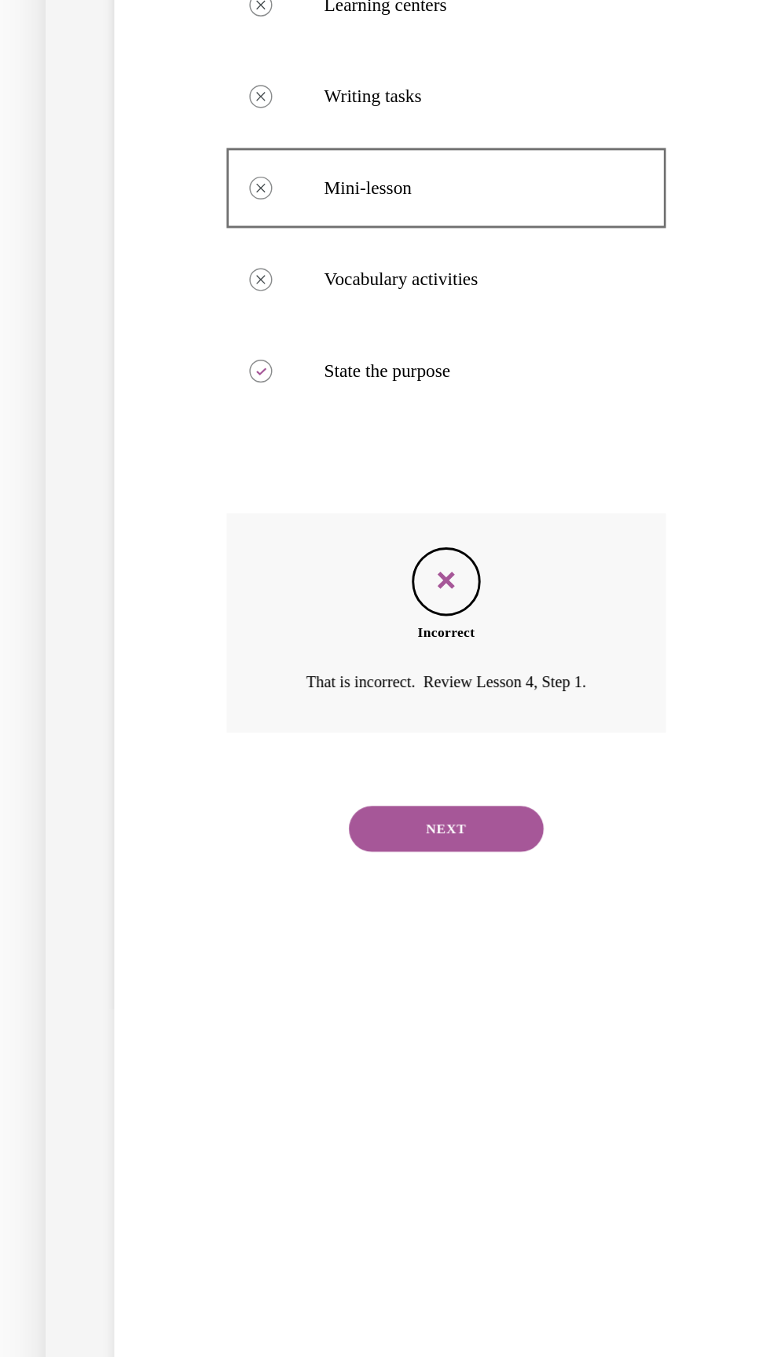
click at [237, 470] on div "SUBMIT NEXT" at bounding box center [219, 431] width 301 height 82
click at [253, 408] on div "NEXT" at bounding box center [219, 432] width 301 height 63
click at [246, 439] on button "NEXT" at bounding box center [220, 432] width 134 height 31
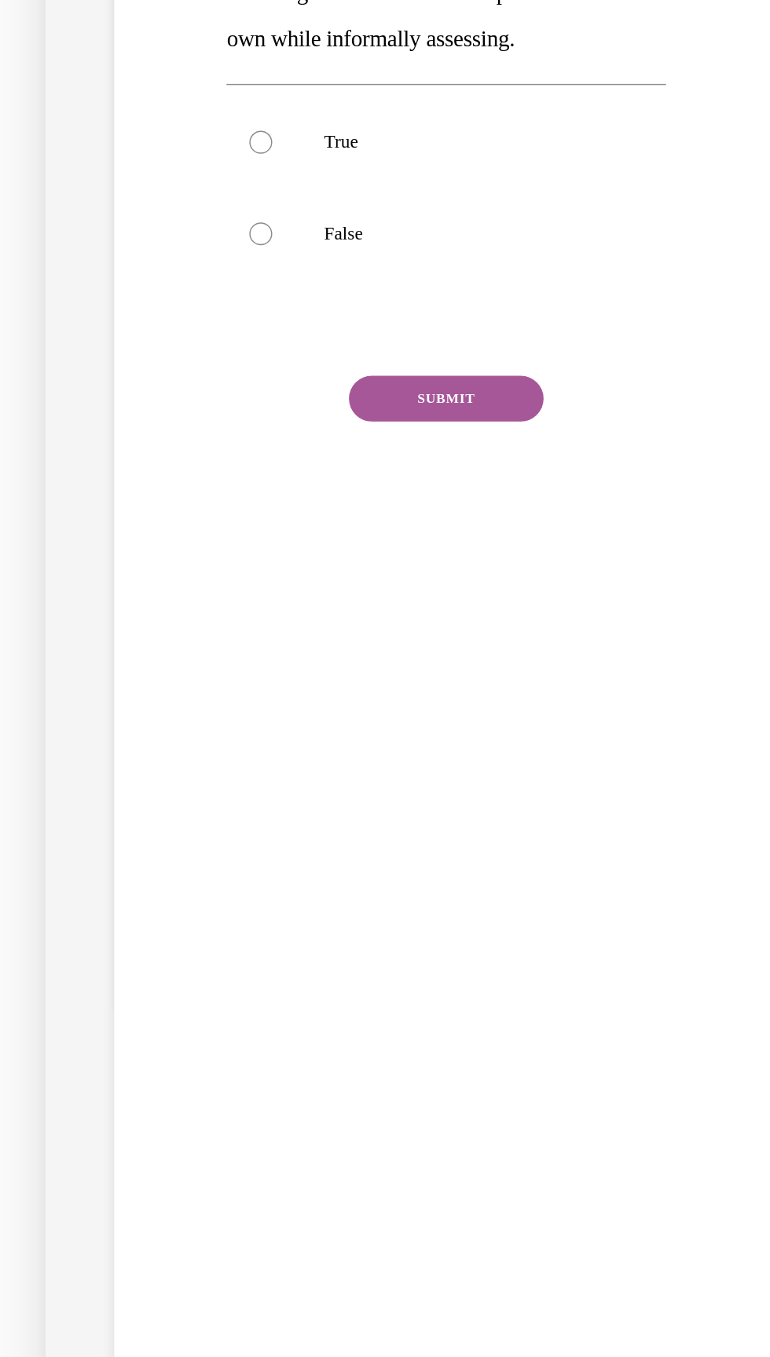
scroll to position [42, 0]
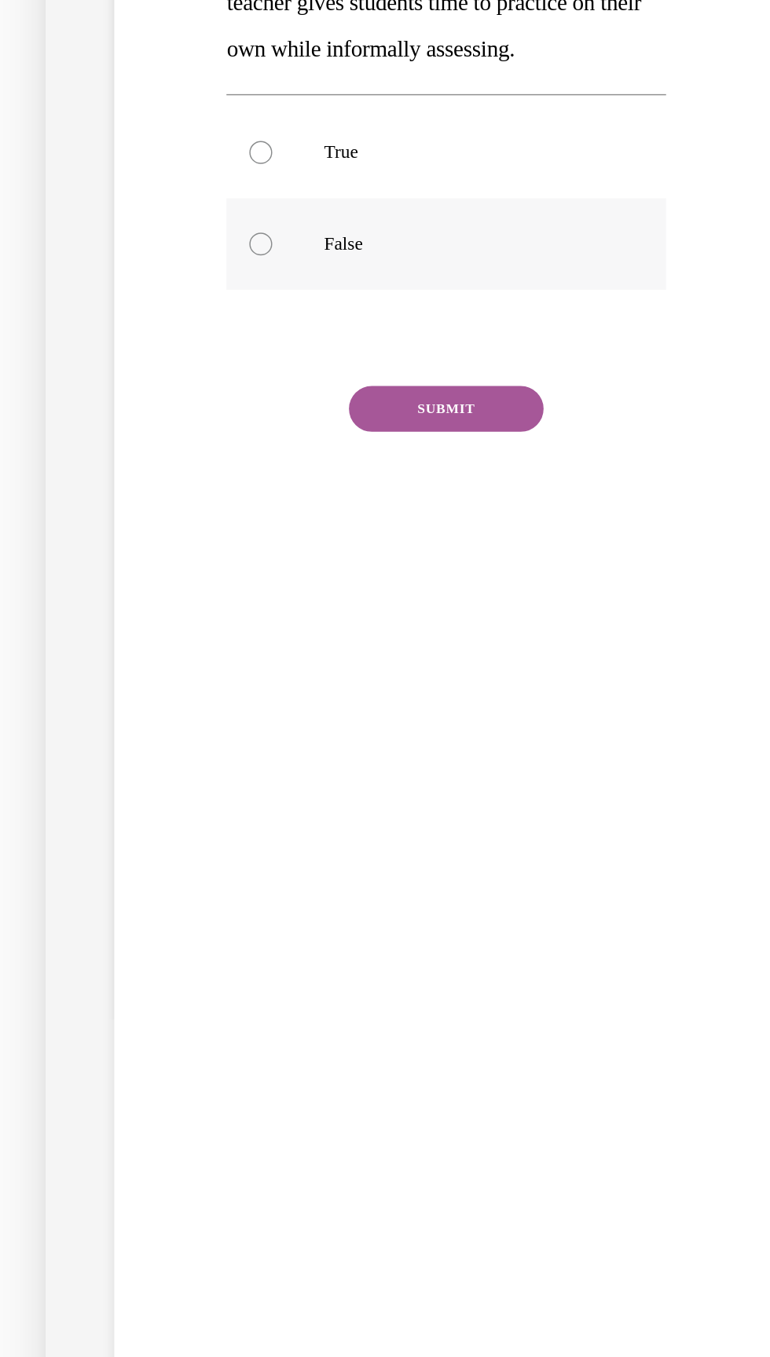
click at [140, 44] on label "False" at bounding box center [219, 31] width 301 height 63
click at [101, 39] on input "False" at bounding box center [93, 32] width 16 height 16
radio input "true"
click at [227, 152] on button "SUBMIT" at bounding box center [220, 144] width 134 height 31
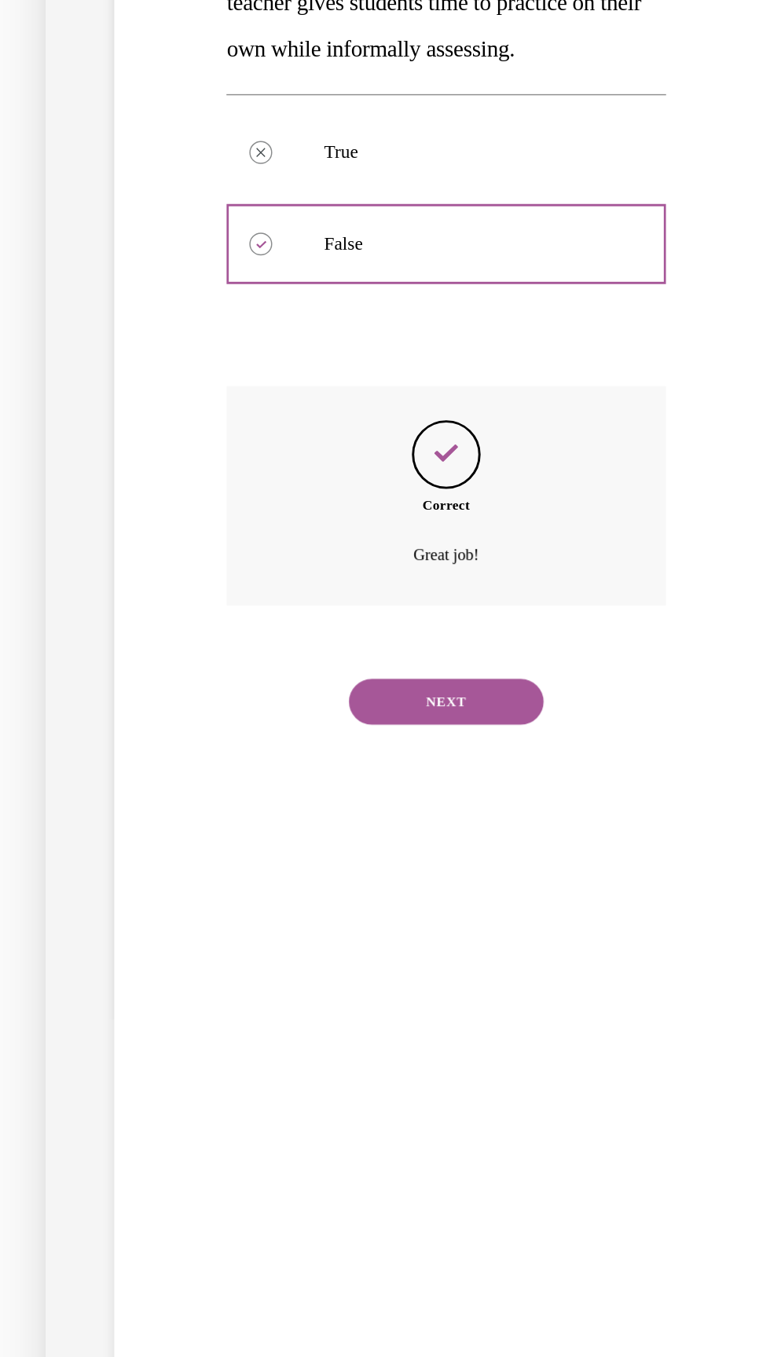
scroll to position [49, 0]
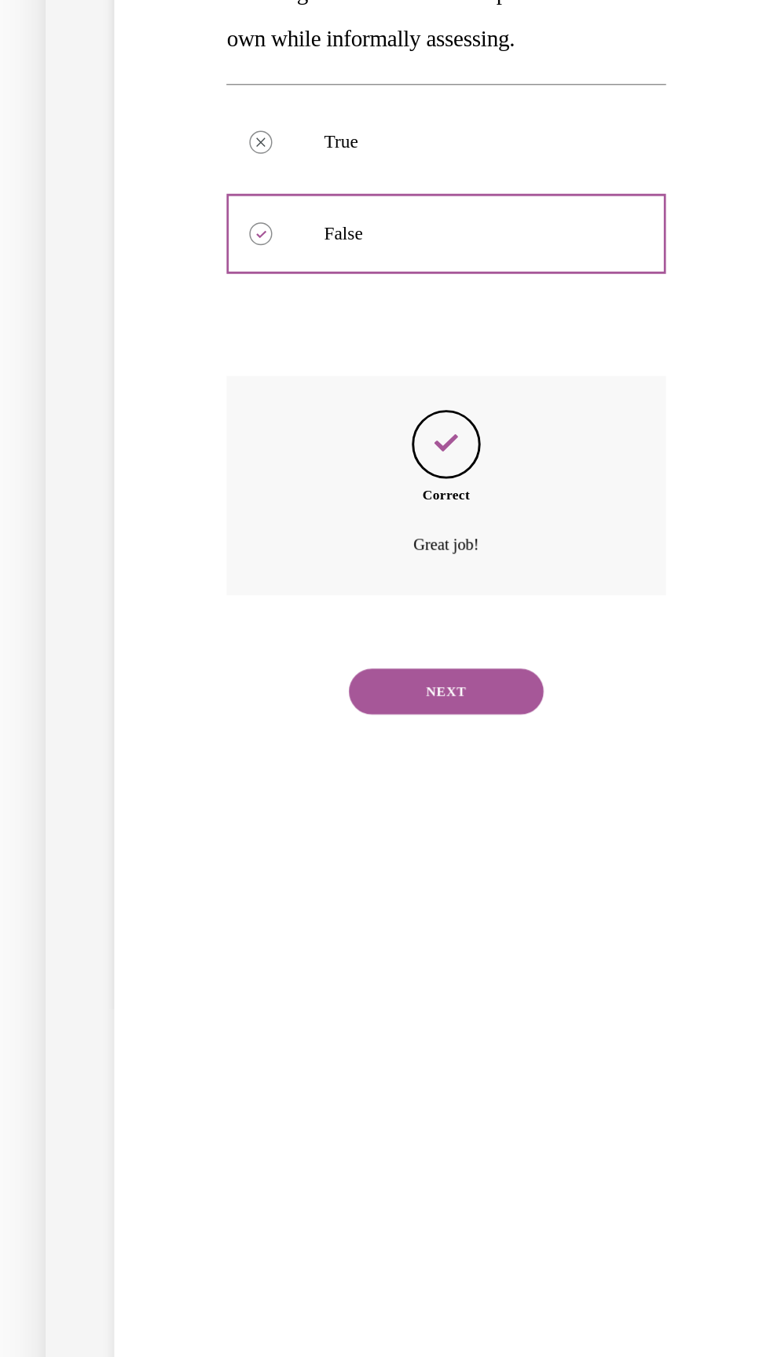
click at [263, 347] on button "NEXT" at bounding box center [220, 338] width 134 height 31
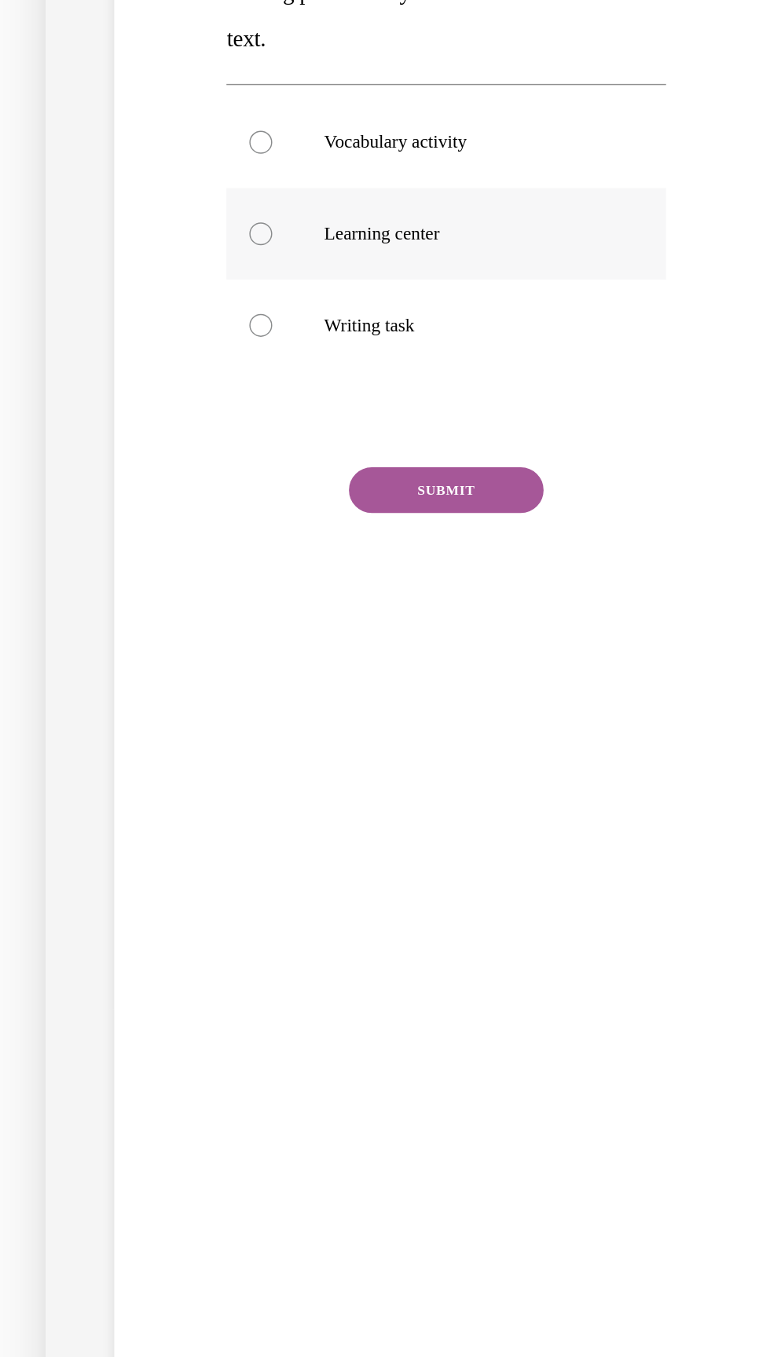
click at [238, 29] on p "Learning center" at bounding box center [233, 24] width 195 height 16
click at [101, 29] on input "Learning center" at bounding box center [93, 24] width 16 height 16
radio input "true"
click at [263, 235] on div "SUBMIT" at bounding box center [219, 224] width 301 height 79
click at [262, 200] on button "SUBMIT" at bounding box center [220, 200] width 134 height 31
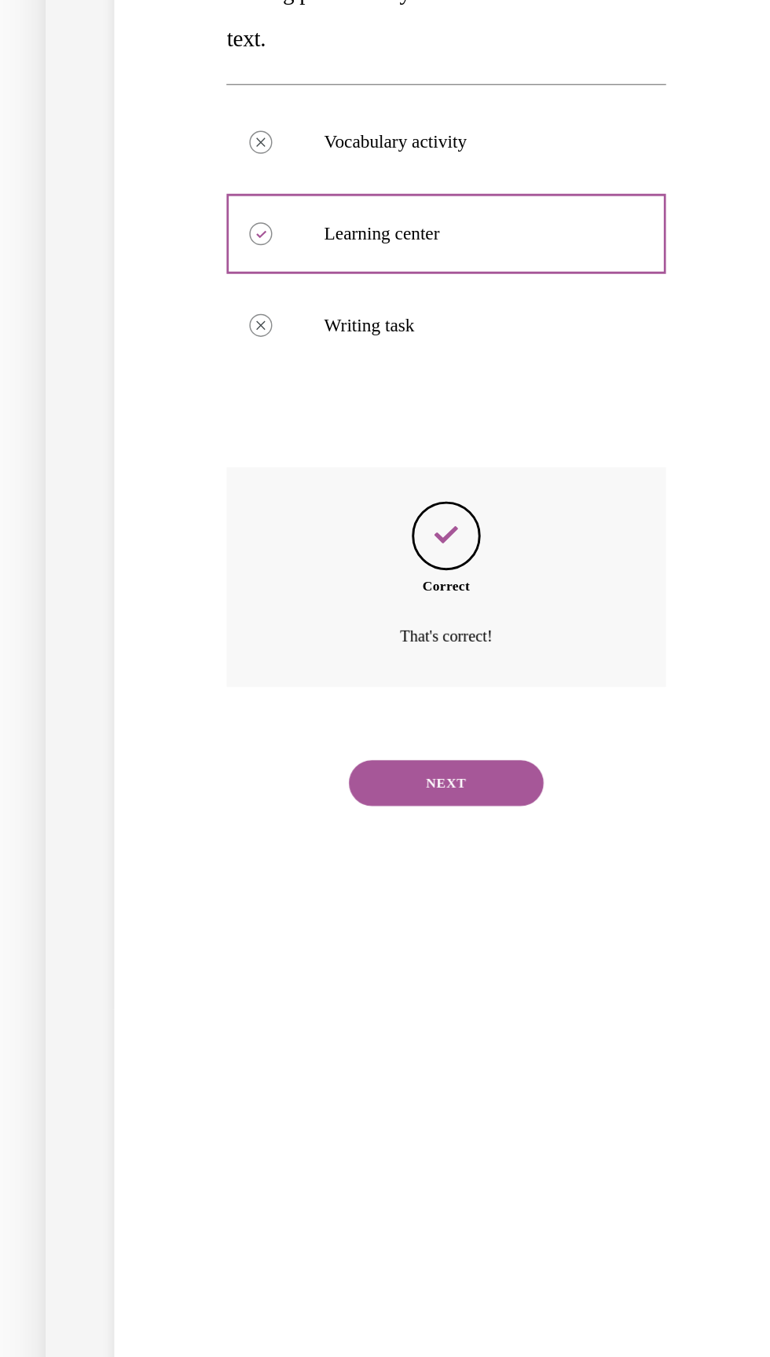
click at [232, 403] on button "NEXT" at bounding box center [220, 401] width 134 height 31
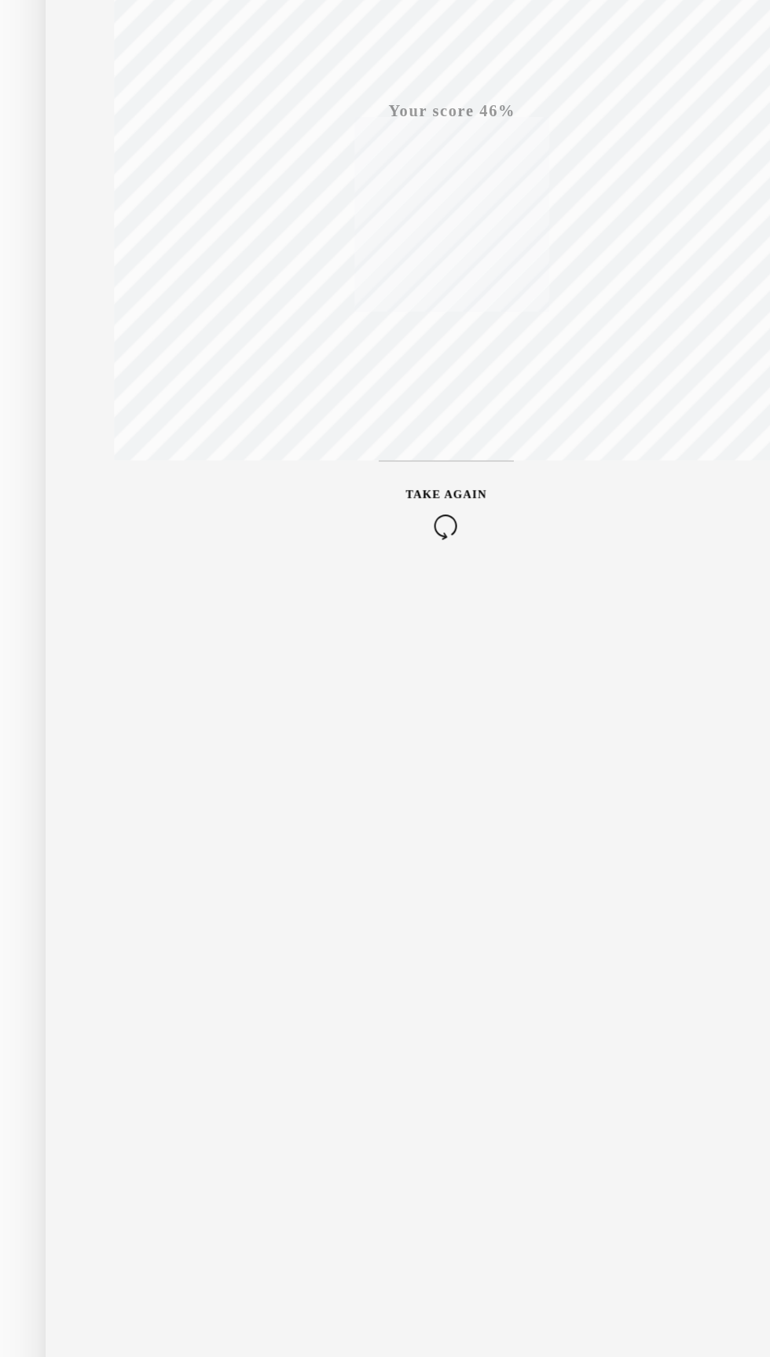
click at [236, 210] on div "TAKE AGAIN" at bounding box center [220, 215] width 56 height 37
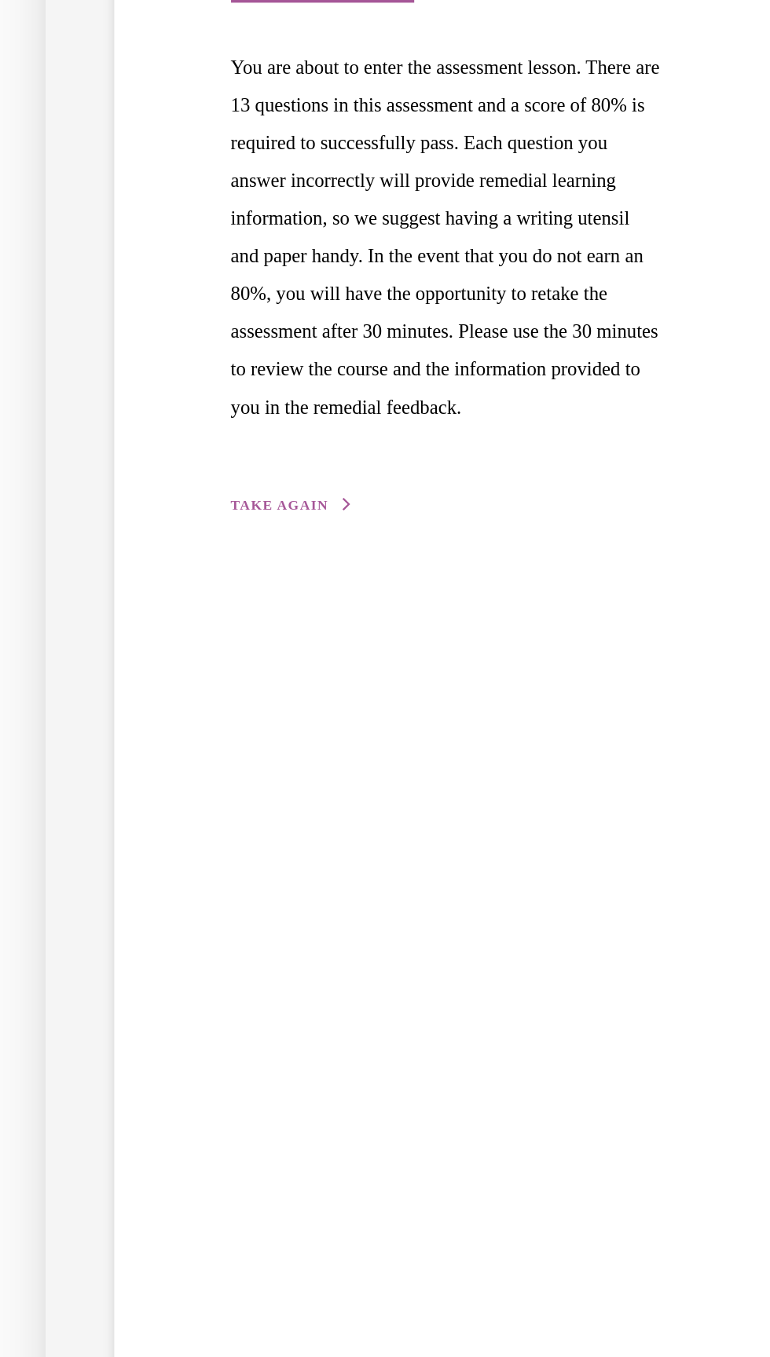
scroll to position [0, 0]
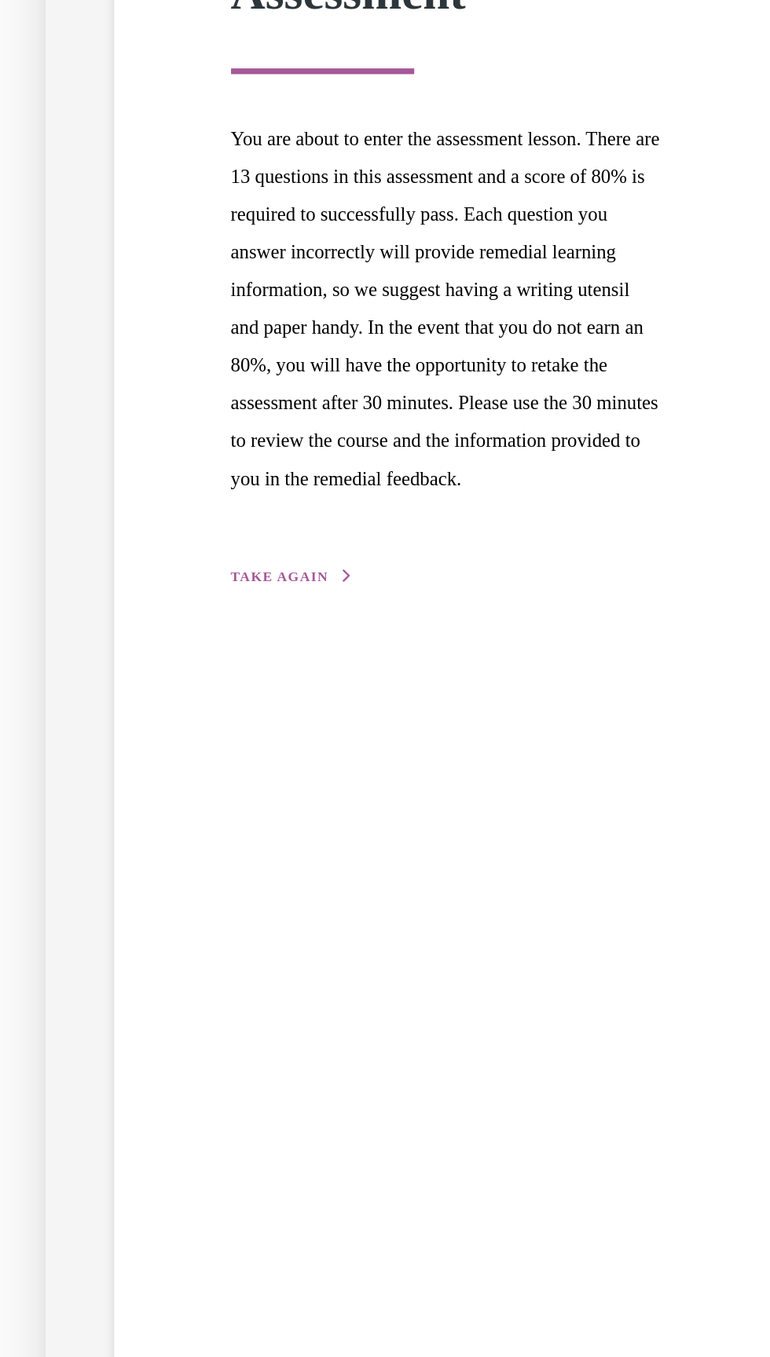
click at [131, 267] on button "TAKE AGAIN" at bounding box center [114, 260] width 84 height 14
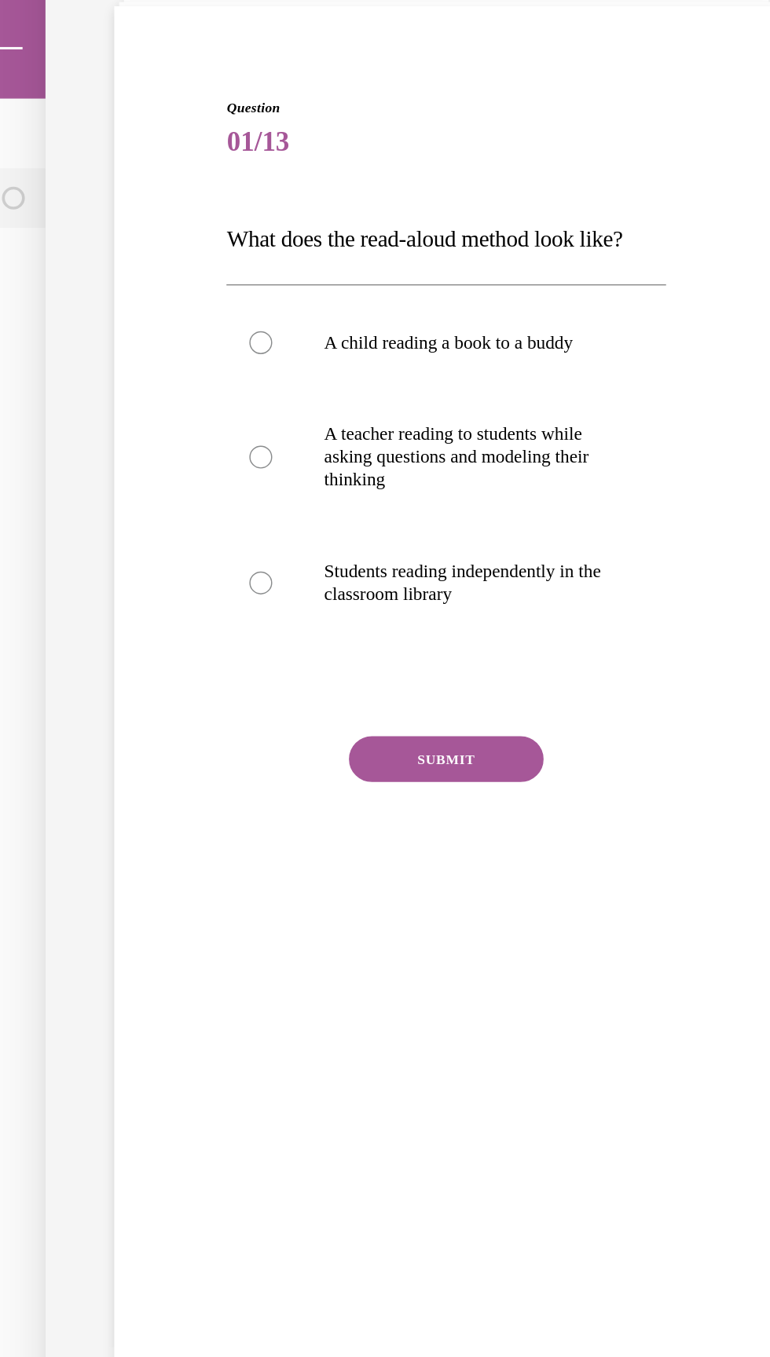
scroll to position [2396, 0]
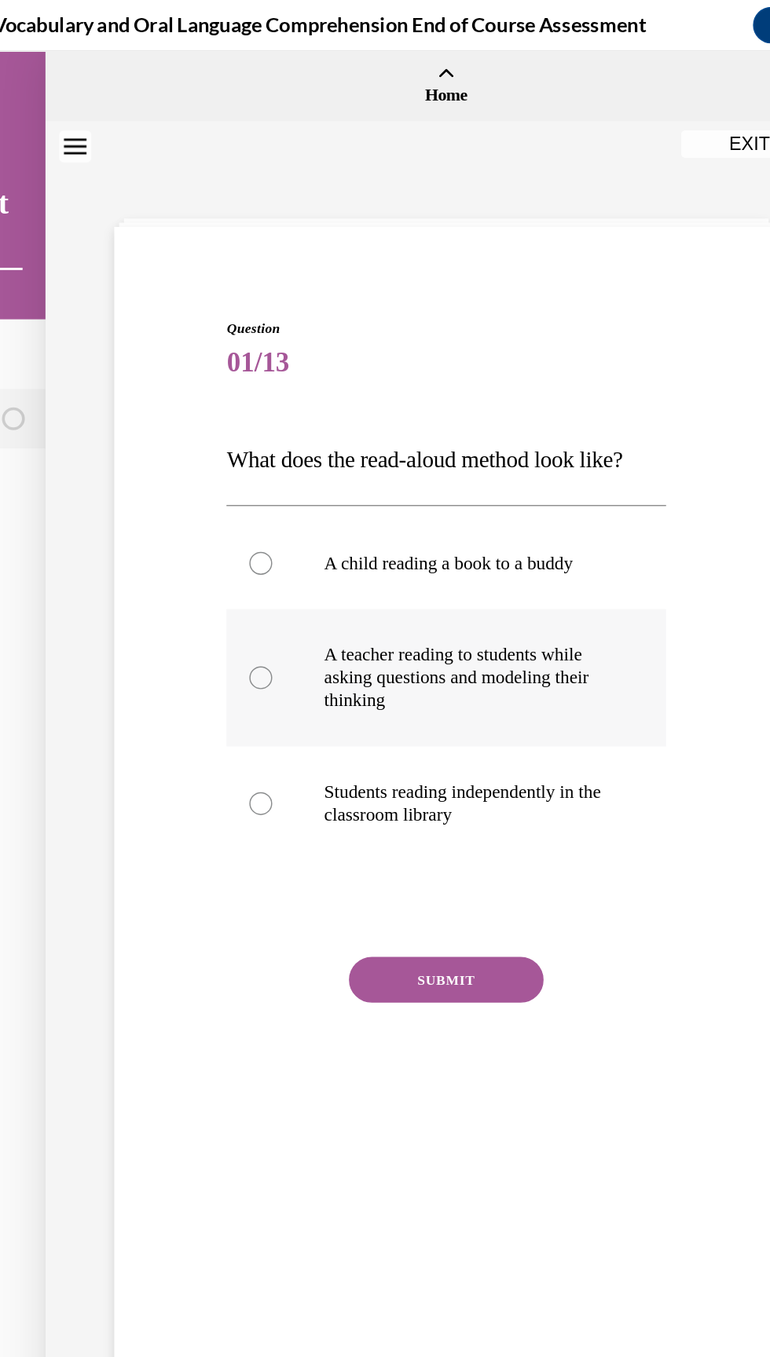
click at [197, 492] on p "A teacher reading to students while asking questions and modeling their thinking" at bounding box center [233, 480] width 195 height 47
click at [101, 489] on input "A teacher reading to students while asking questions and modeling their thinking" at bounding box center [93, 481] width 16 height 16
radio input "true"
click at [222, 697] on button "SUBMIT" at bounding box center [220, 687] width 134 height 31
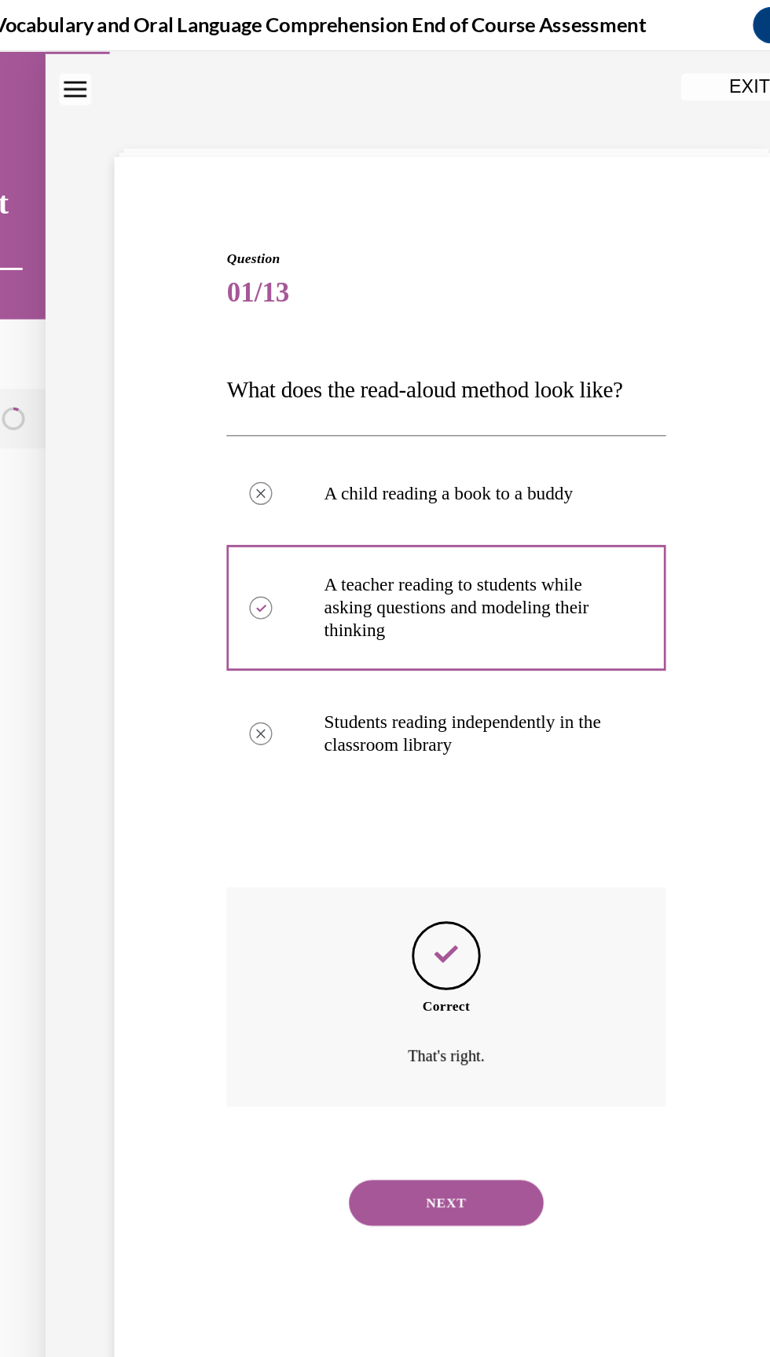
scroll to position [49, 0]
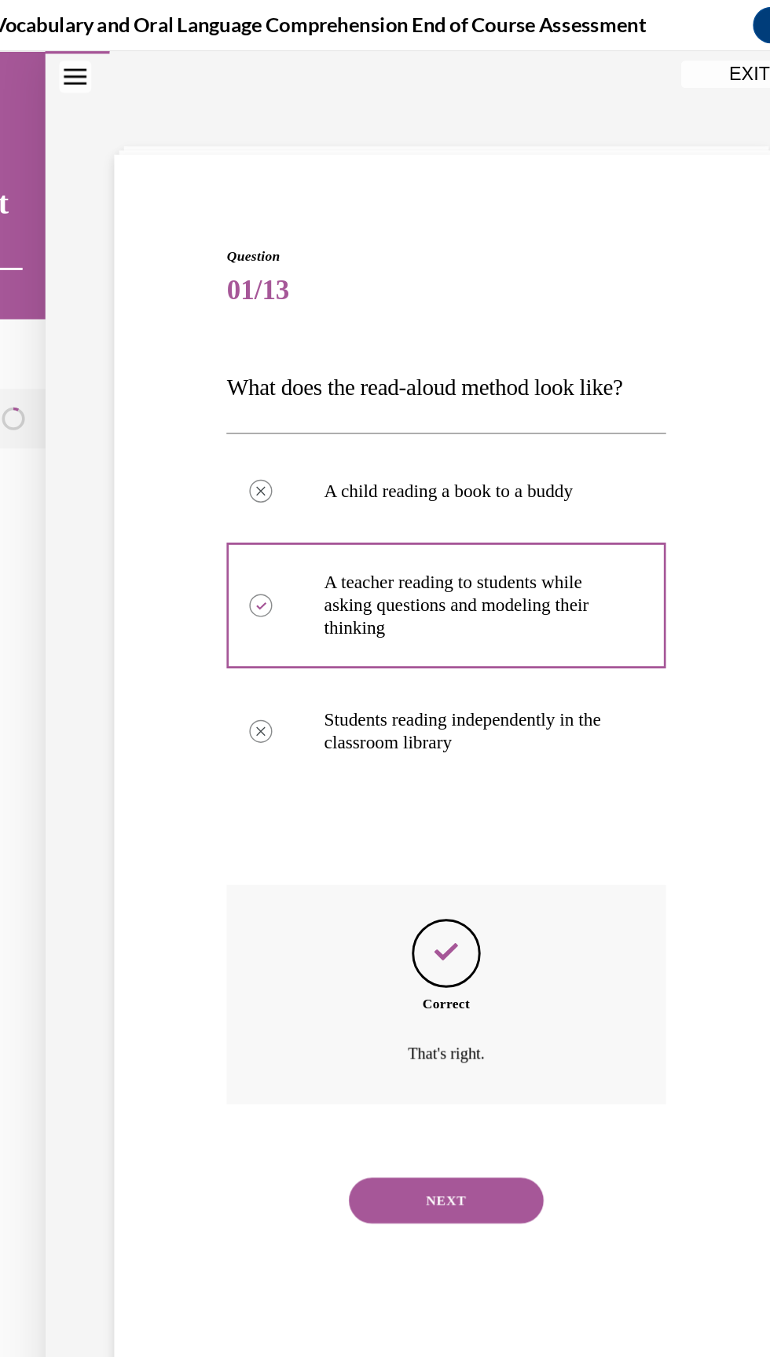
click at [217, 851] on button "NEXT" at bounding box center [220, 839] width 134 height 31
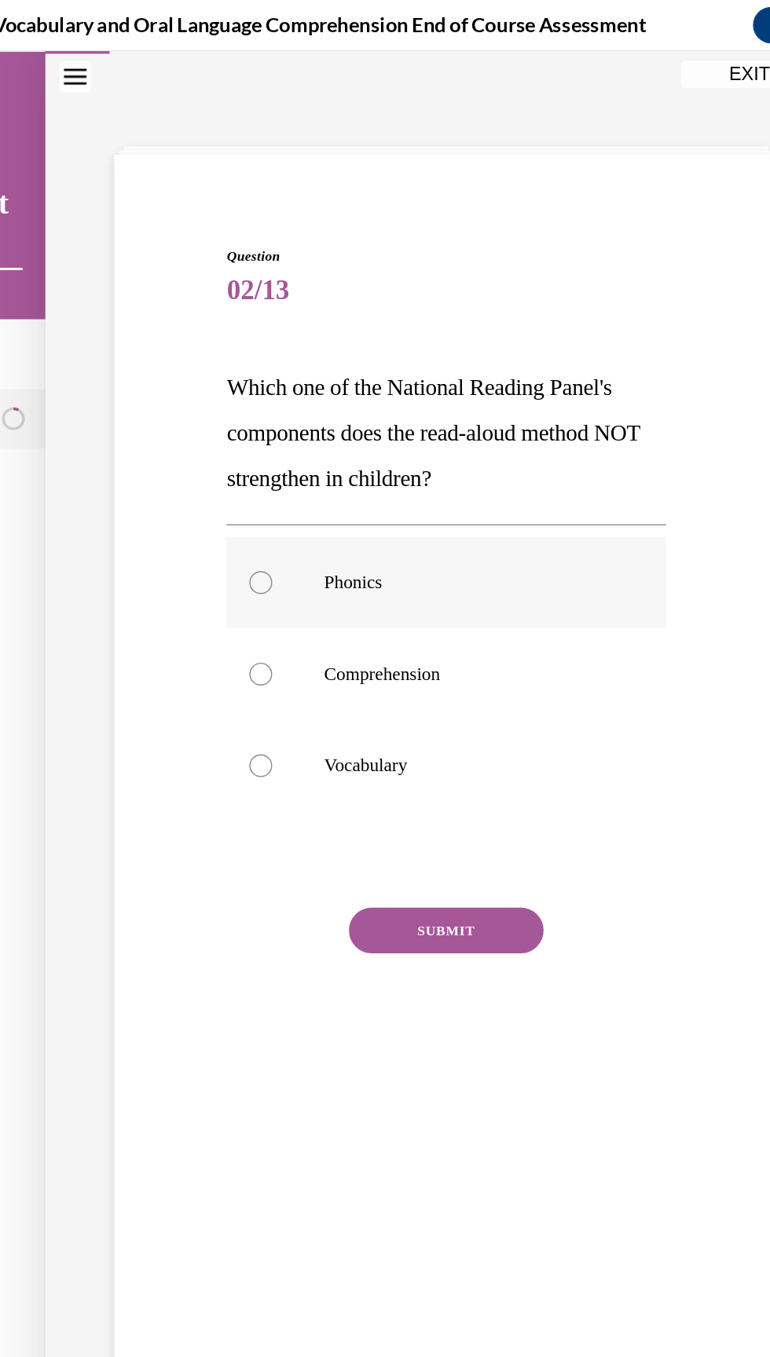
click at [99, 421] on label "Phonics" at bounding box center [219, 415] width 301 height 63
click at [99, 421] on input "Phonics" at bounding box center [93, 416] width 16 height 16
radio input "true"
click at [218, 653] on button "SUBMIT" at bounding box center [220, 654] width 134 height 31
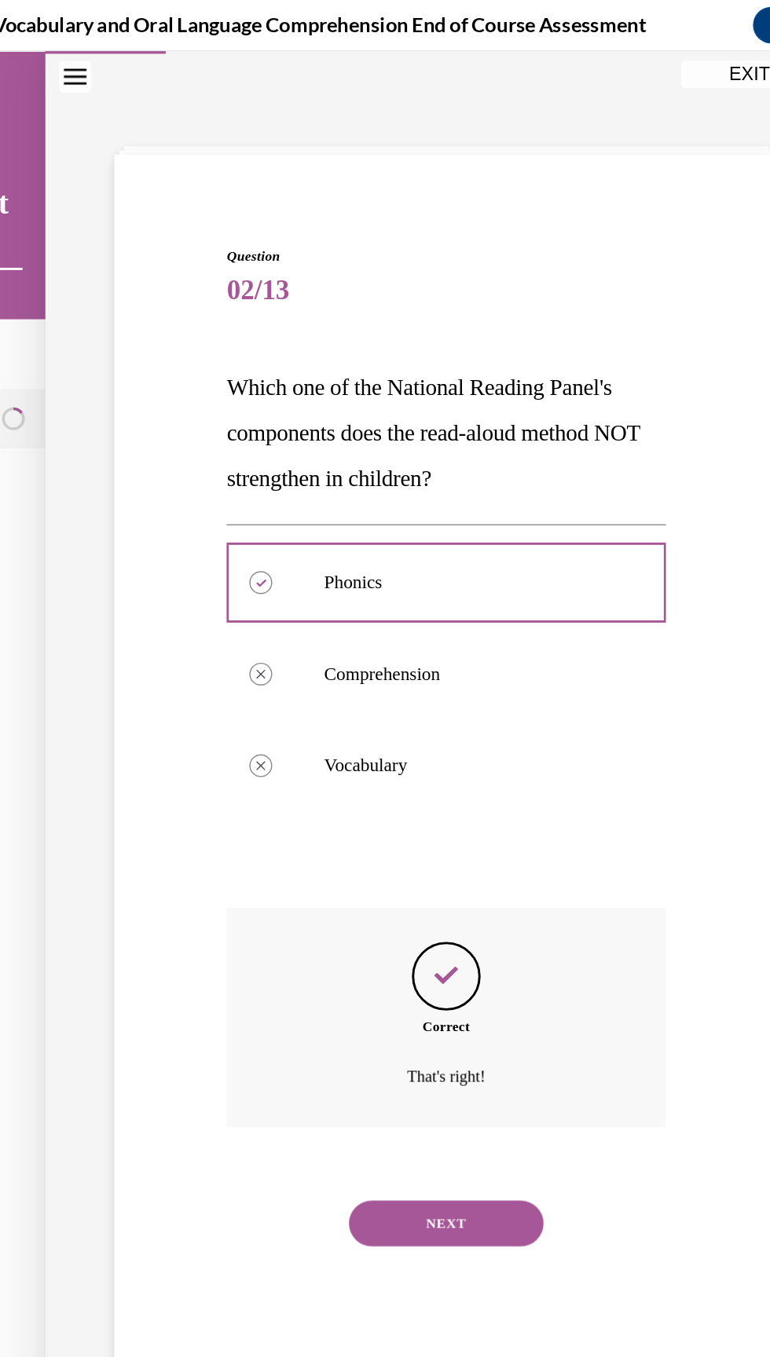
click at [235, 868] on button "NEXT" at bounding box center [220, 855] width 134 height 31
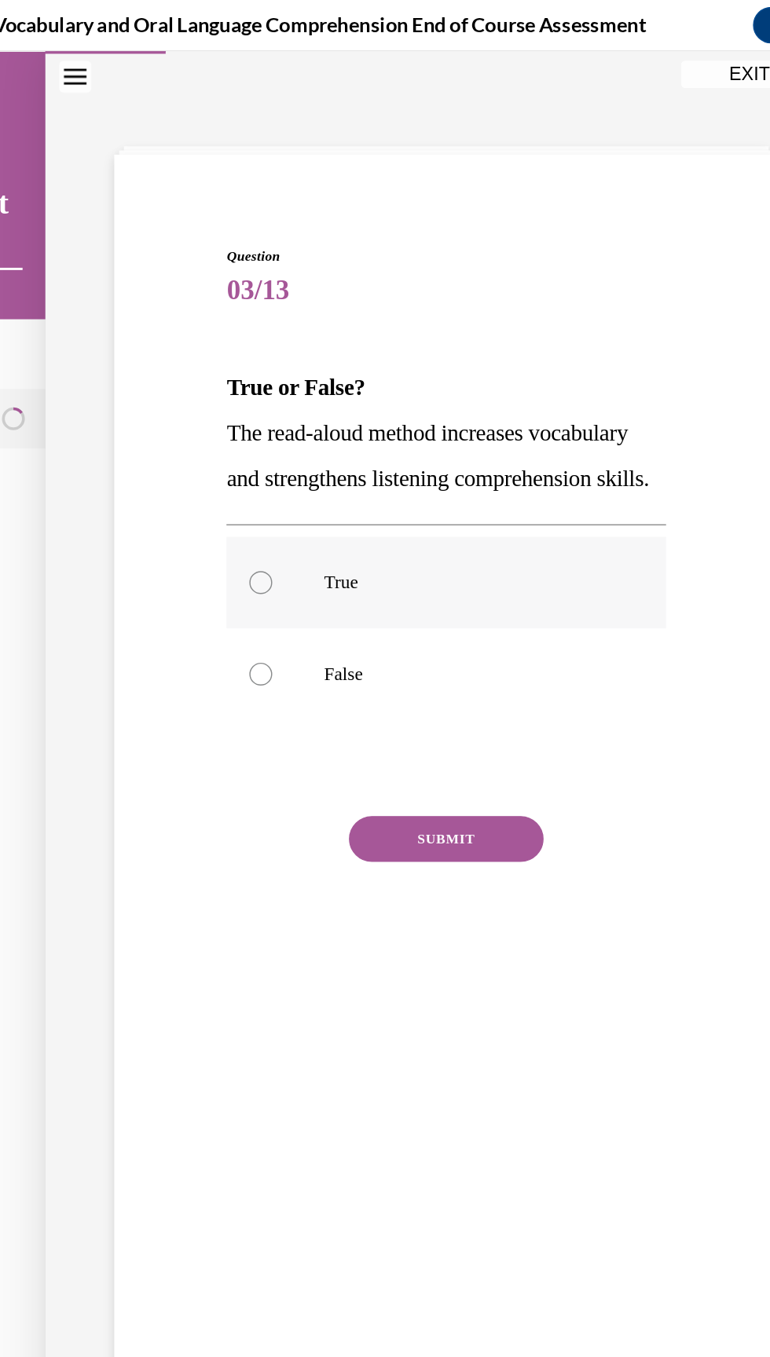
click at [159, 447] on label "True" at bounding box center [219, 415] width 301 height 63
click at [101, 423] on input "True" at bounding box center [93, 416] width 16 height 16
radio input "true"
click at [241, 607] on button "SUBMIT" at bounding box center [220, 591] width 134 height 31
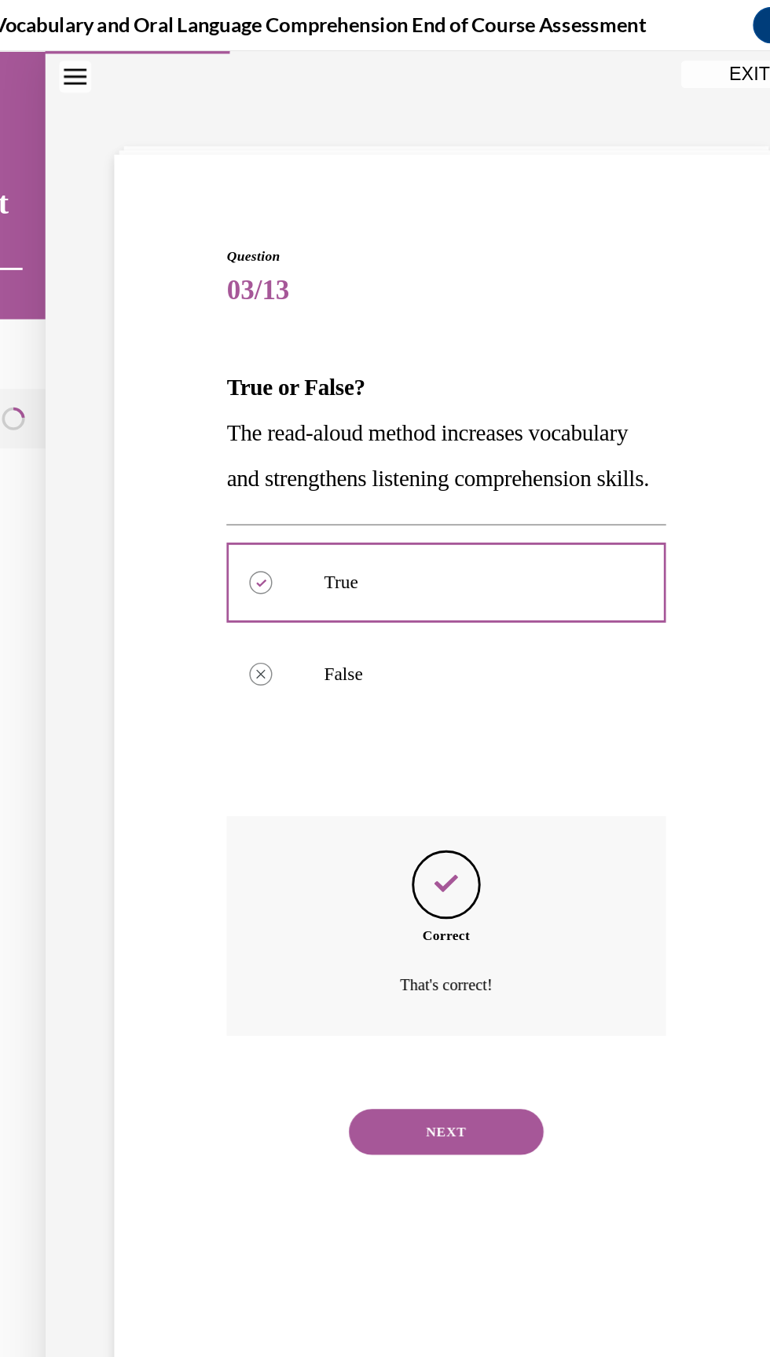
click at [252, 808] on button "NEXT" at bounding box center [220, 792] width 134 height 31
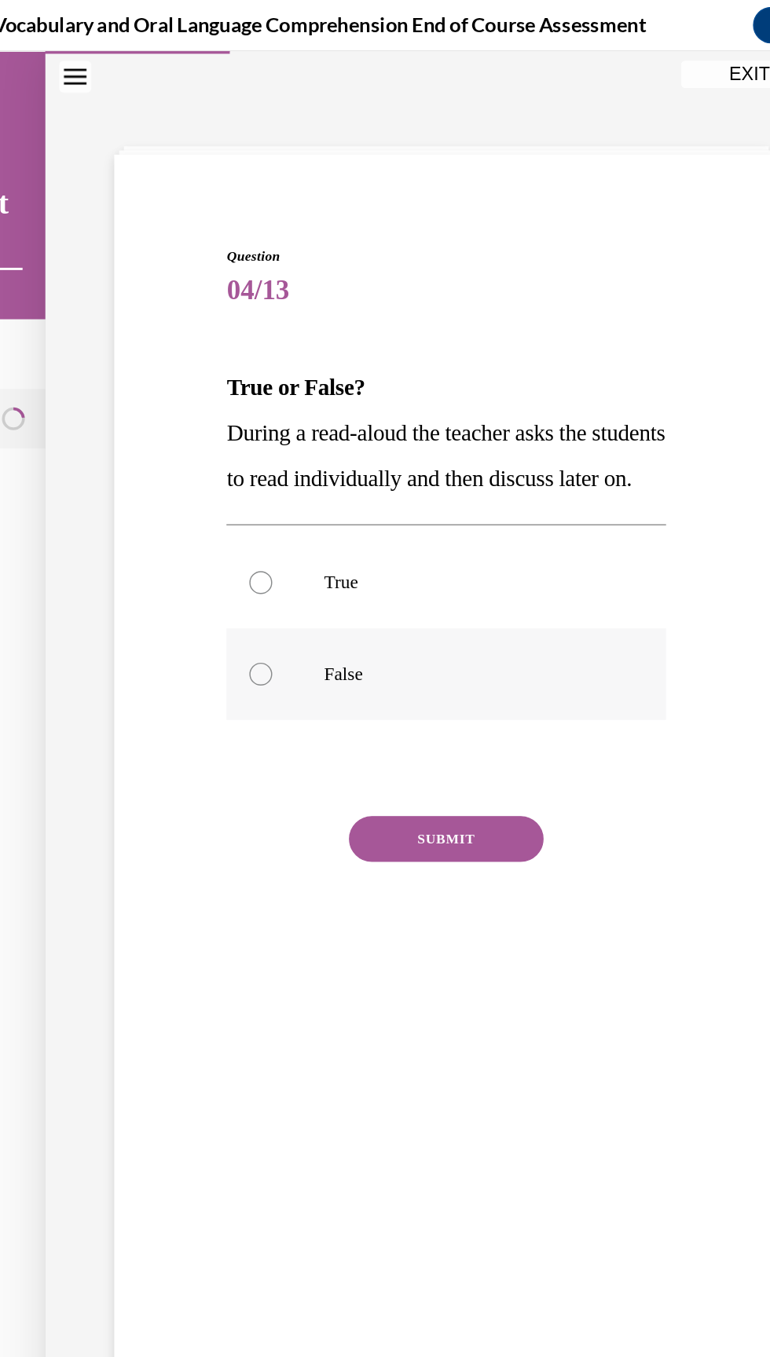
click at [116, 510] on label "False" at bounding box center [219, 478] width 301 height 63
click at [101, 486] on input "False" at bounding box center [93, 478] width 16 height 16
radio input "true"
click at [236, 607] on button "SUBMIT" at bounding box center [220, 591] width 134 height 31
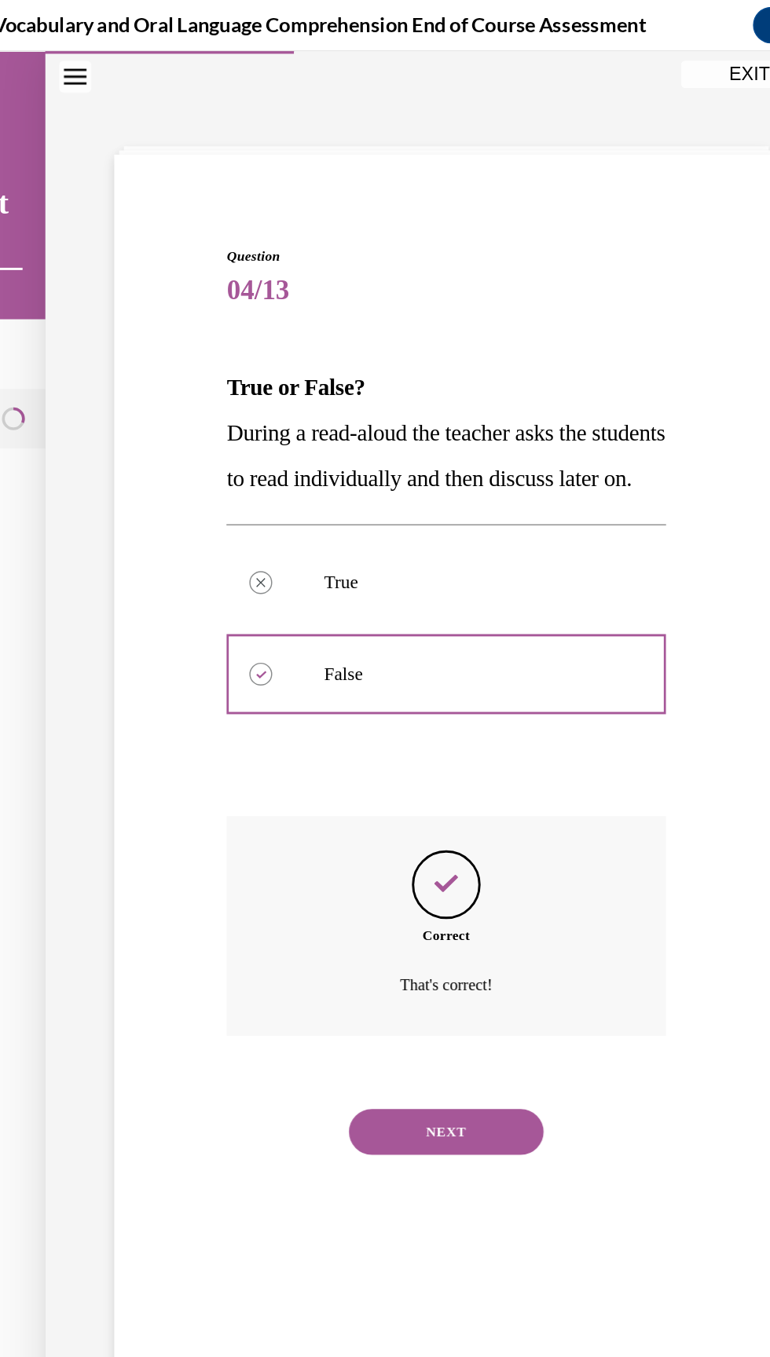
click at [240, 808] on button "NEXT" at bounding box center [220, 792] width 134 height 31
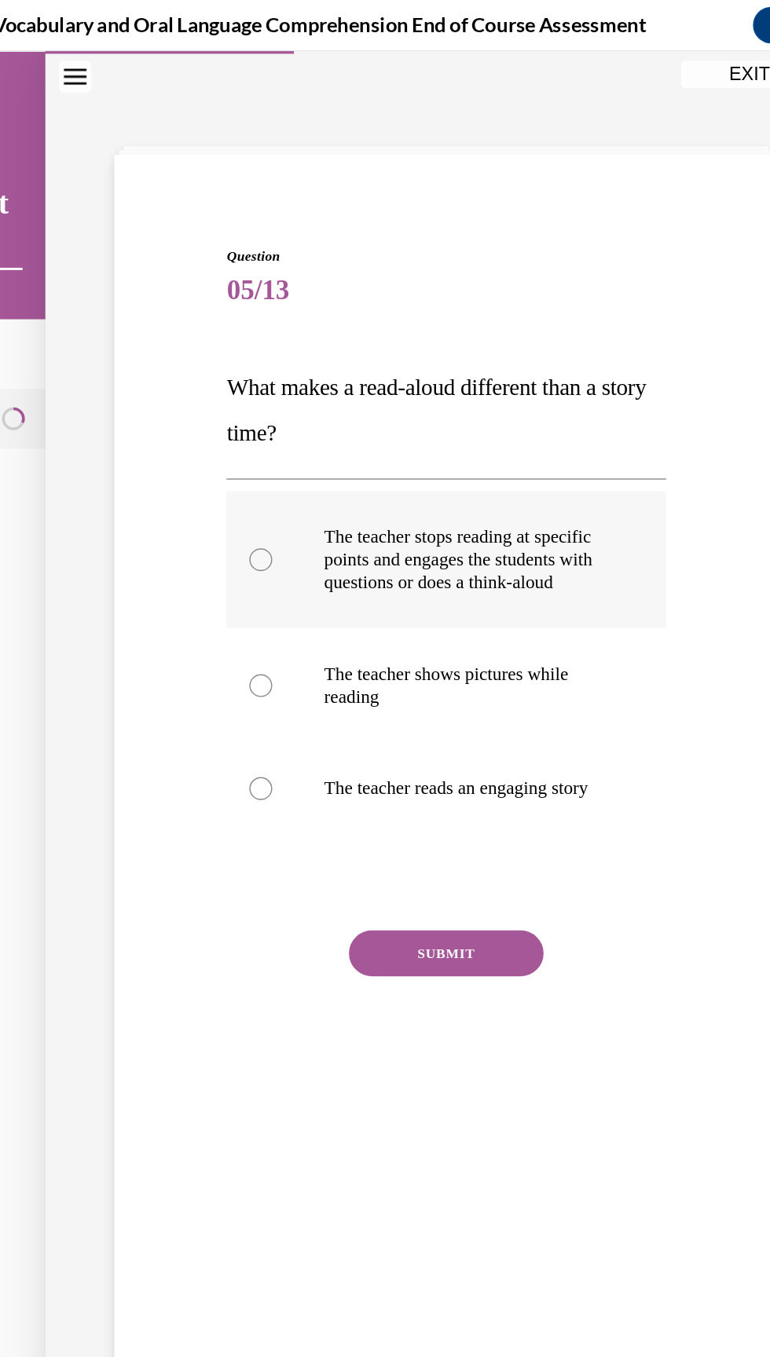
click at [211, 423] on p "The teacher stops reading at specific points and engages the students with ques…" at bounding box center [233, 399] width 195 height 47
click at [101, 408] on input "The teacher stops reading at specific points and engages the students with ques…" at bounding box center [93, 400] width 16 height 16
radio input "true"
click at [243, 686] on button "SUBMIT" at bounding box center [220, 669] width 134 height 31
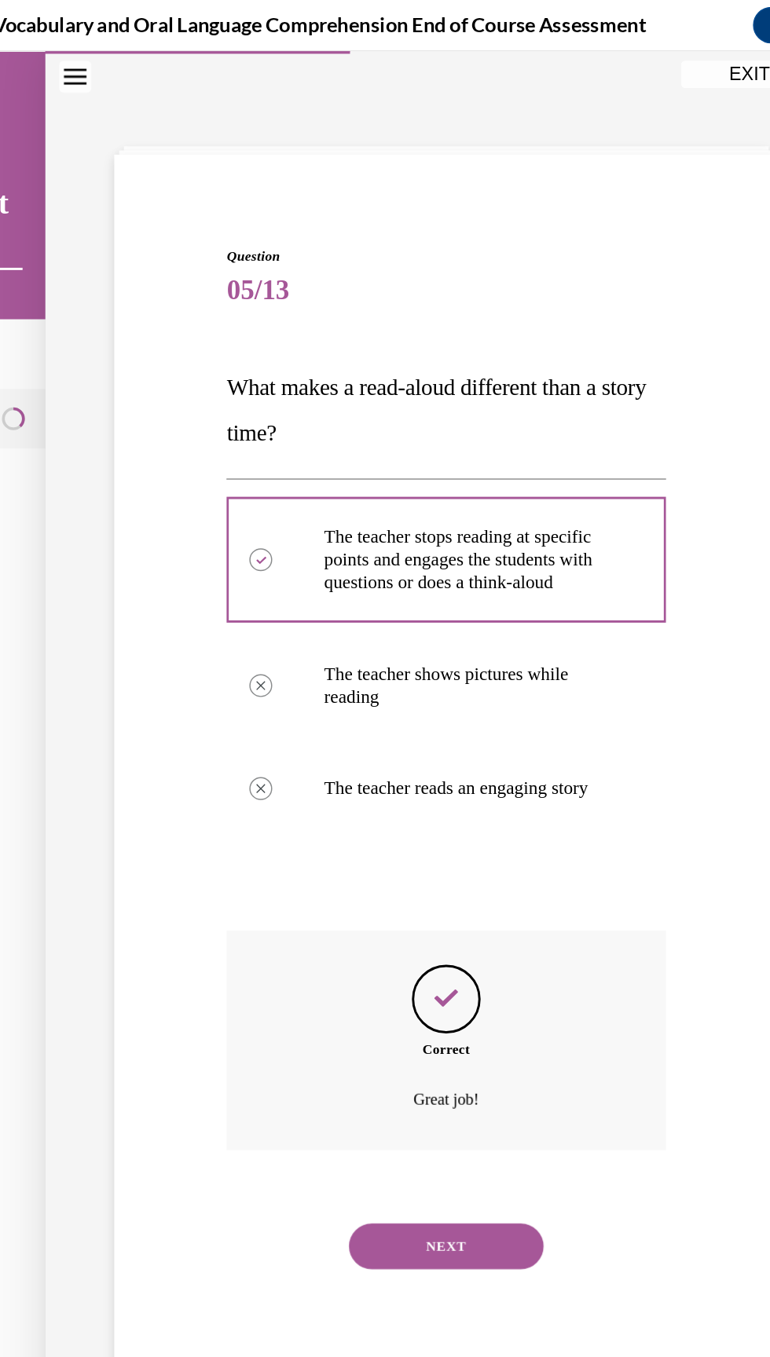
click at [221, 887] on button "NEXT" at bounding box center [220, 870] width 134 height 31
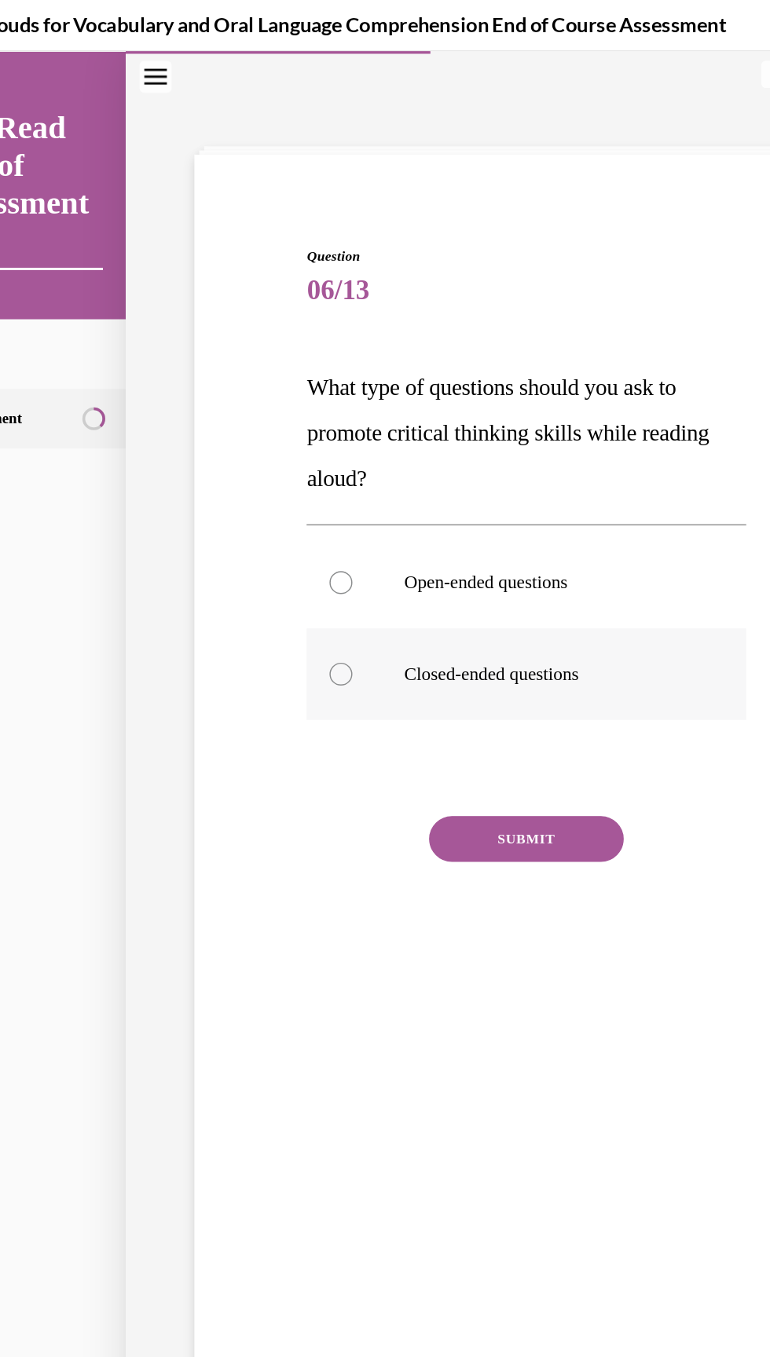
click at [222, 449] on label "Closed-ended questions" at bounding box center [300, 478] width 301 height 63
click at [181, 470] on input "Closed-ended questions" at bounding box center [174, 478] width 16 height 16
radio input "true"
click at [203, 426] on label "Open-ended questions" at bounding box center [300, 415] width 301 height 63
click at [181, 423] on input "Open-ended questions" at bounding box center [174, 416] width 16 height 16
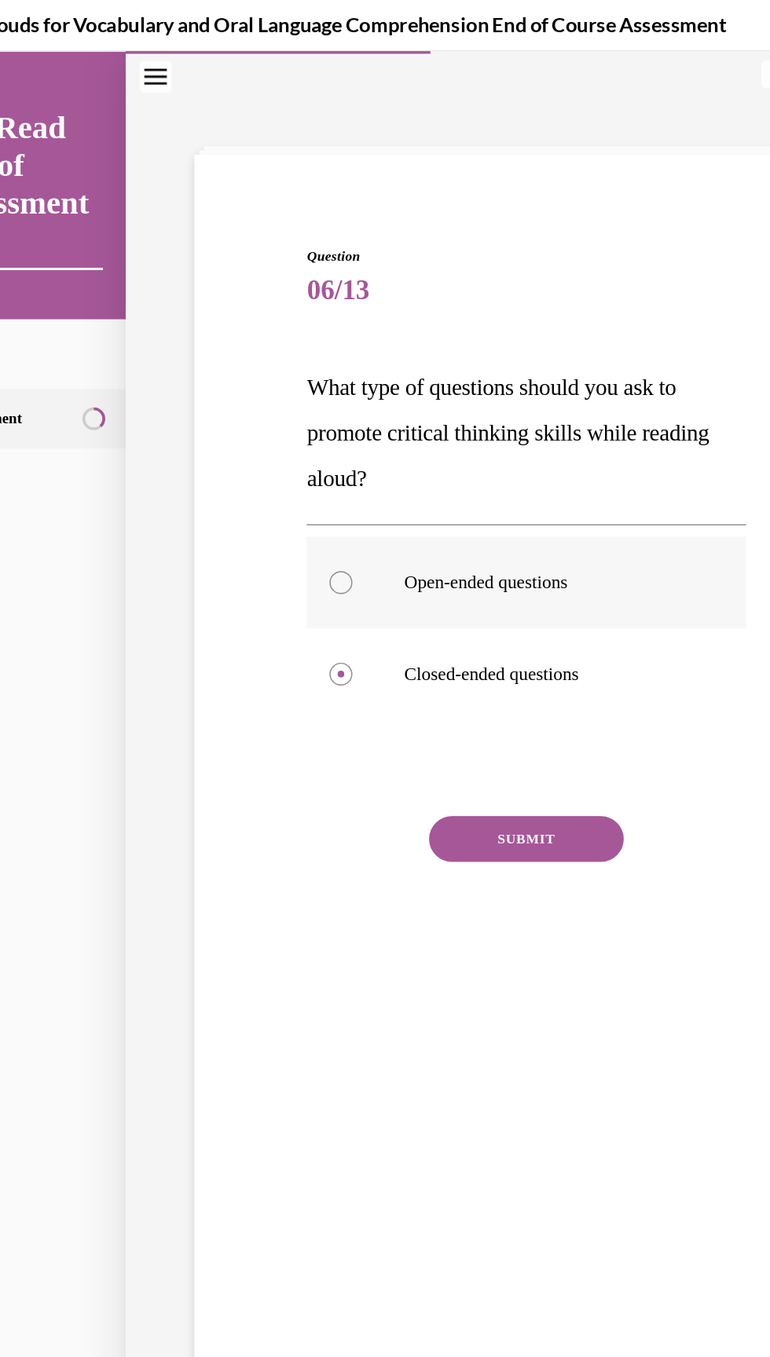
radio input "true"
click at [316, 601] on button "SUBMIT" at bounding box center [301, 591] width 134 height 31
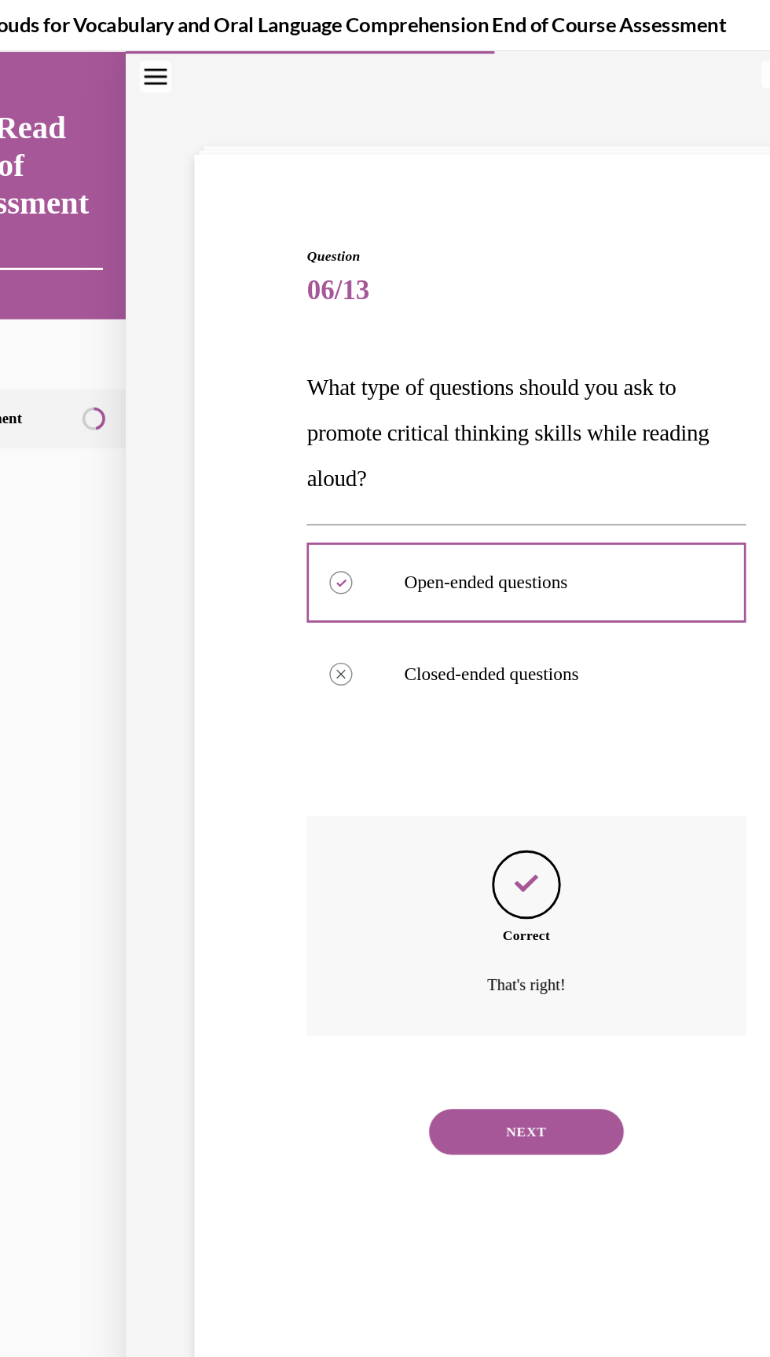
click at [335, 804] on button "NEXT" at bounding box center [301, 792] width 134 height 31
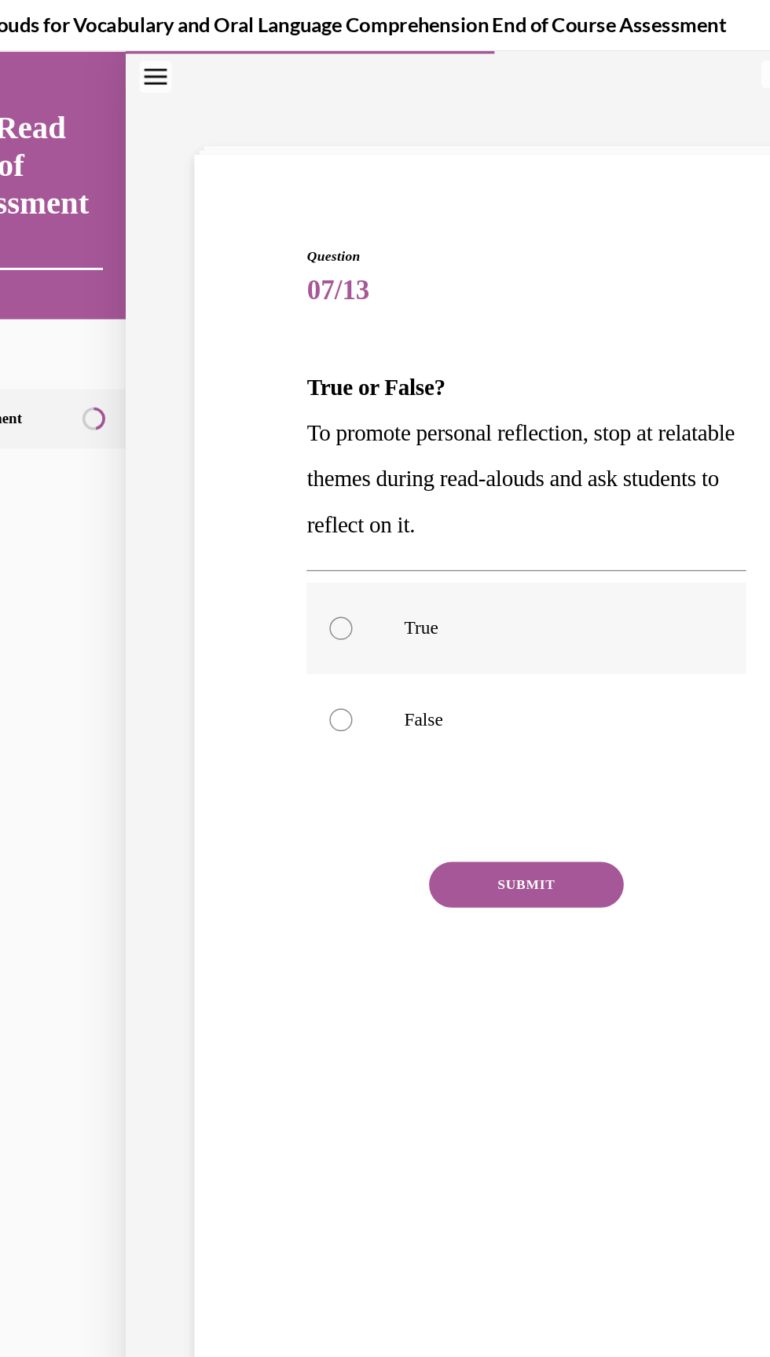
click at [247, 440] on p "True" at bounding box center [314, 447] width 195 height 16
click at [181, 440] on input "True" at bounding box center [174, 447] width 16 height 16
radio input "true"
click at [333, 634] on button "SUBMIT" at bounding box center [301, 622] width 134 height 31
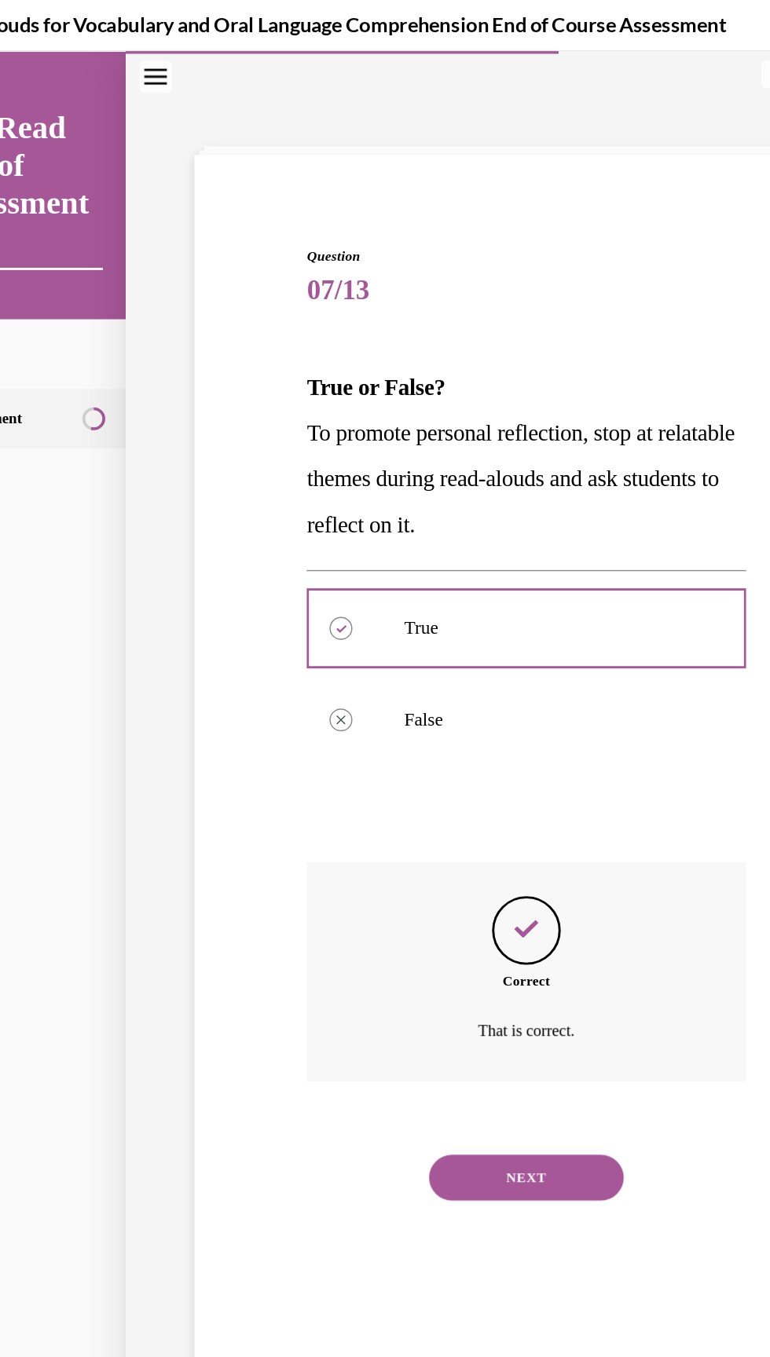
click at [317, 836] on button "NEXT" at bounding box center [301, 823] width 134 height 31
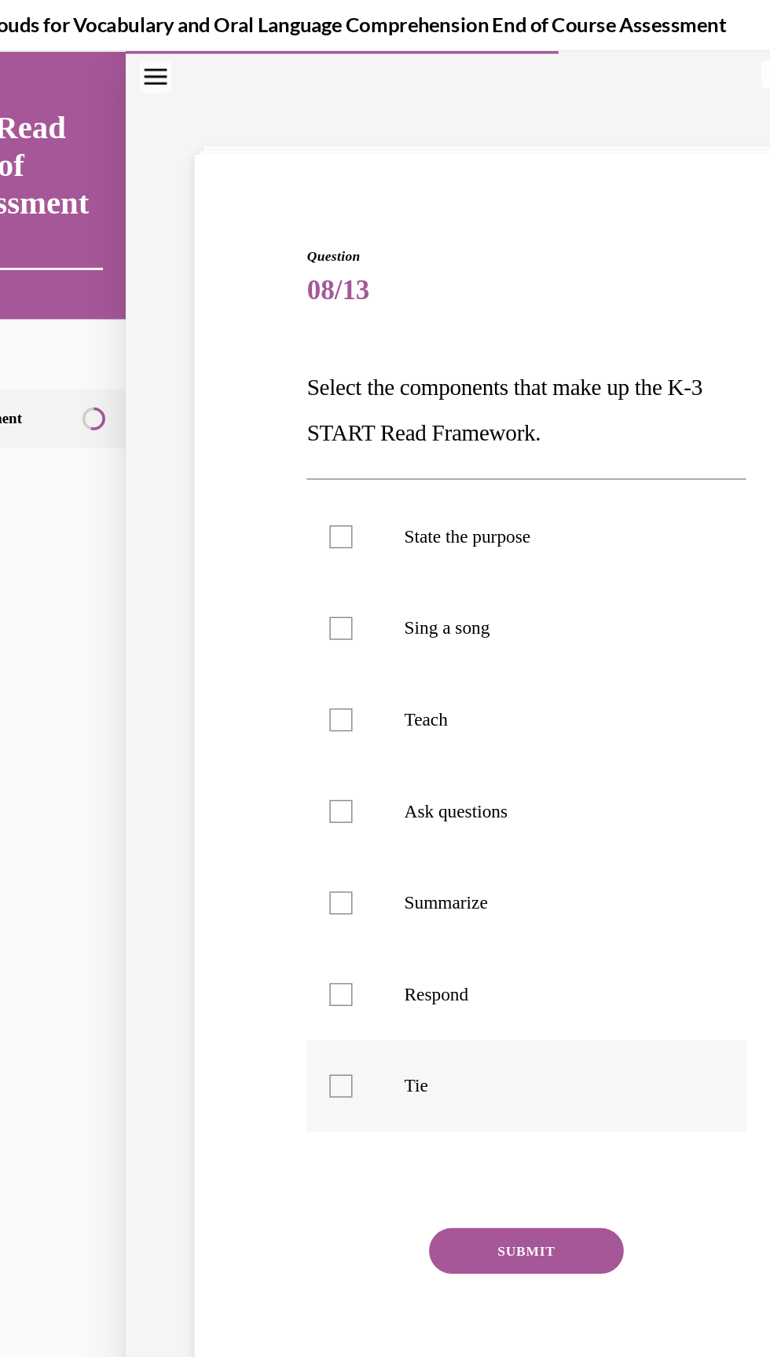
click at [198, 785] on label "Tie" at bounding box center [300, 761] width 301 height 63
click at [181, 769] on input "Tie" at bounding box center [174, 761] width 16 height 16
checkbox input "true"
click at [170, 595] on label "Ask questions" at bounding box center [300, 572] width 301 height 63
click at [170, 580] on input "Ask questions" at bounding box center [174, 573] width 16 height 16
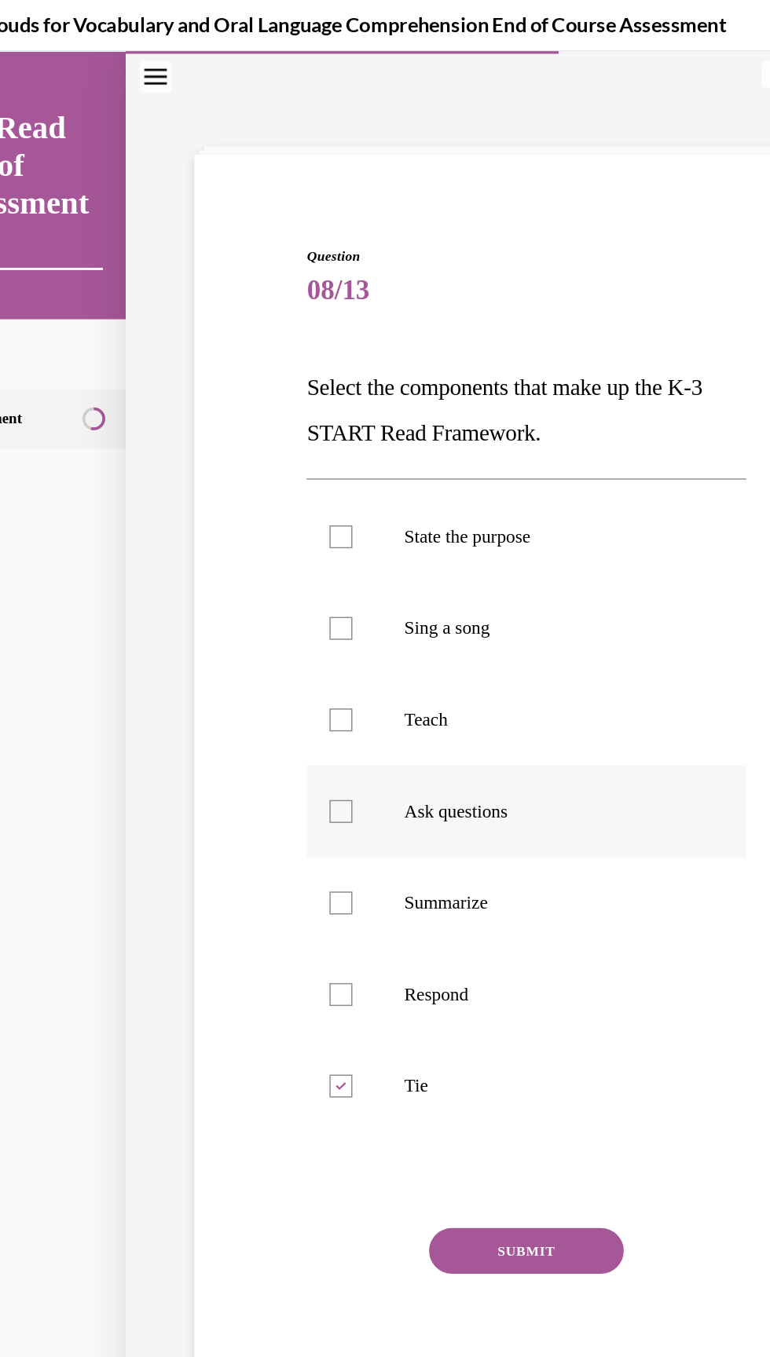
checkbox input "true"
click at [239, 514] on p "Teach" at bounding box center [314, 510] width 195 height 16
click at [181, 514] on input "Teach" at bounding box center [174, 510] width 16 height 16
checkbox input "true"
click at [170, 381] on div at bounding box center [174, 384] width 16 height 16
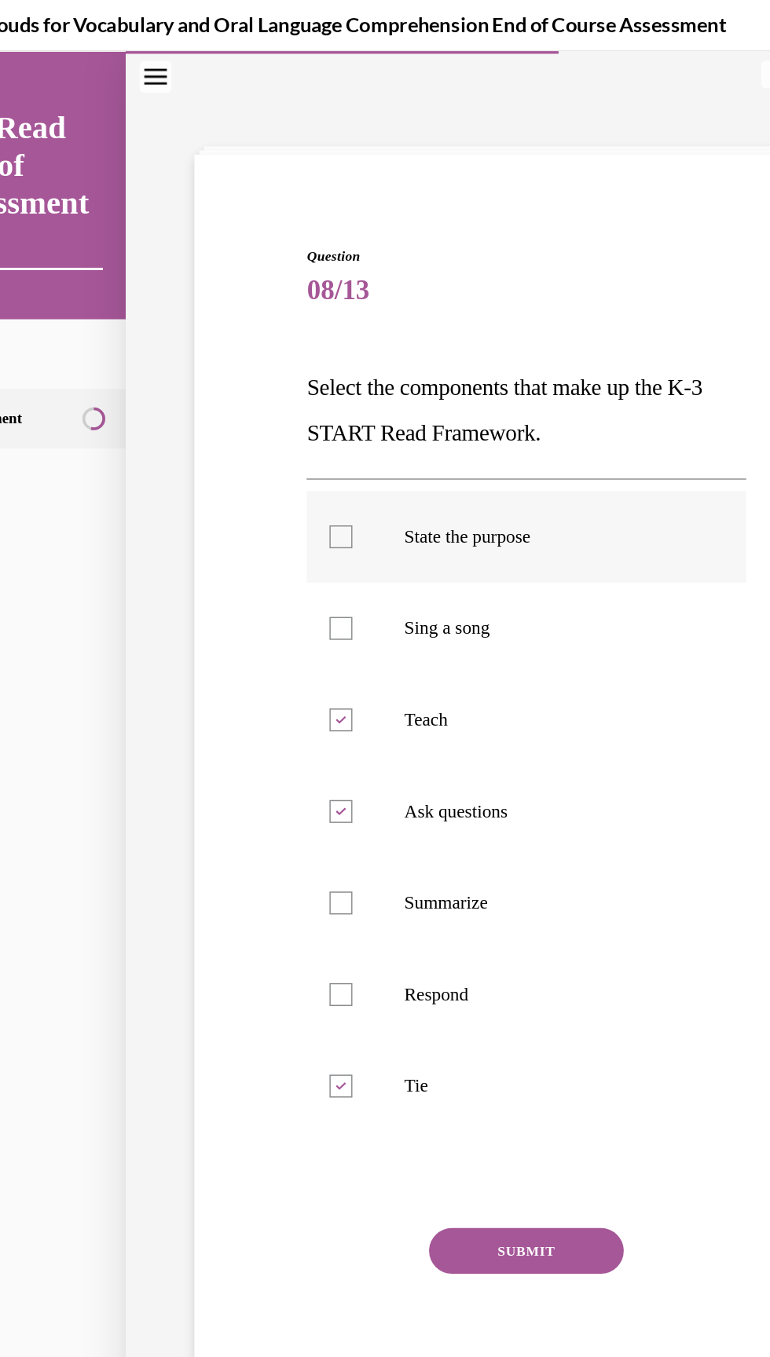
click at [170, 381] on input "State the purpose" at bounding box center [174, 384] width 16 height 16
checkbox input "true"
click at [156, 712] on label "Respond" at bounding box center [300, 698] width 301 height 63
click at [166, 706] on input "Respond" at bounding box center [174, 698] width 16 height 16
checkbox input "true"
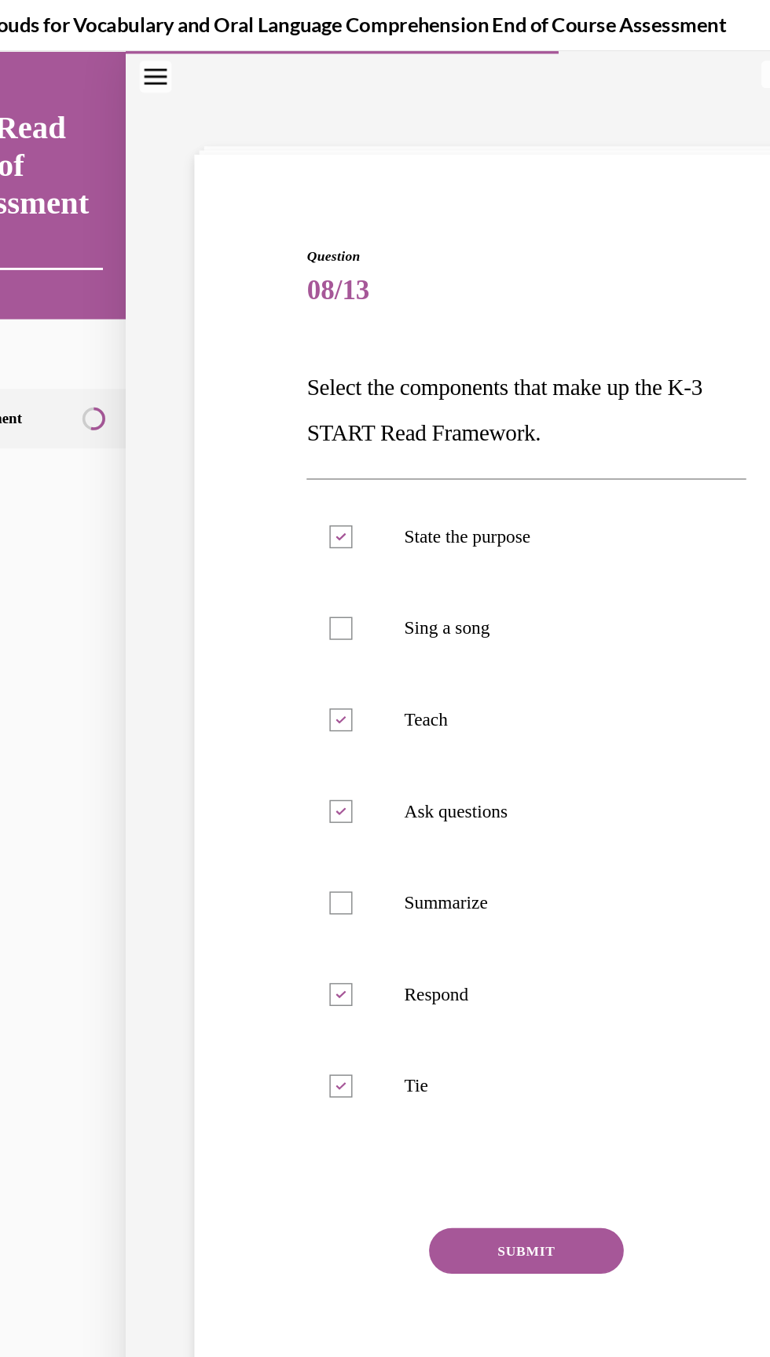
click at [328, 887] on button "SUBMIT" at bounding box center [301, 873] width 134 height 31
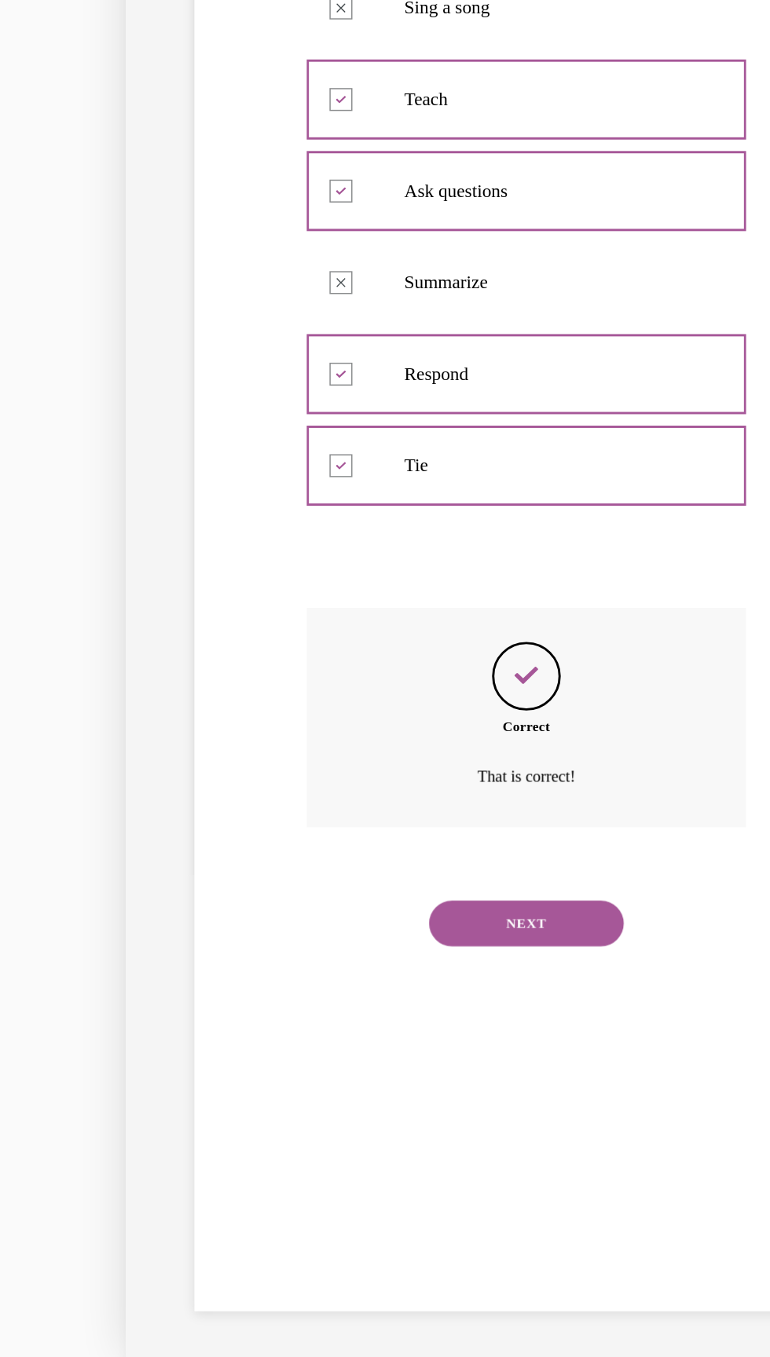
scroll to position [2301, 0]
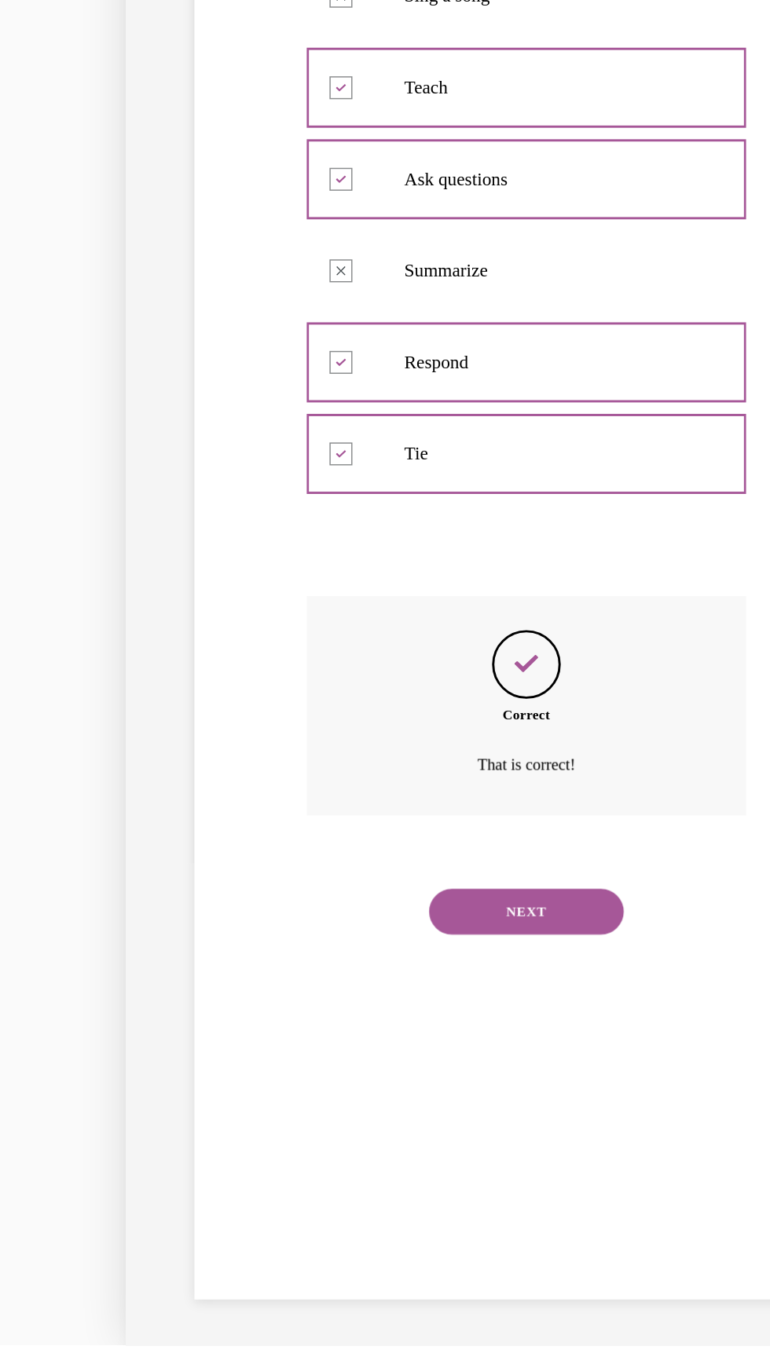
click at [316, 452] on button "NEXT" at bounding box center [301, 443] width 134 height 31
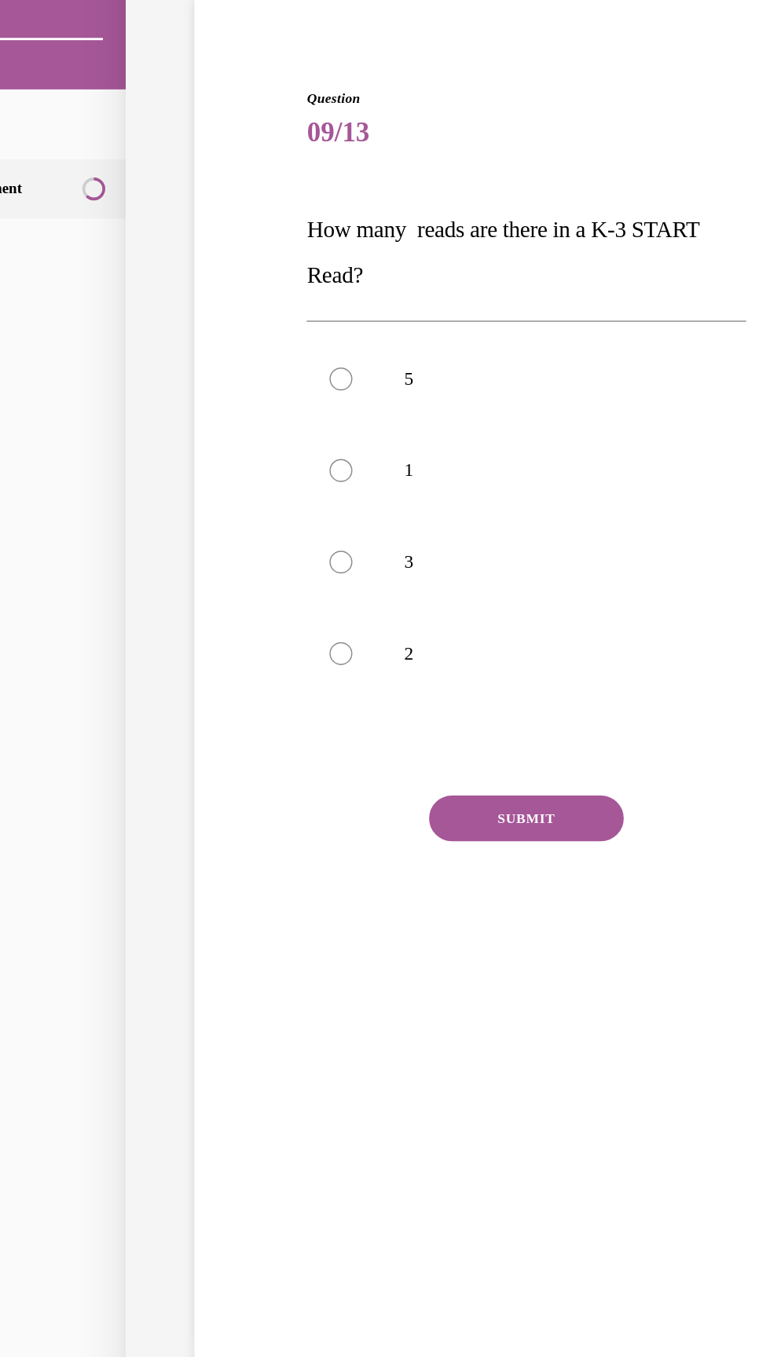
scroll to position [2310, 0]
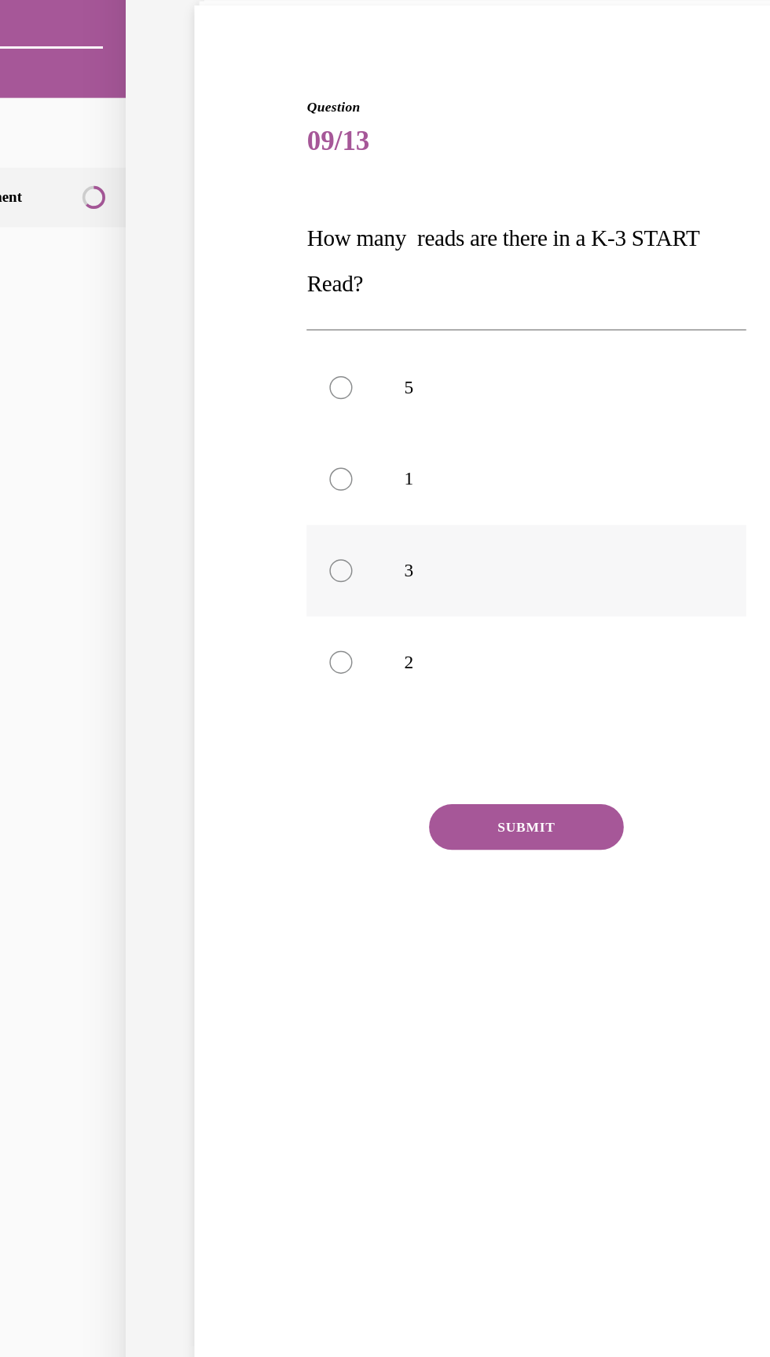
click at [153, 363] on label "3" at bounding box center [300, 338] width 301 height 63
click at [166, 346] on input "3" at bounding box center [174, 339] width 16 height 16
radio input "true"
click at [320, 522] on button "SUBMIT" at bounding box center [301, 514] width 134 height 31
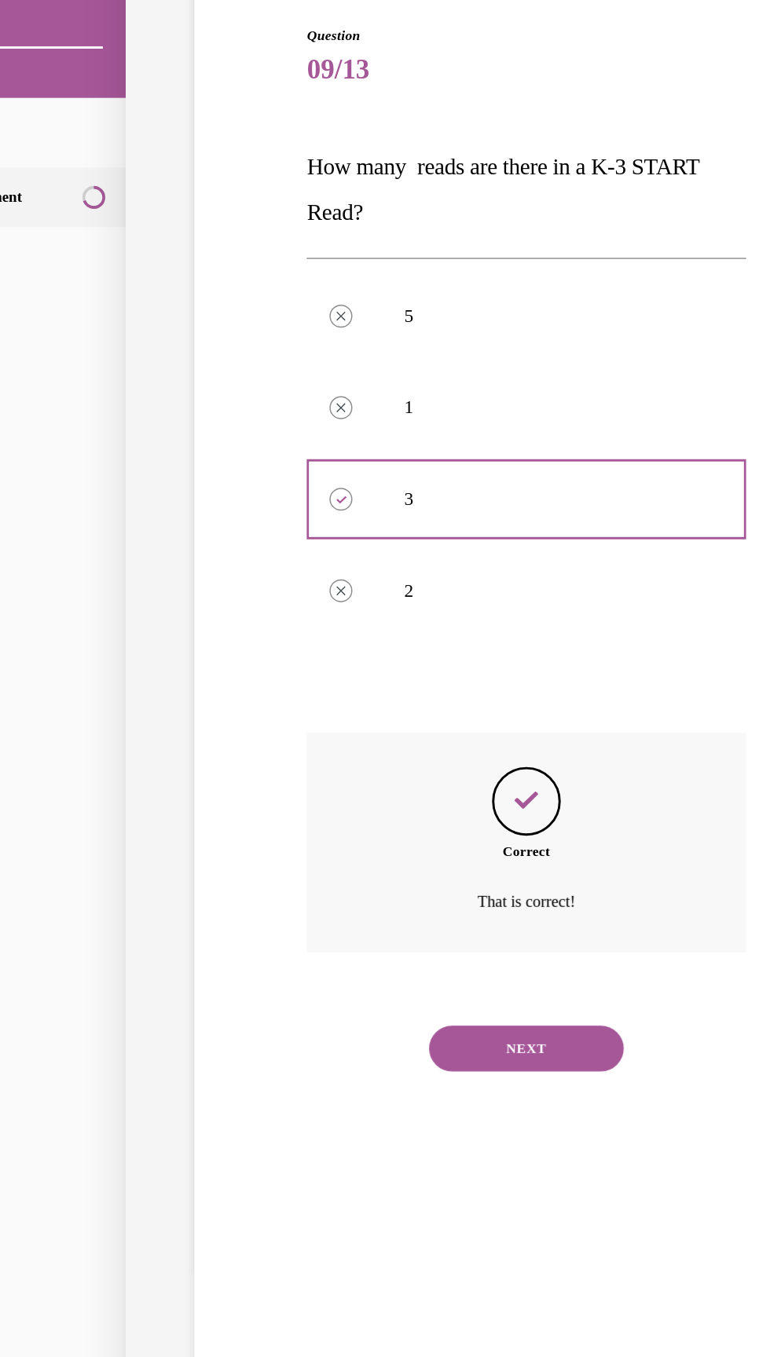
scroll to position [49, 0]
click at [333, 670] on button "NEXT" at bounding box center [301, 665] width 134 height 31
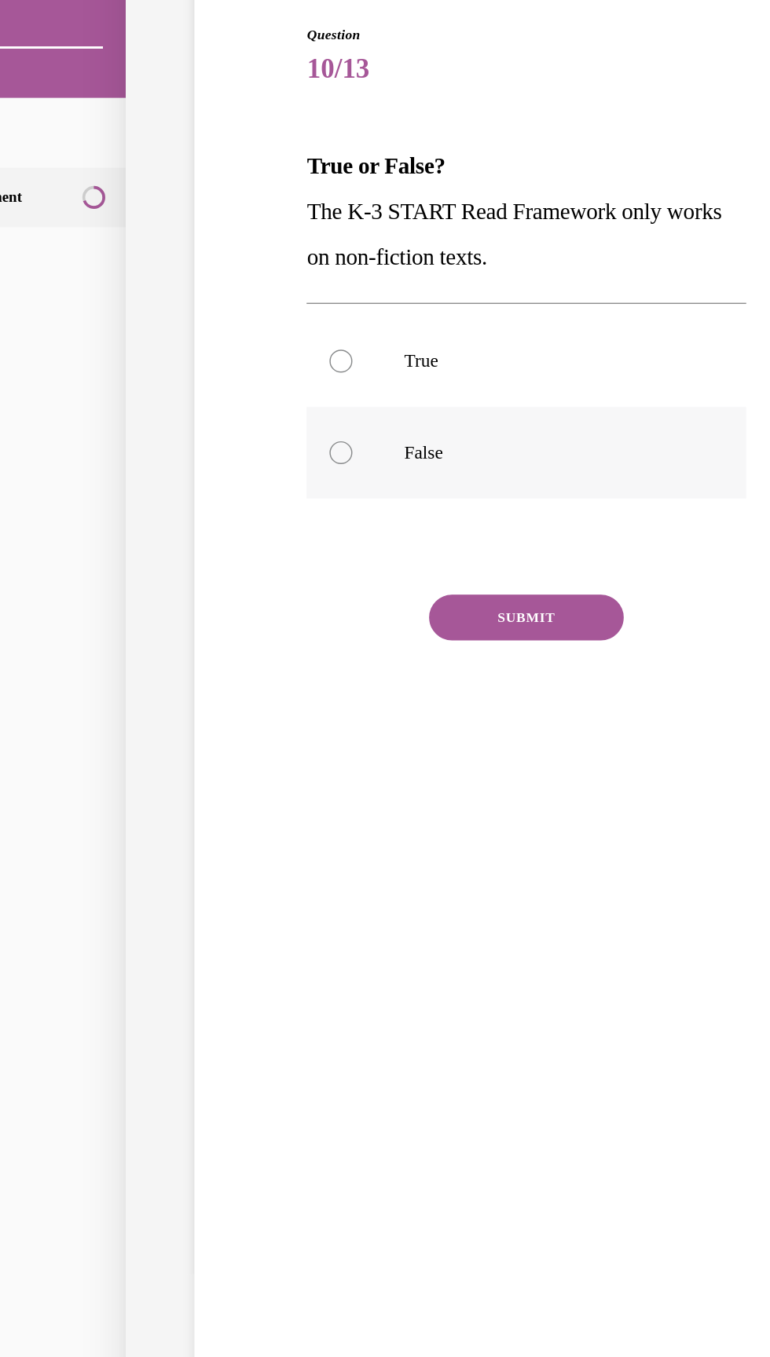
click at [163, 264] on label "False" at bounding box center [300, 257] width 301 height 63
click at [166, 264] on input "False" at bounding box center [174, 258] width 16 height 16
radio input "true"
click at [320, 384] on button "SUBMIT" at bounding box center [301, 370] width 134 height 31
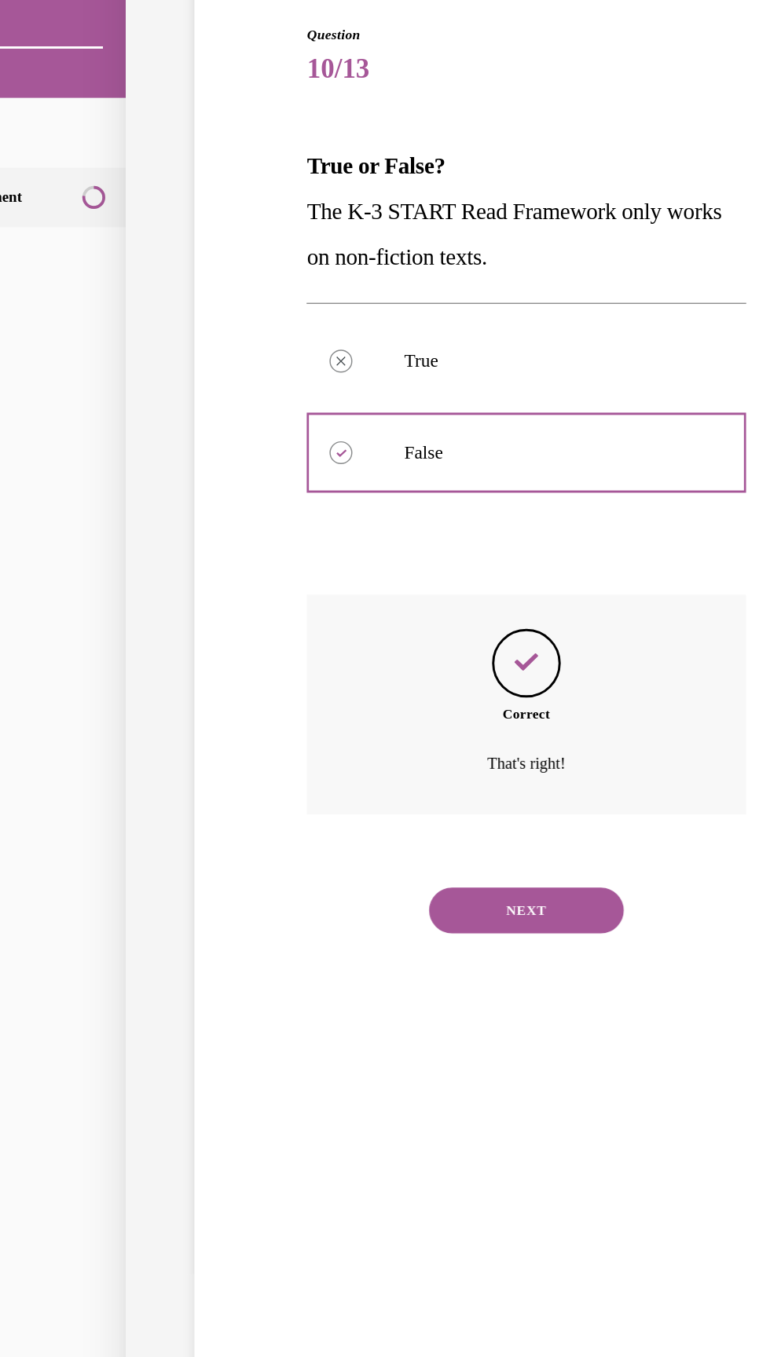
click at [309, 569] on button "NEXT" at bounding box center [301, 571] width 134 height 31
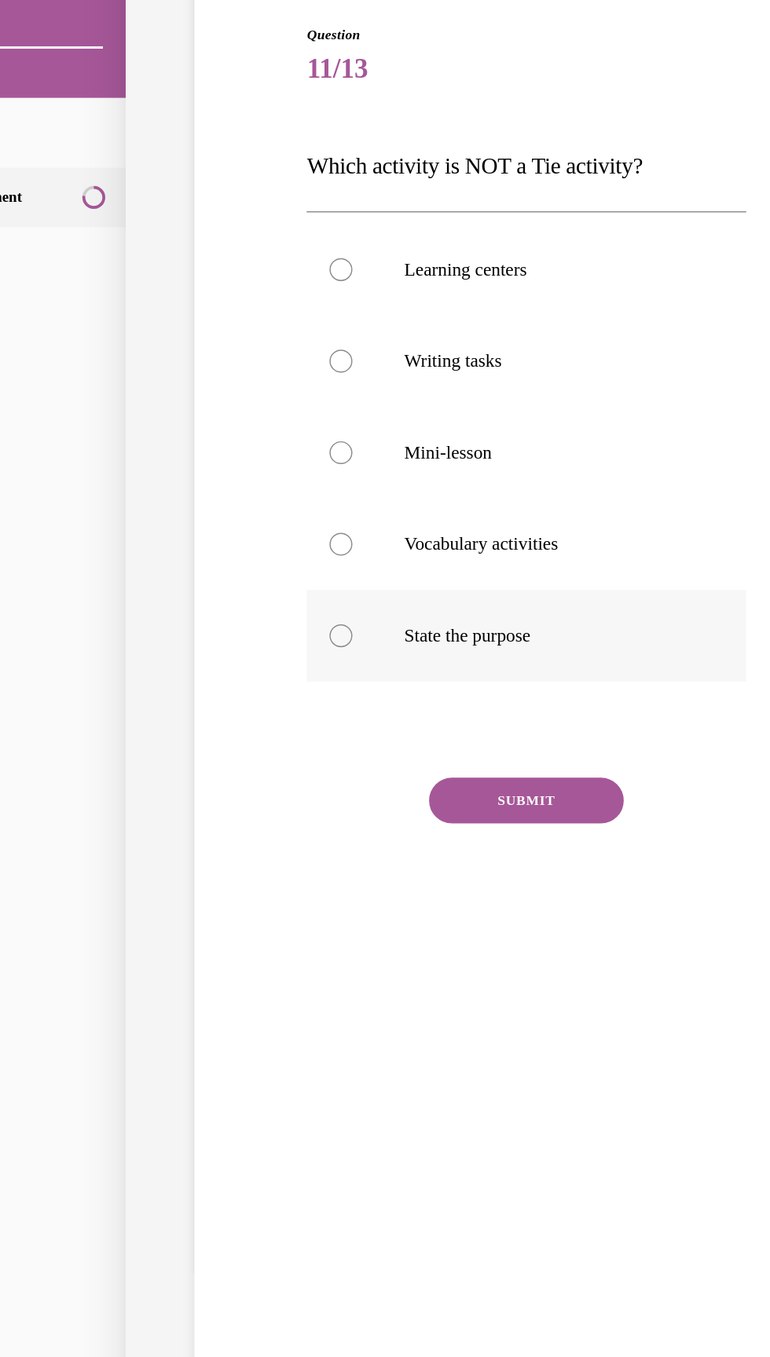
click at [254, 404] on label "State the purpose" at bounding box center [300, 383] width 301 height 63
click at [181, 391] on input "State the purpose" at bounding box center [174, 383] width 16 height 16
radio input "true"
click at [318, 503] on button "SUBMIT" at bounding box center [301, 496] width 134 height 31
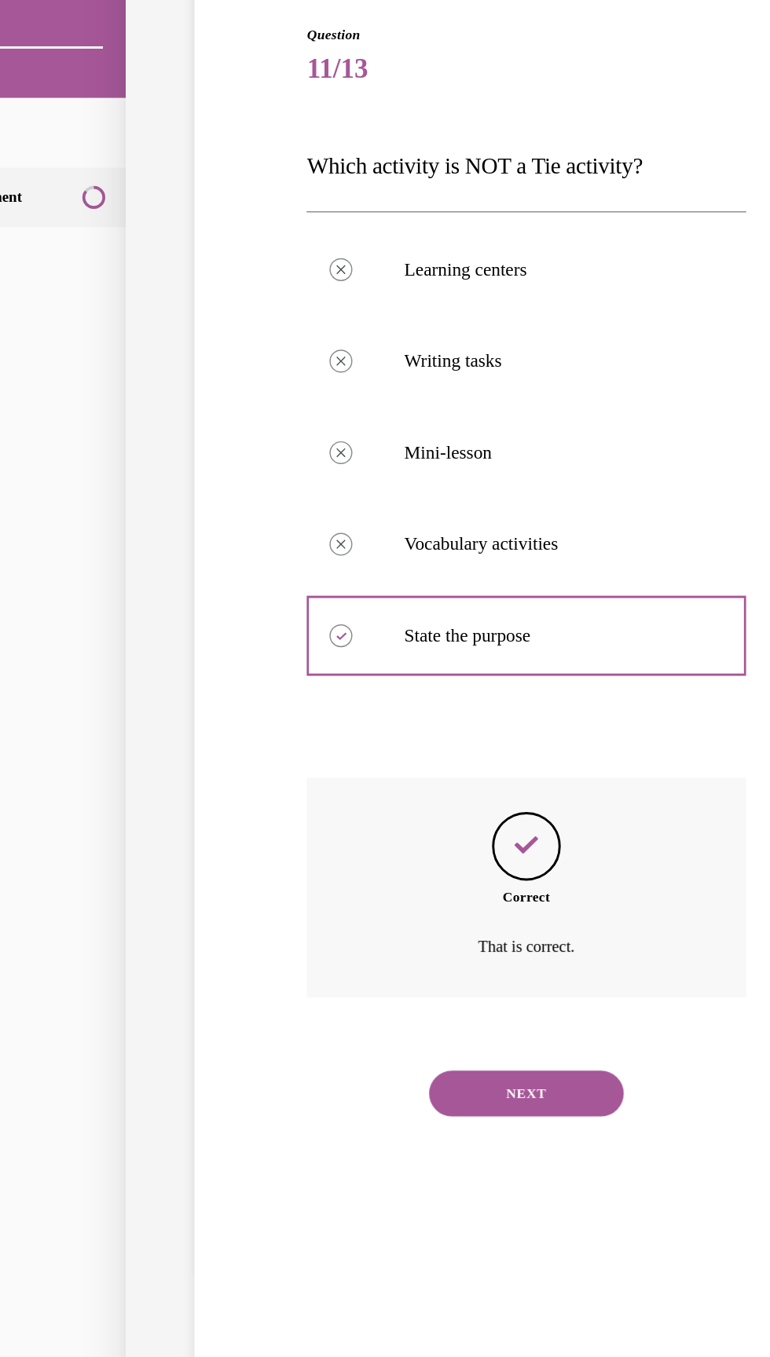
click at [306, 708] on button "NEXT" at bounding box center [301, 697] width 134 height 31
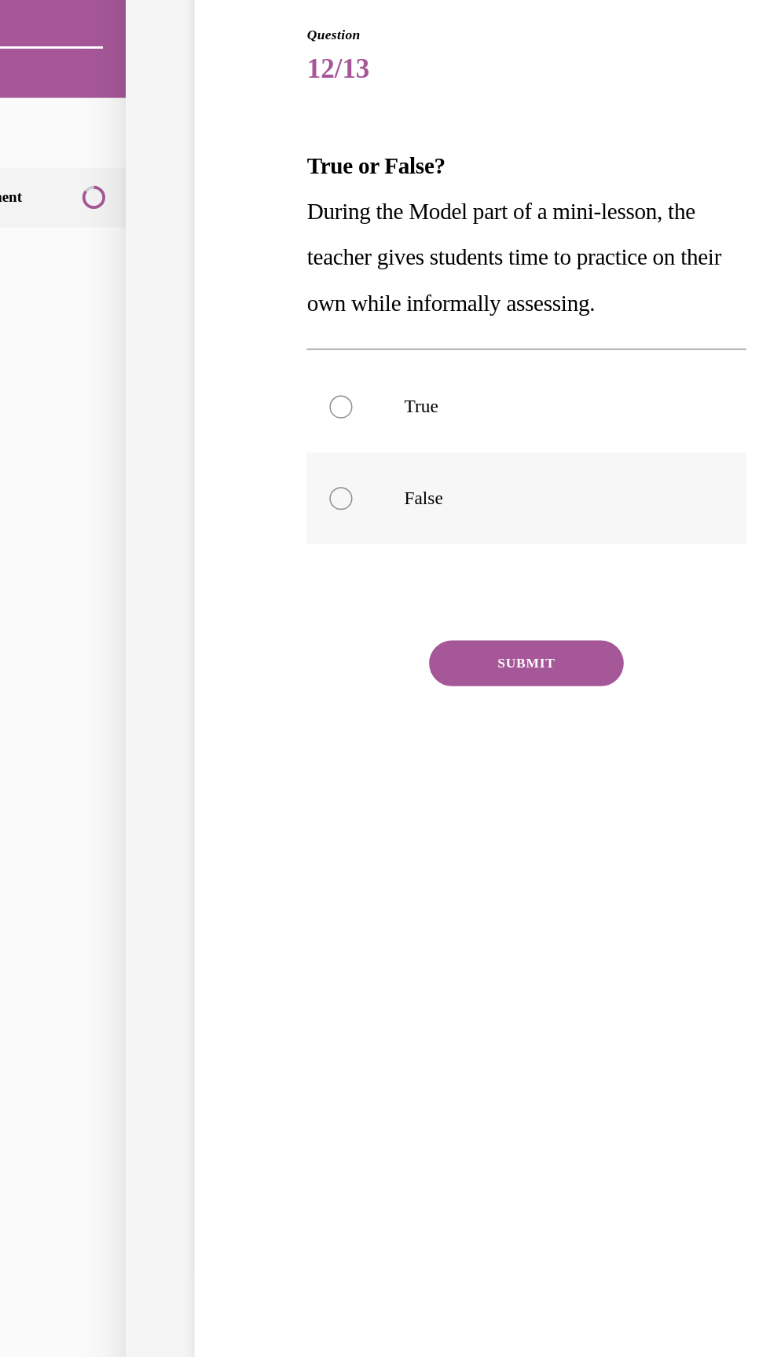
click at [232, 301] on label "False" at bounding box center [300, 289] width 301 height 63
click at [181, 297] on input "False" at bounding box center [174, 289] width 16 height 16
radio input "true"
click at [323, 397] on button "SUBMIT" at bounding box center [301, 401] width 134 height 31
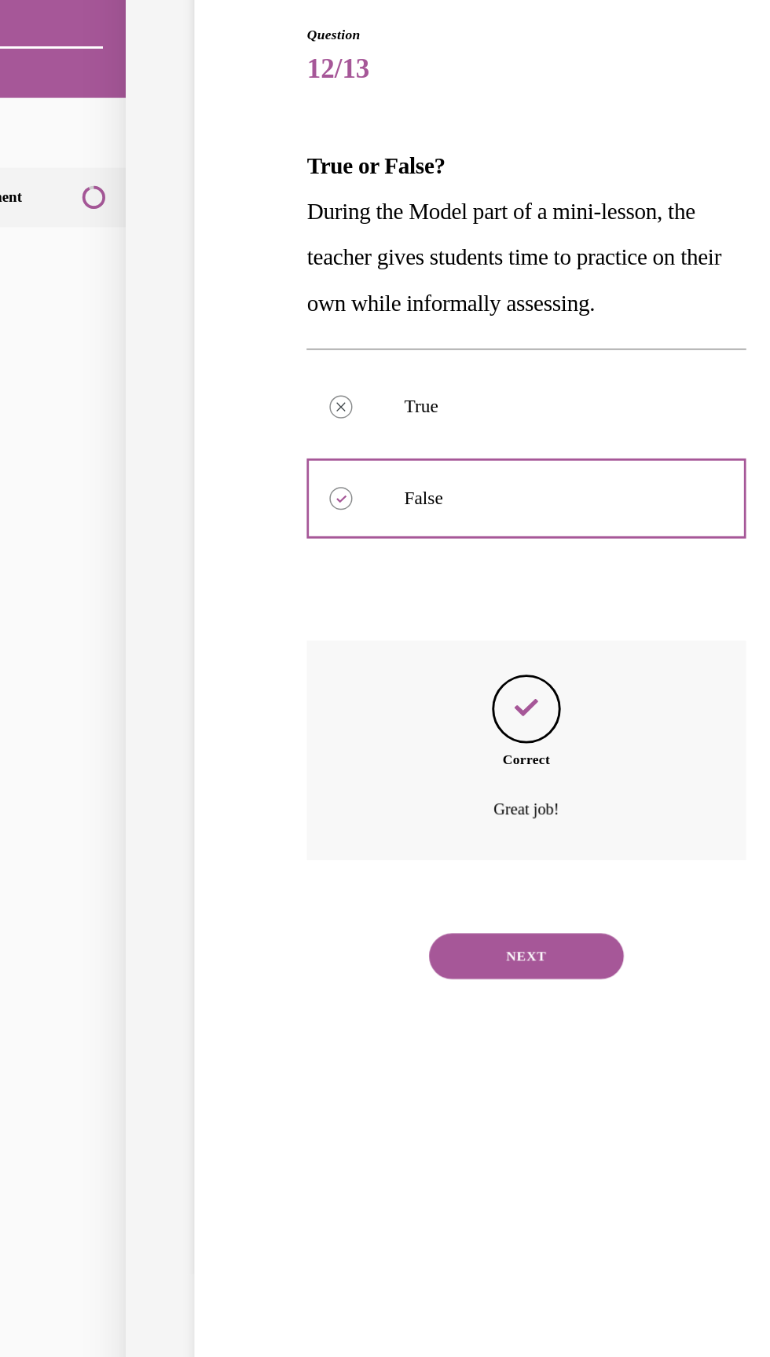
click at [320, 614] on button "NEXT" at bounding box center [301, 602] width 134 height 31
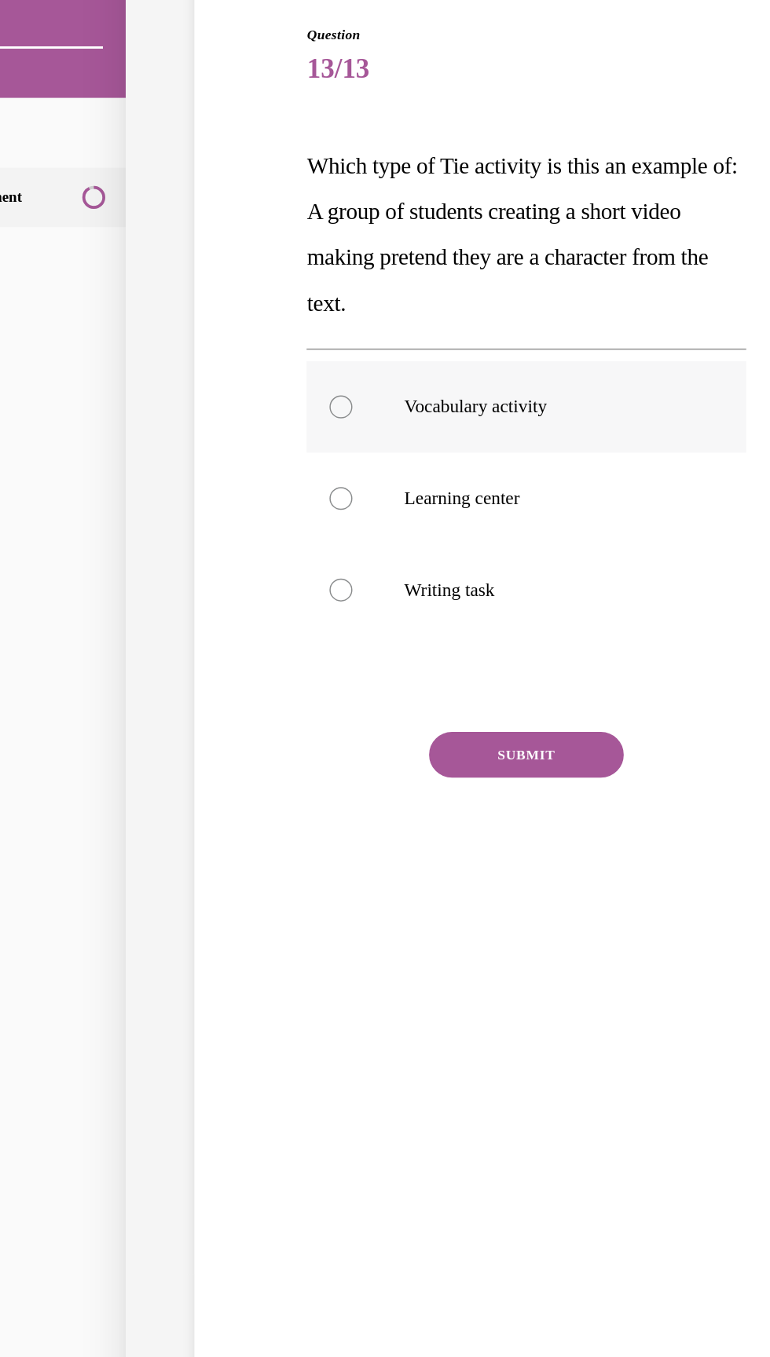
click at [300, 224] on p "Vocabulary activity" at bounding box center [314, 226] width 195 height 16
click at [181, 224] on input "Vocabulary activity" at bounding box center [174, 226] width 16 height 16
radio input "true"
click at [266, 298] on label "Learning center" at bounding box center [300, 289] width 301 height 63
click at [181, 297] on input "Learning center" at bounding box center [174, 289] width 16 height 16
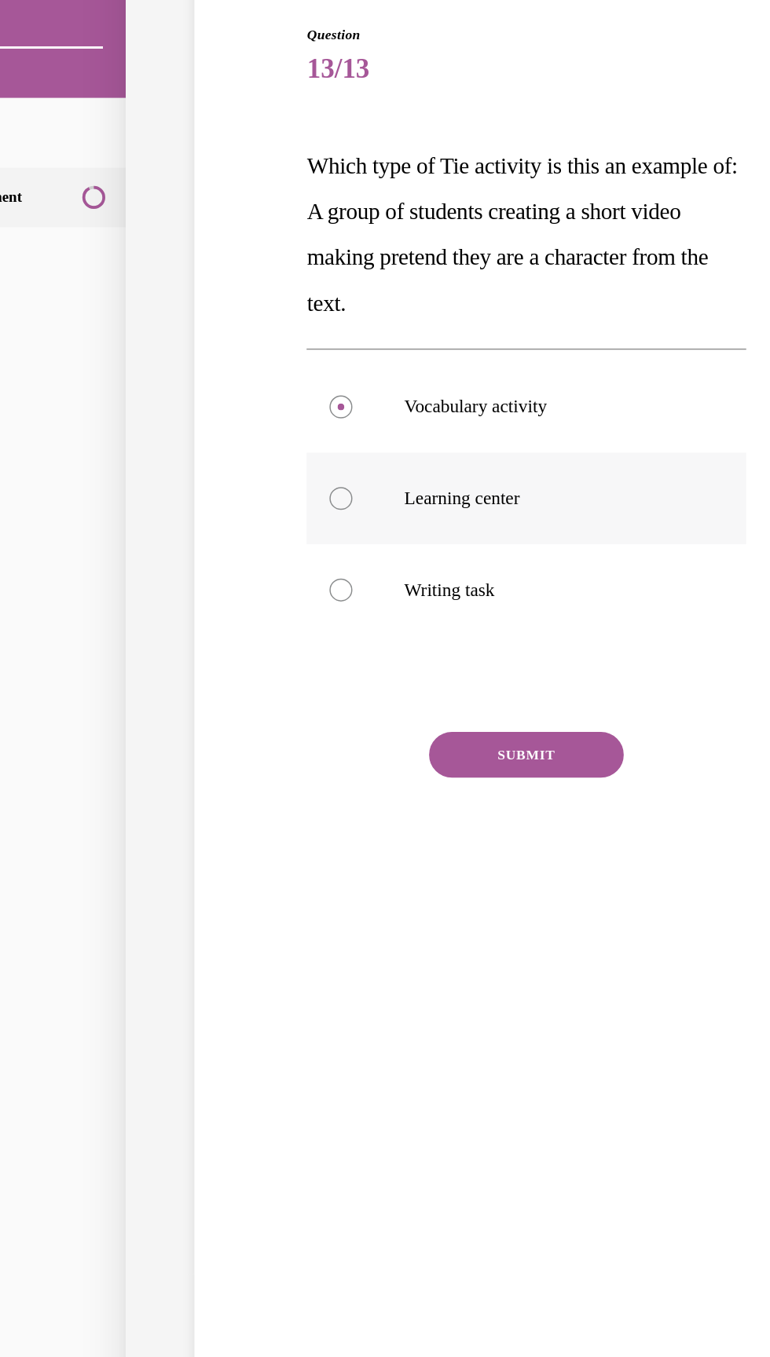
radio input "true"
click at [349, 472] on button "SUBMIT" at bounding box center [301, 464] width 134 height 31
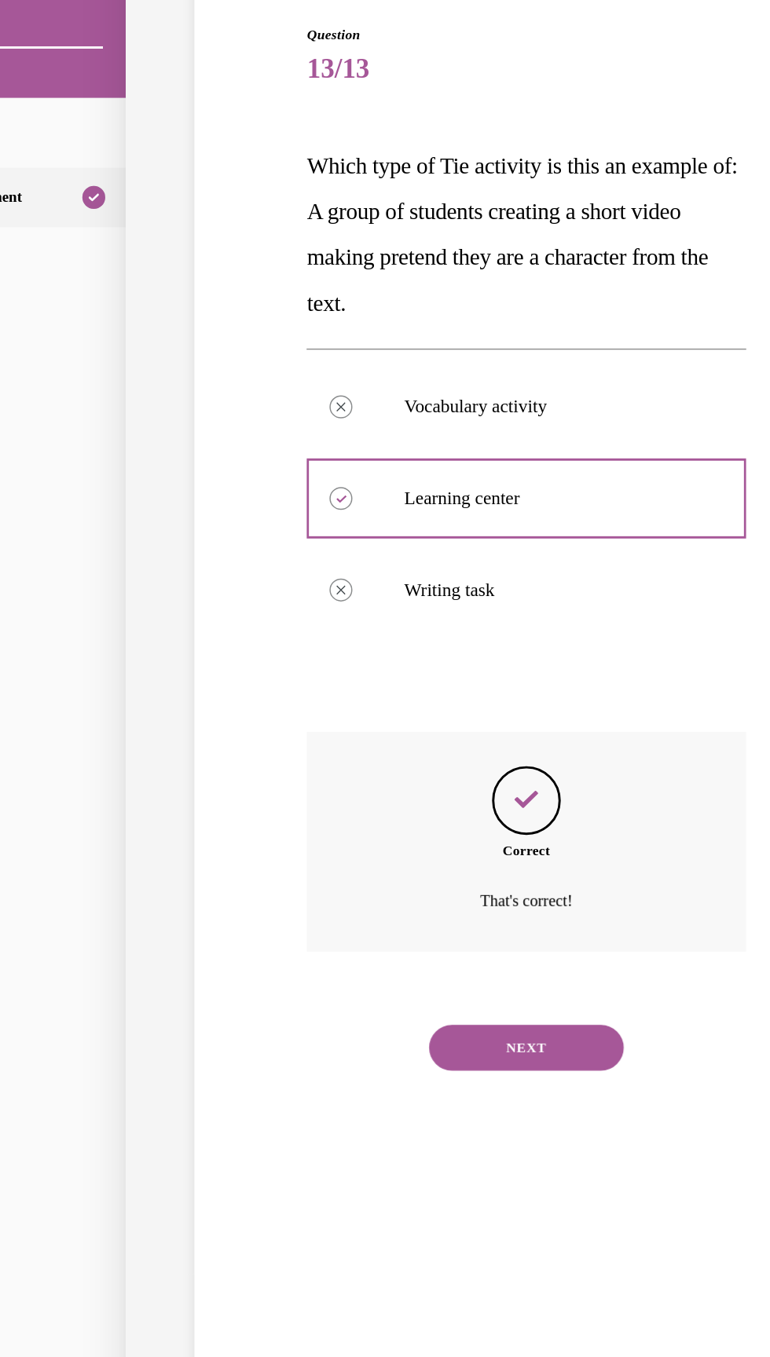
click at [324, 671] on button "NEXT" at bounding box center [301, 665] width 134 height 31
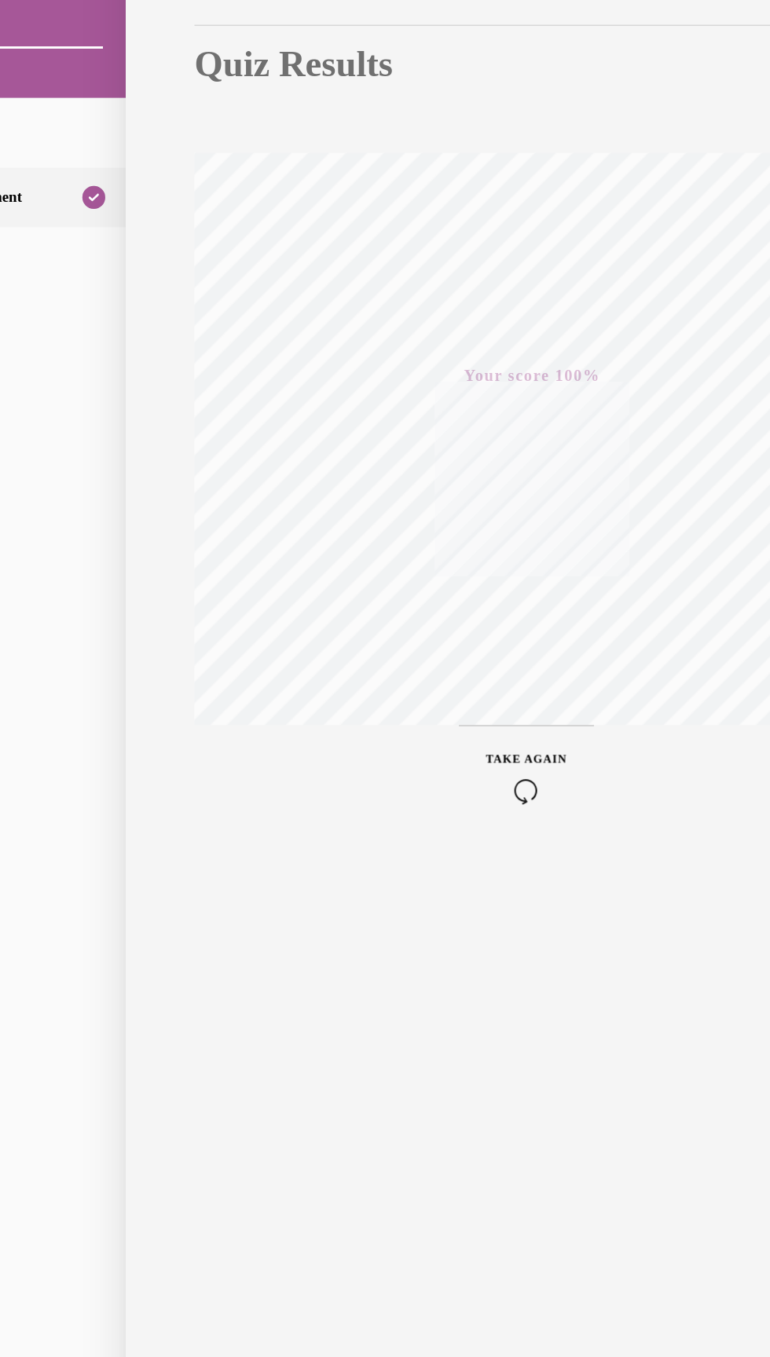
click at [320, 712] on div "Quiz Results PASSING 80% Your score 100% Passed PASSING 80% Your score Your sco…" at bounding box center [301, 491] width 550 height 1322
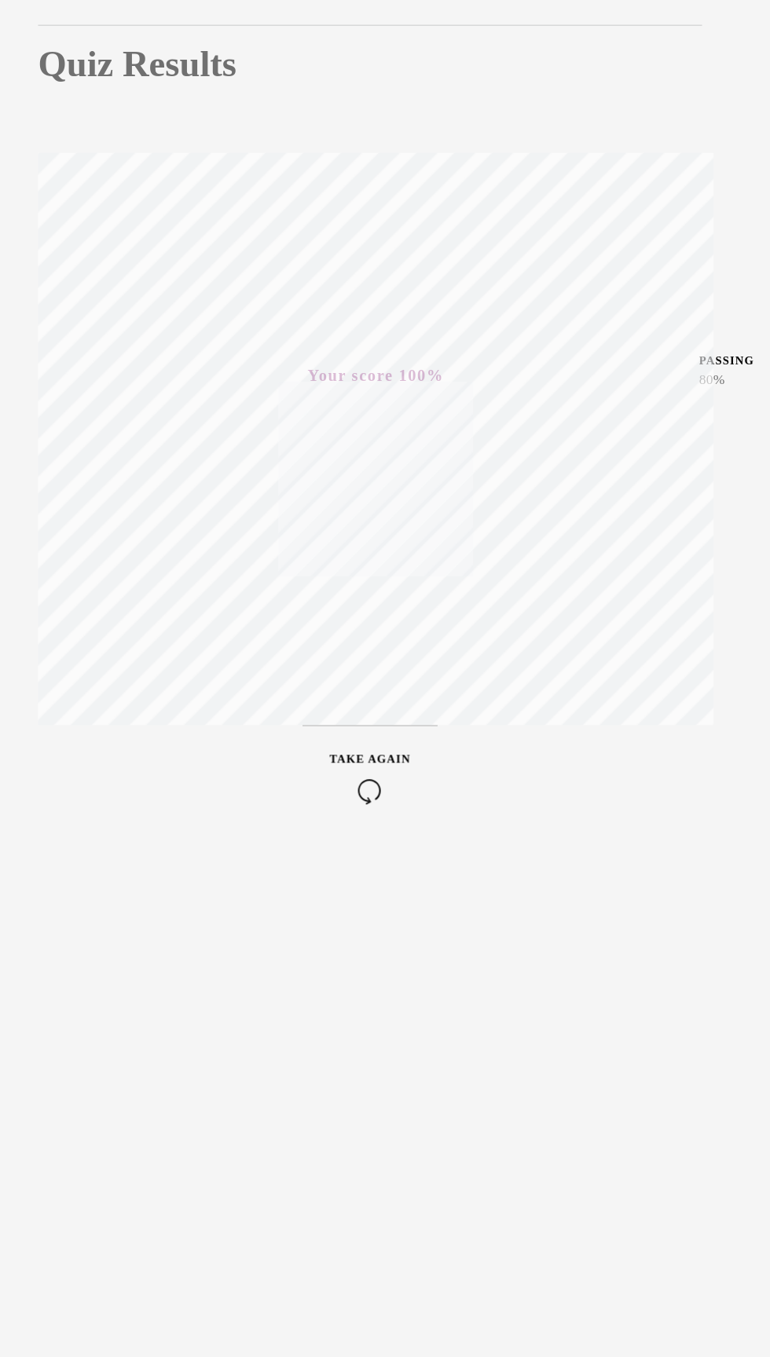
scroll to position [2310, 0]
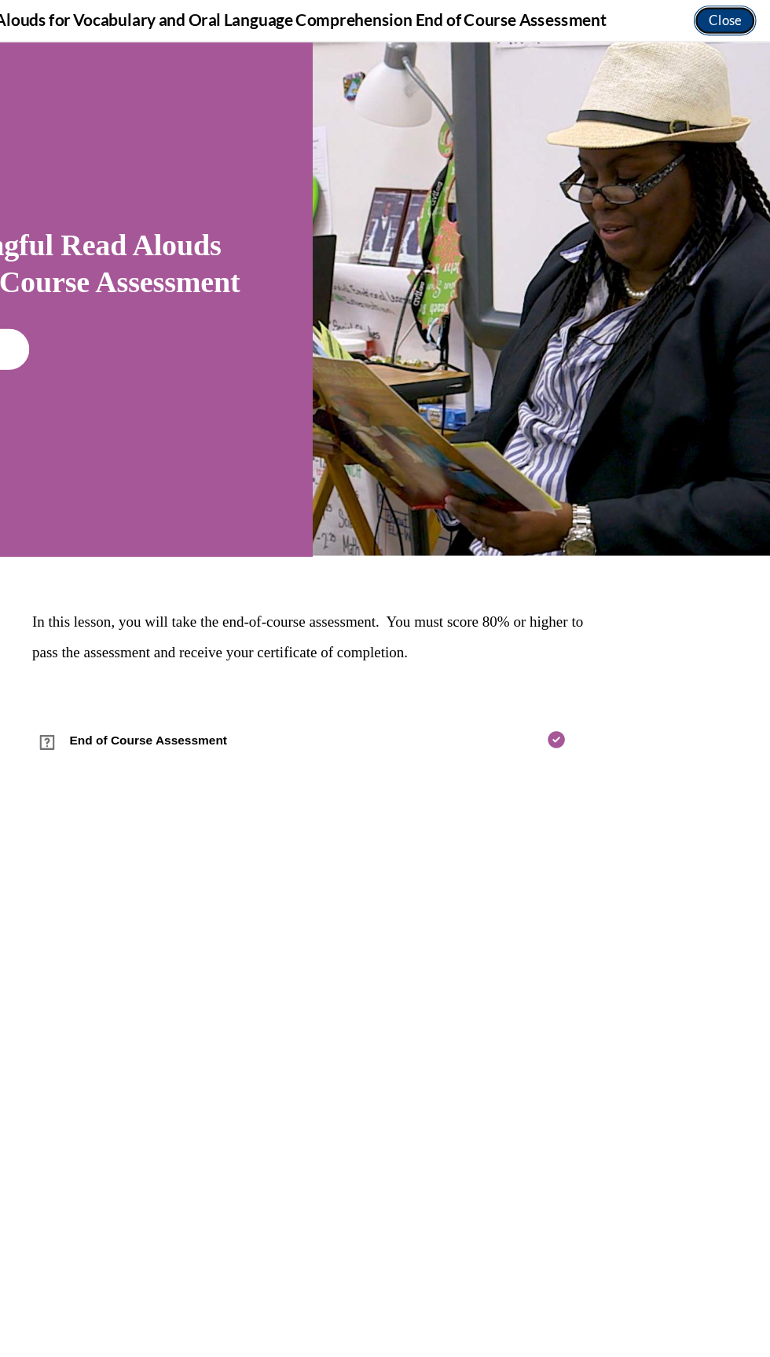
click at [732, 21] on button "Close" at bounding box center [731, 17] width 53 height 25
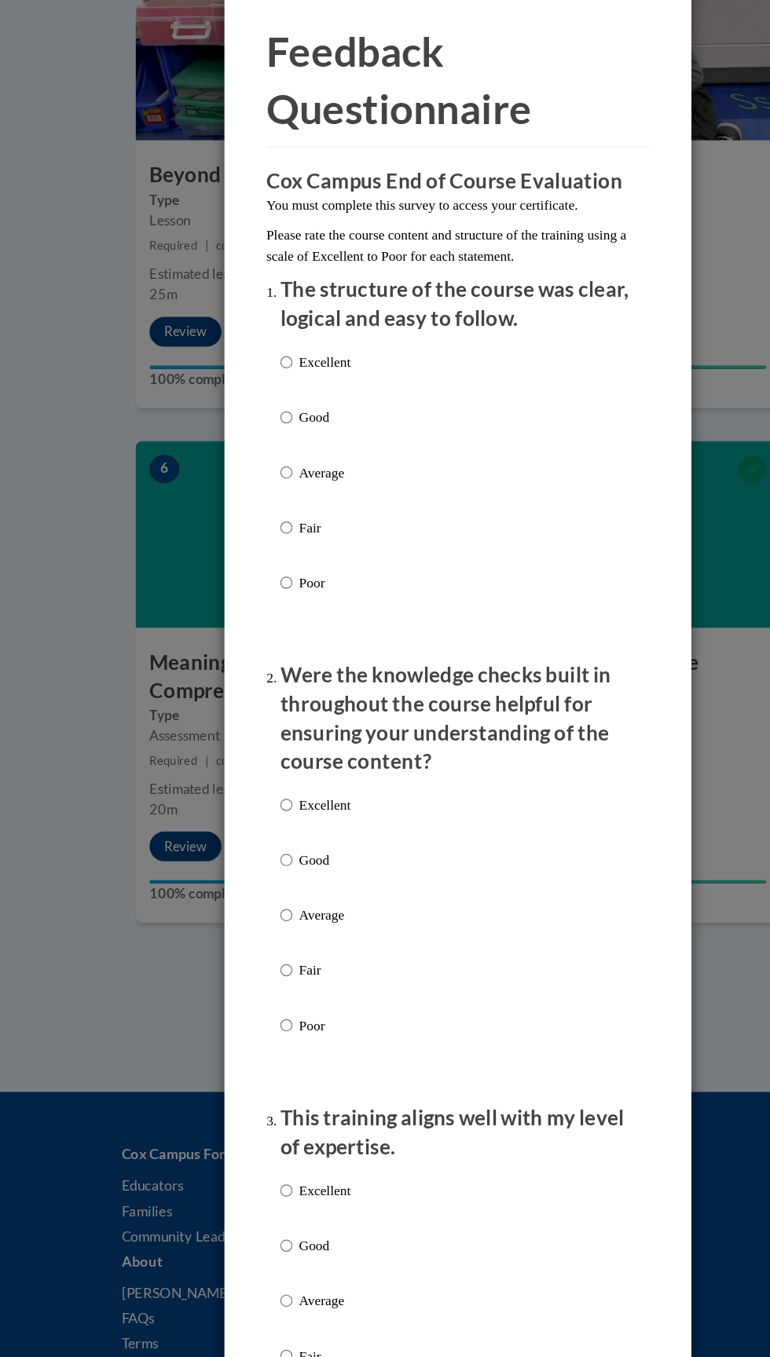
scroll to position [2322, 0]
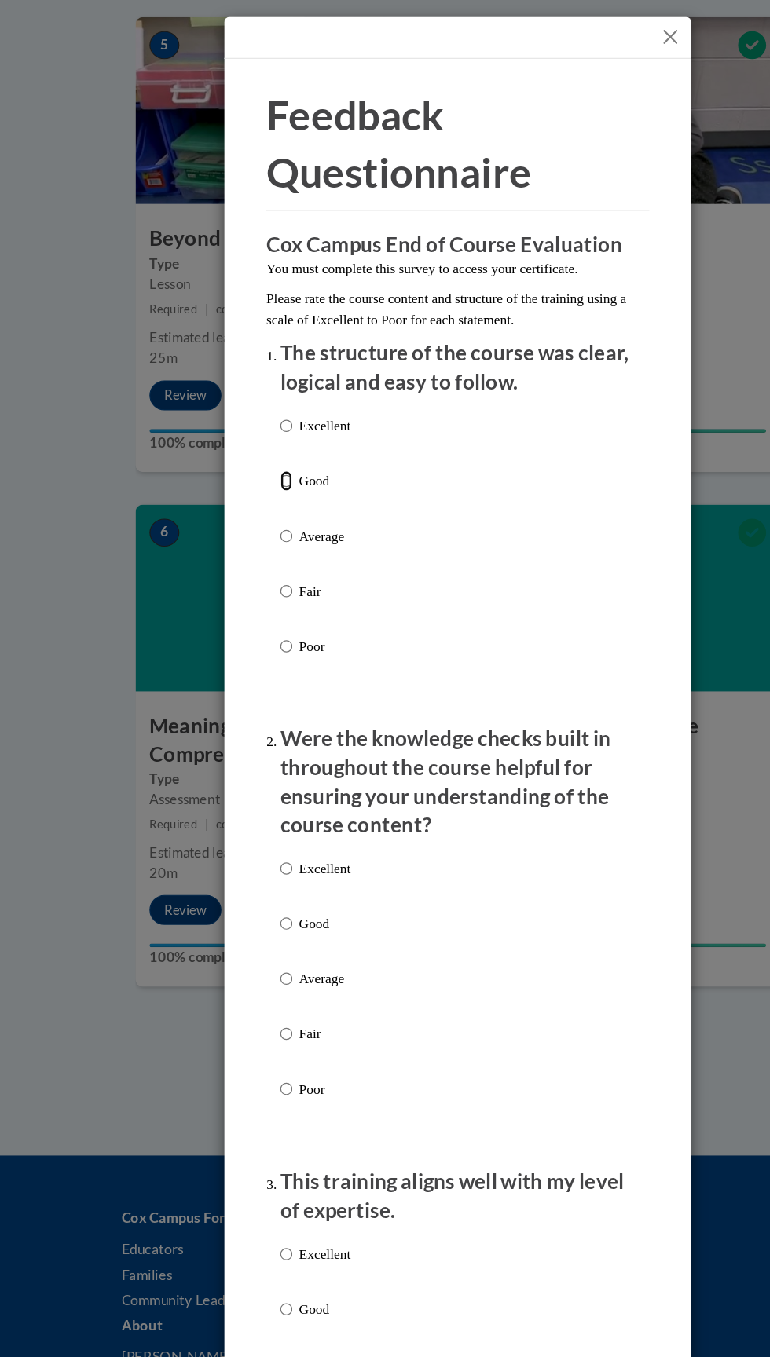
click at [243, 400] on input "Good" at bounding box center [241, 404] width 10 height 17
radio input "true"
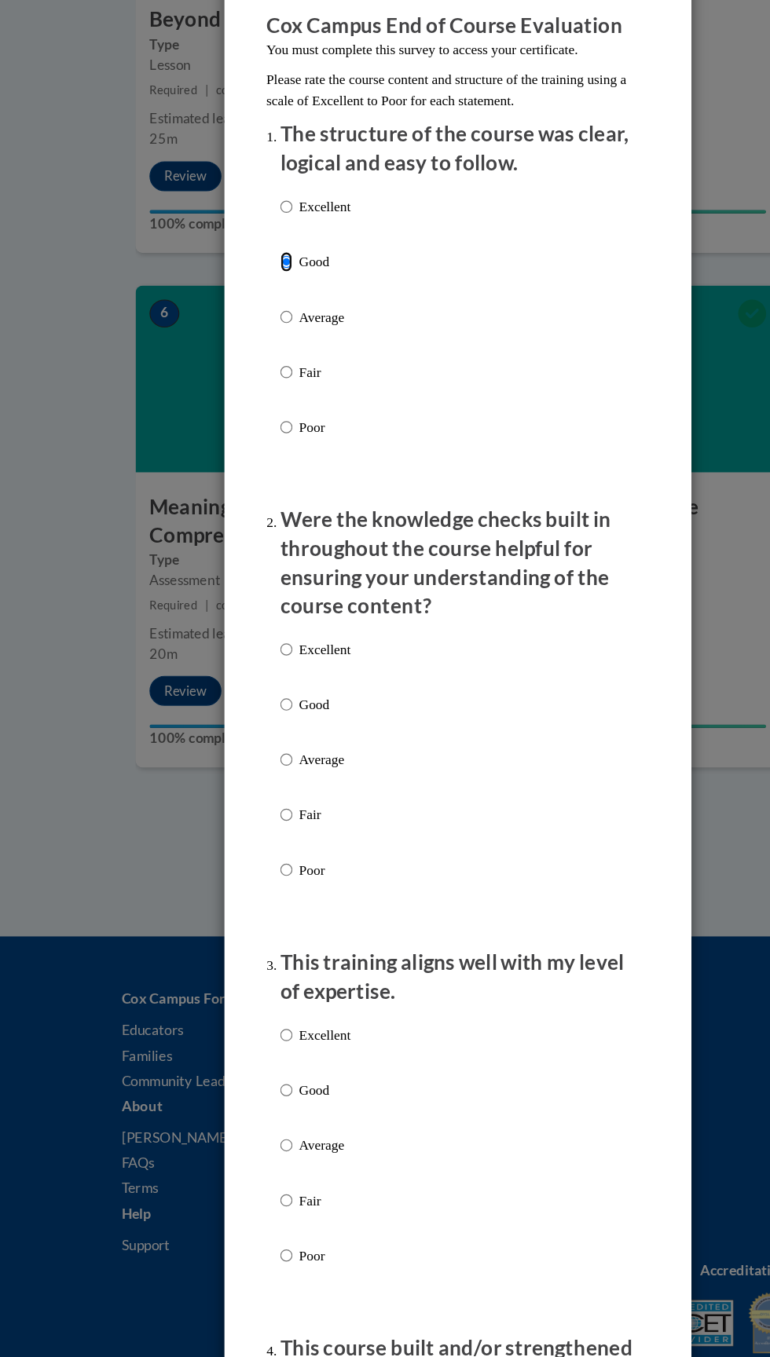
scroll to position [2301, 0]
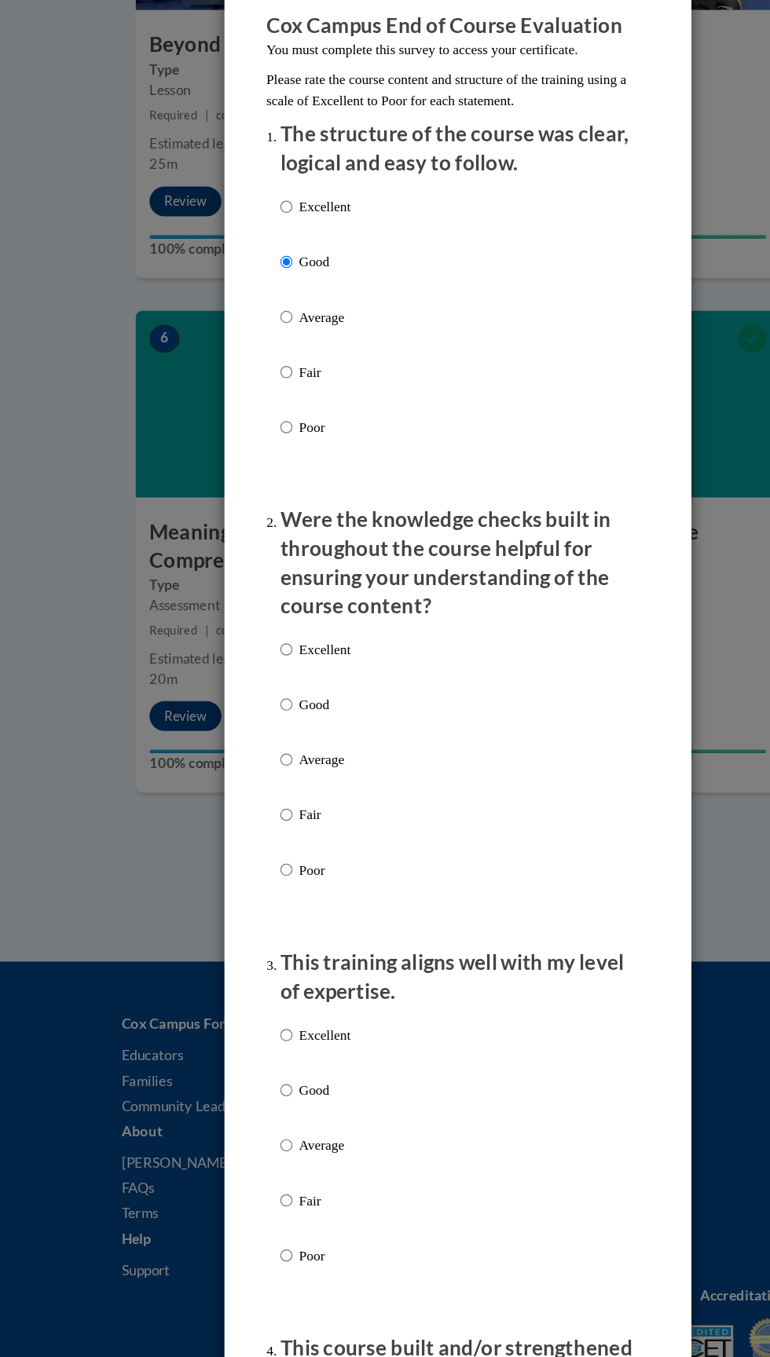
click at [252, 756] on label "Excellent" at bounding box center [265, 743] width 59 height 42
click at [246, 739] on input "Excellent" at bounding box center [241, 730] width 10 height 17
radio input "true"
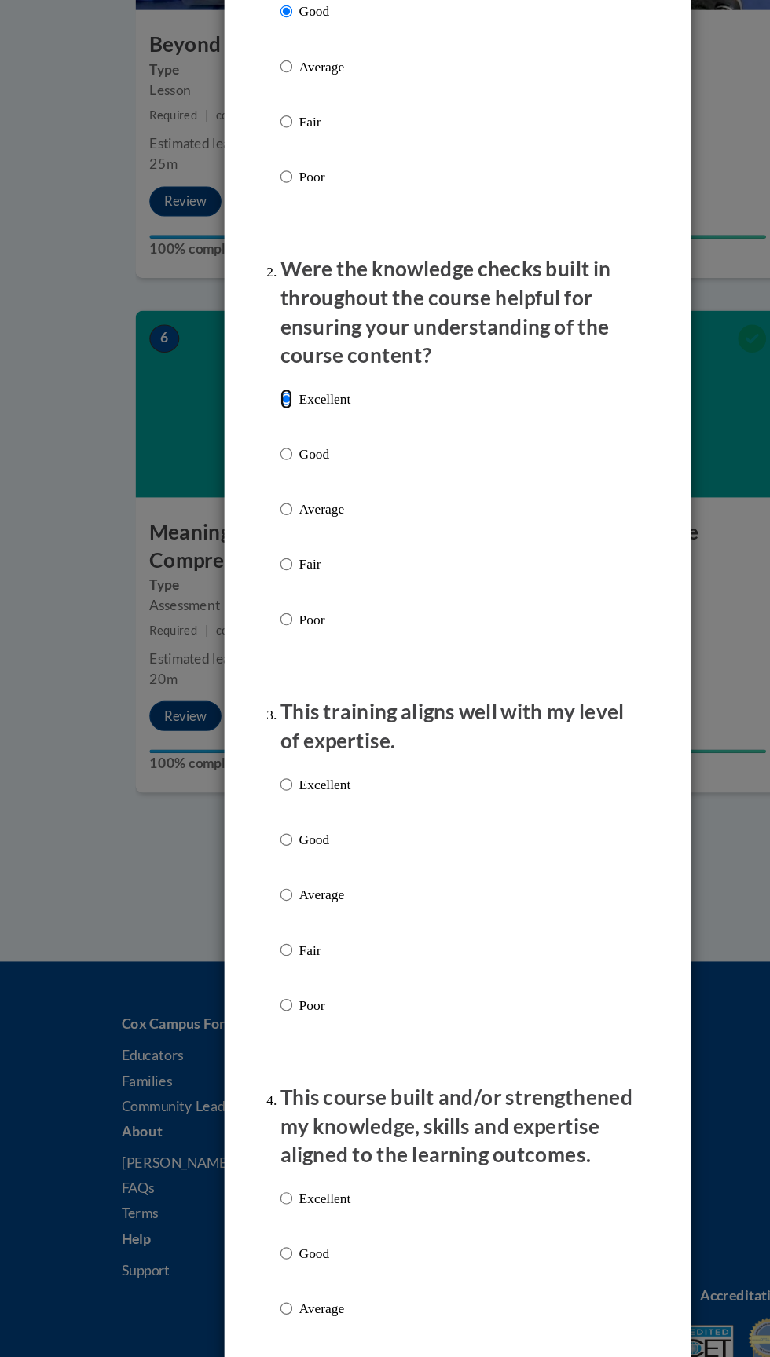
scroll to position [273, 0]
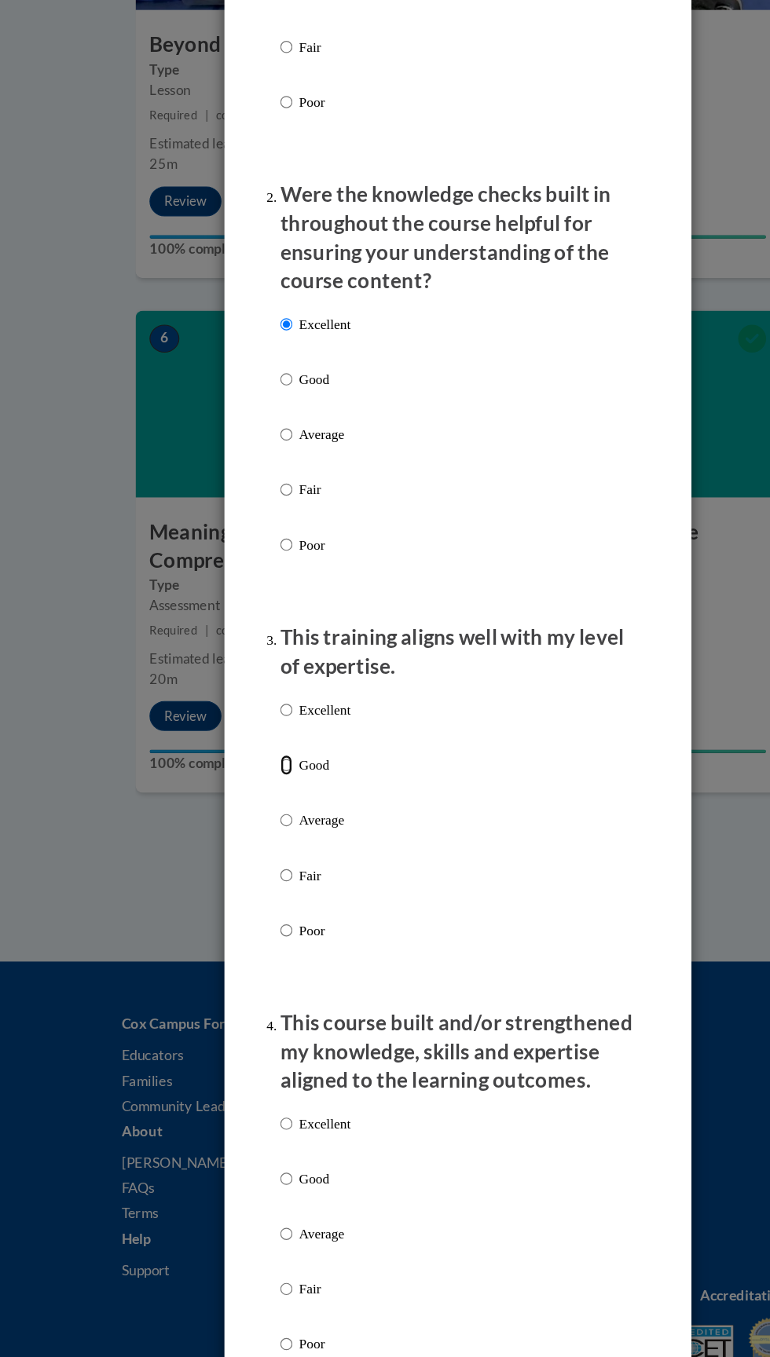
click at [241, 831] on input "Good" at bounding box center [241, 827] width 10 height 17
radio input "true"
click at [241, 1179] on input "Good" at bounding box center [241, 1175] width 10 height 17
radio input "true"
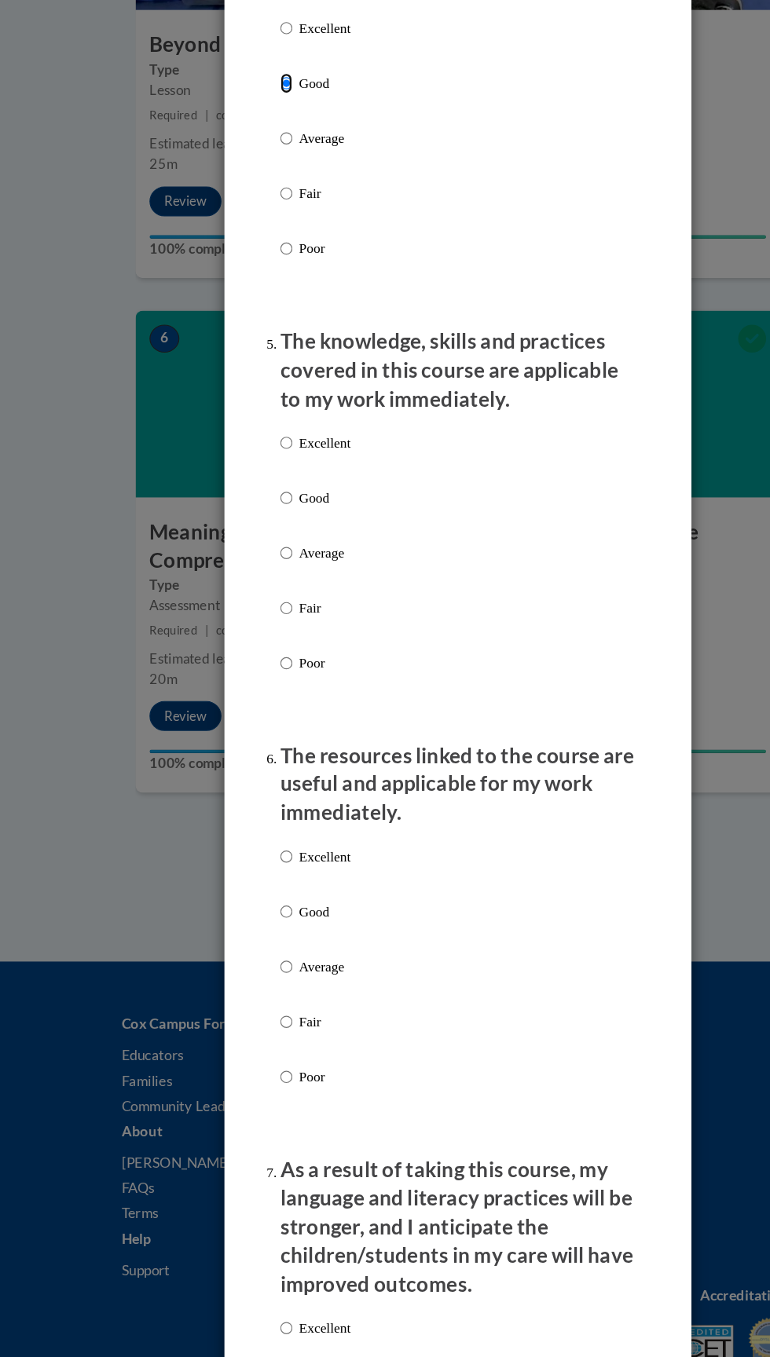
scroll to position [1202, 0]
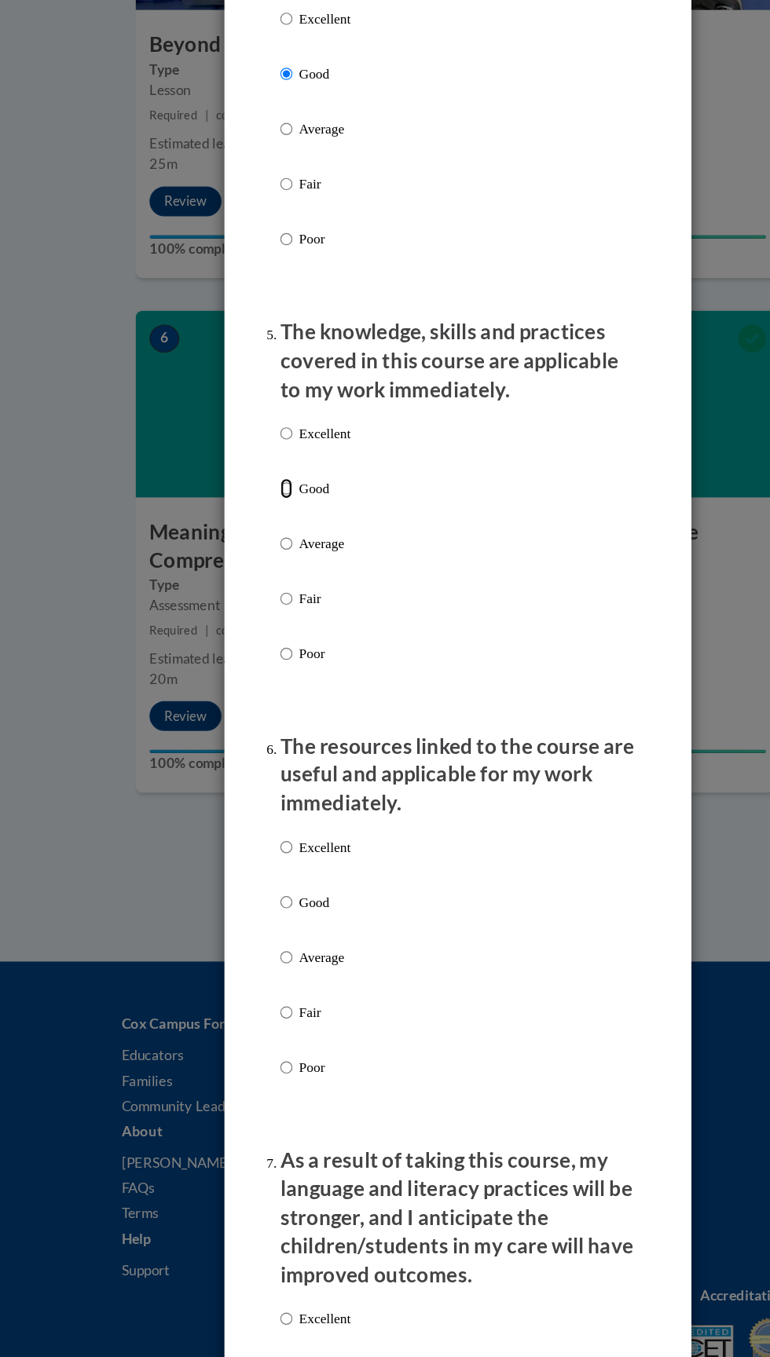
click at [241, 596] on input "Good" at bounding box center [241, 595] width 10 height 17
radio input "true"
click at [243, 947] on input "Good" at bounding box center [241, 943] width 10 height 17
radio input "true"
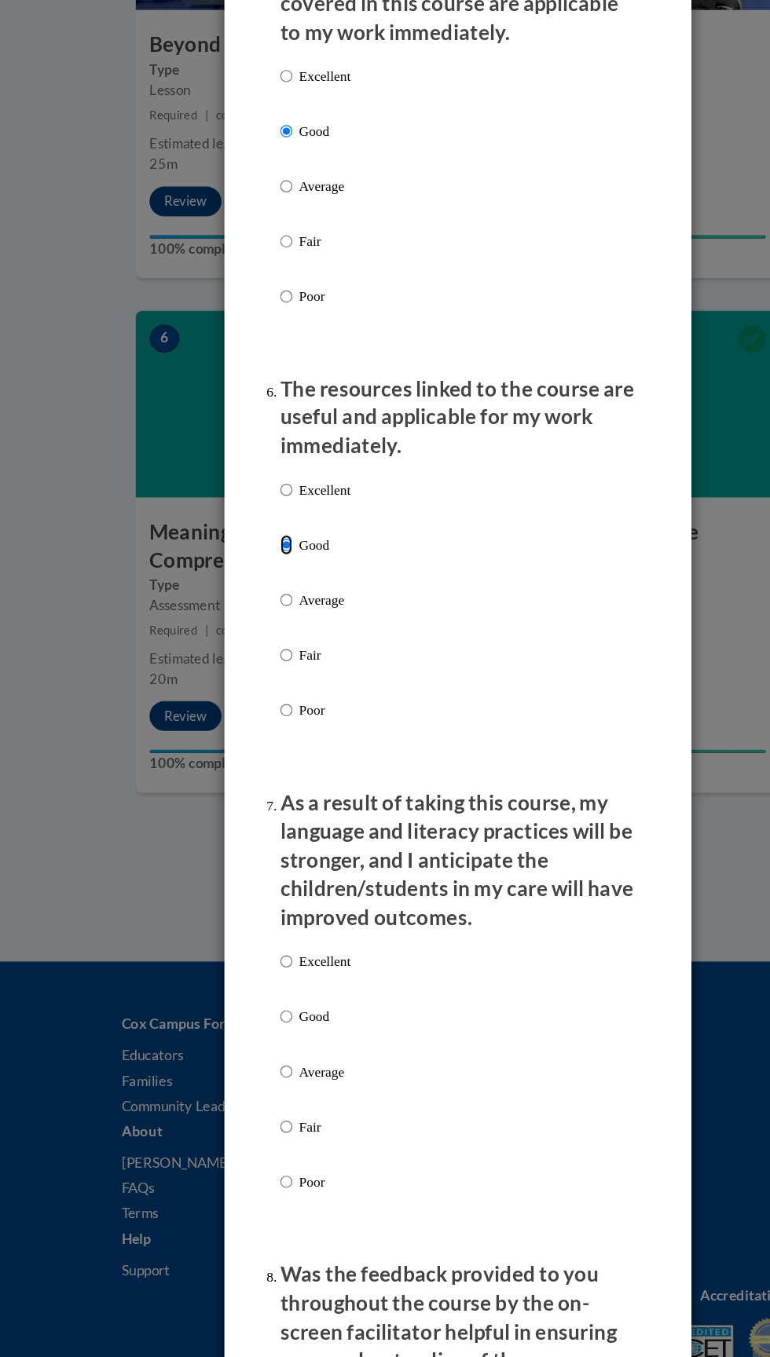
scroll to position [1502, 0]
click at [246, 1041] on input "Good" at bounding box center [241, 1039] width 10 height 17
radio input "true"
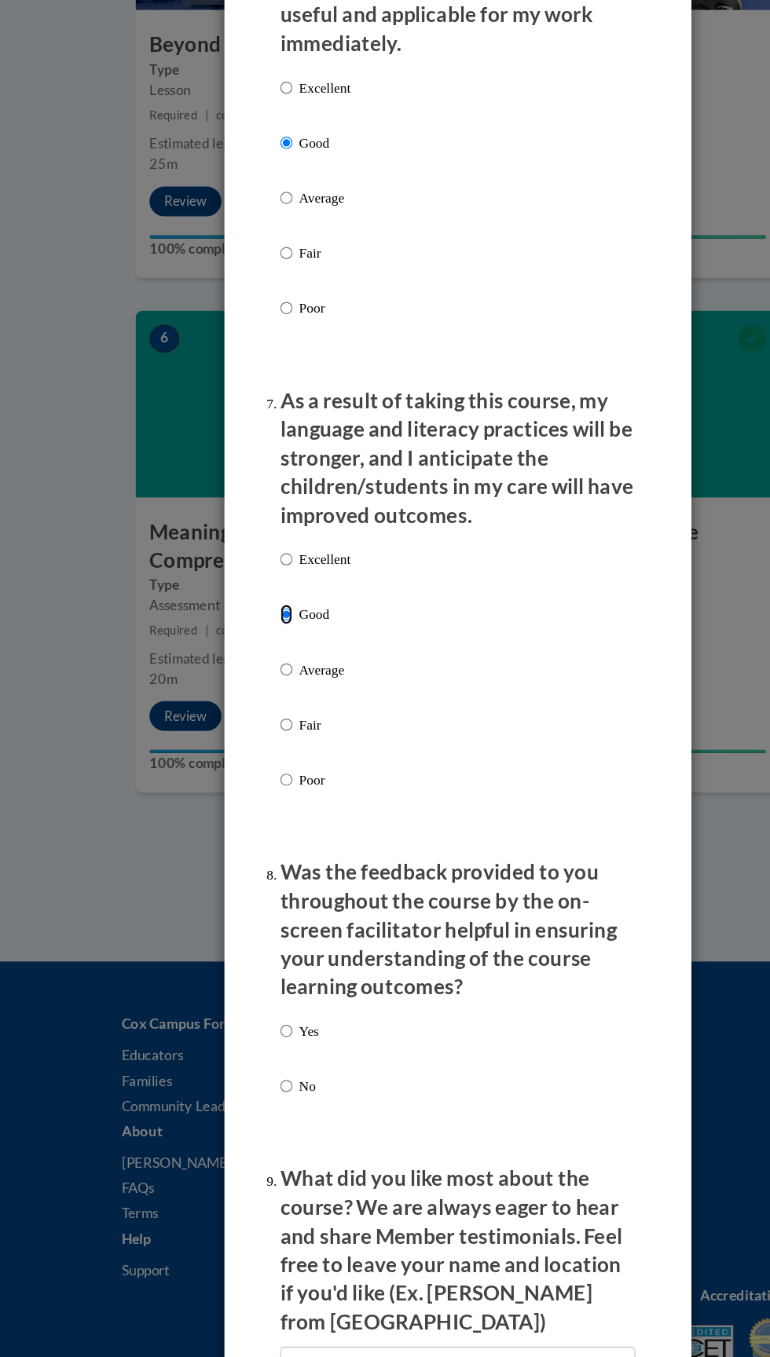
scroll to position [1930, 0]
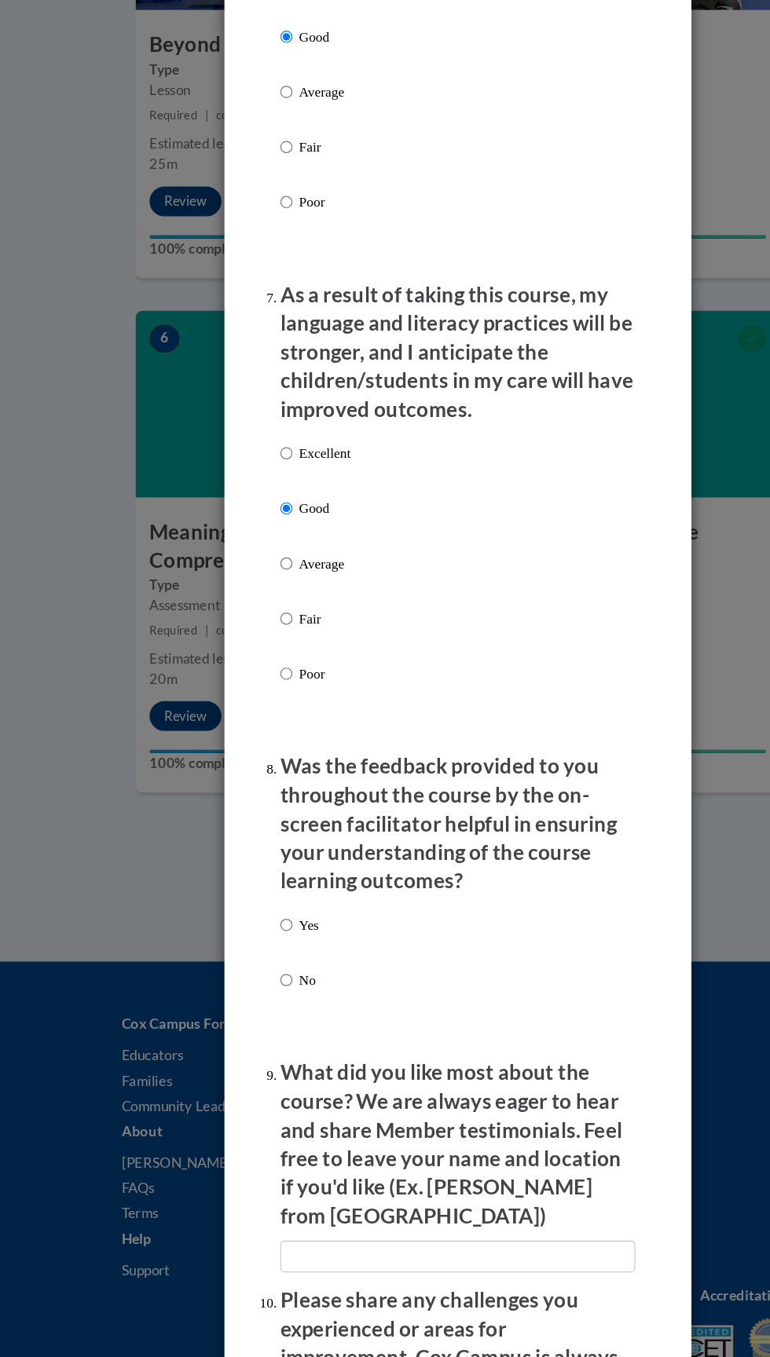
click at [327, 968] on div "Yes No" at bounding box center [385, 1004] width 298 height 117
click at [241, 968] on input "Yes" at bounding box center [241, 961] width 10 height 17
radio input "true"
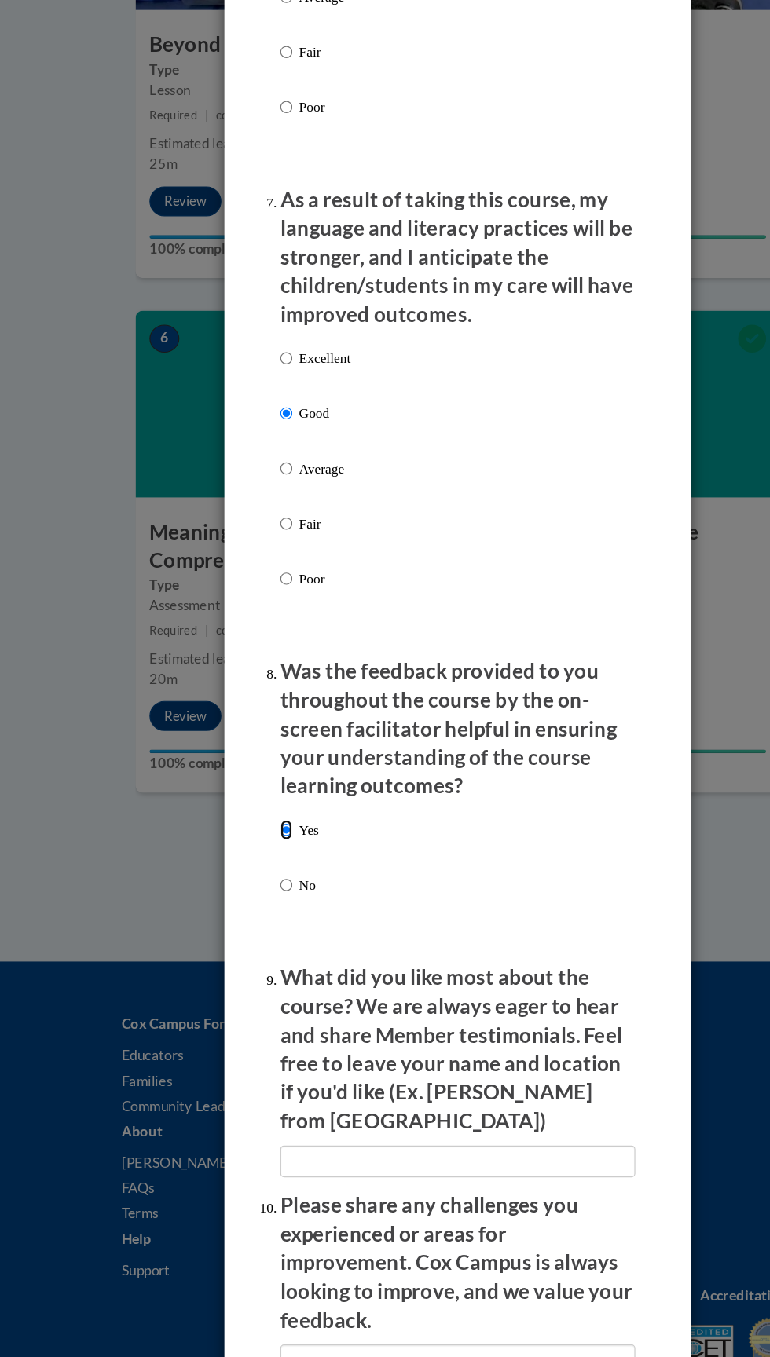
scroll to position [2241, 0]
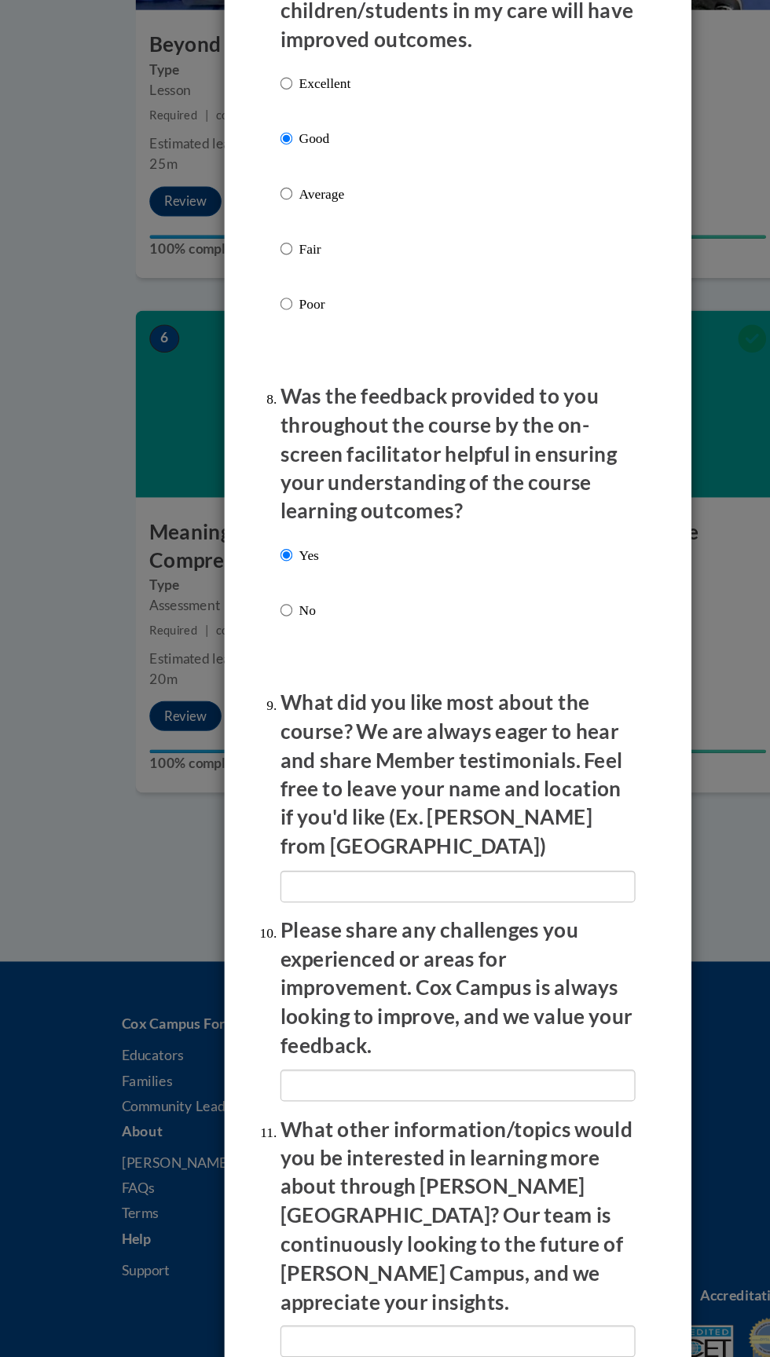
radio input "true"
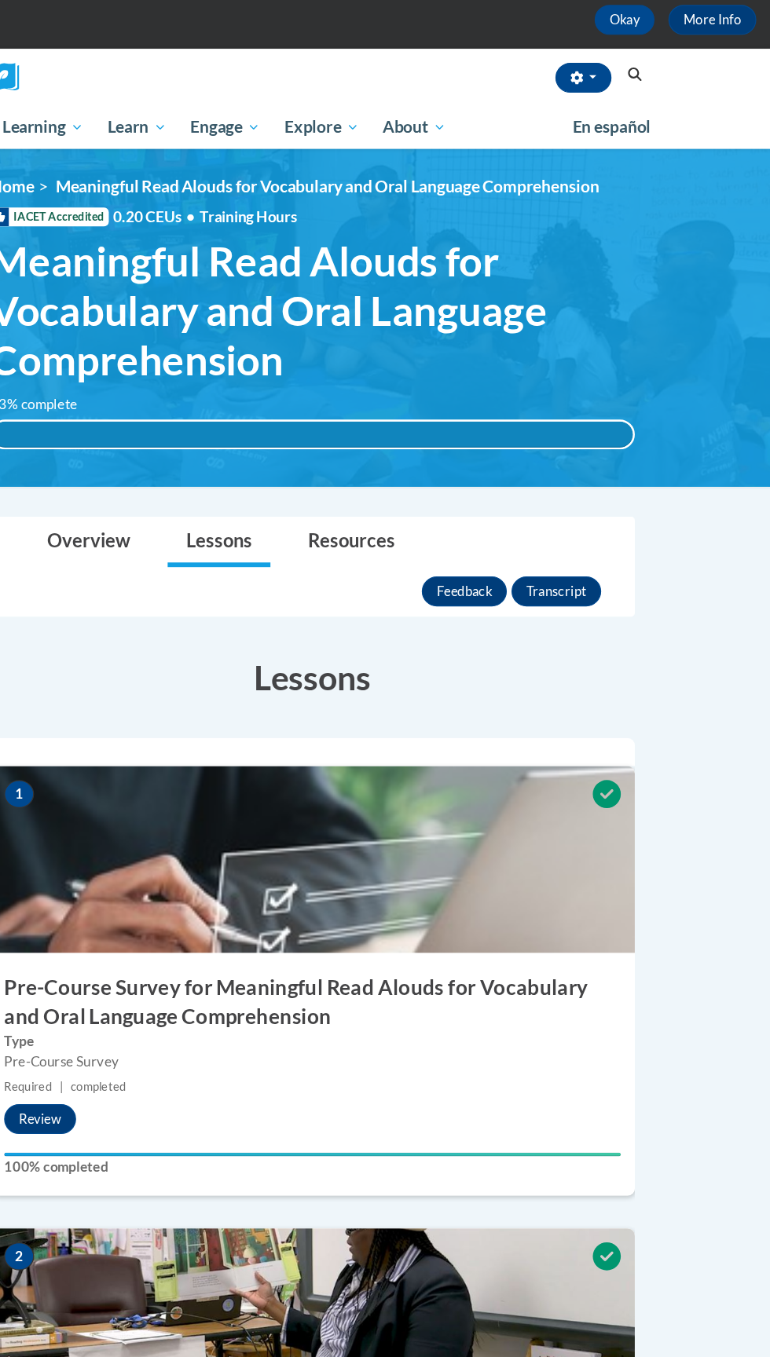
scroll to position [0, 0]
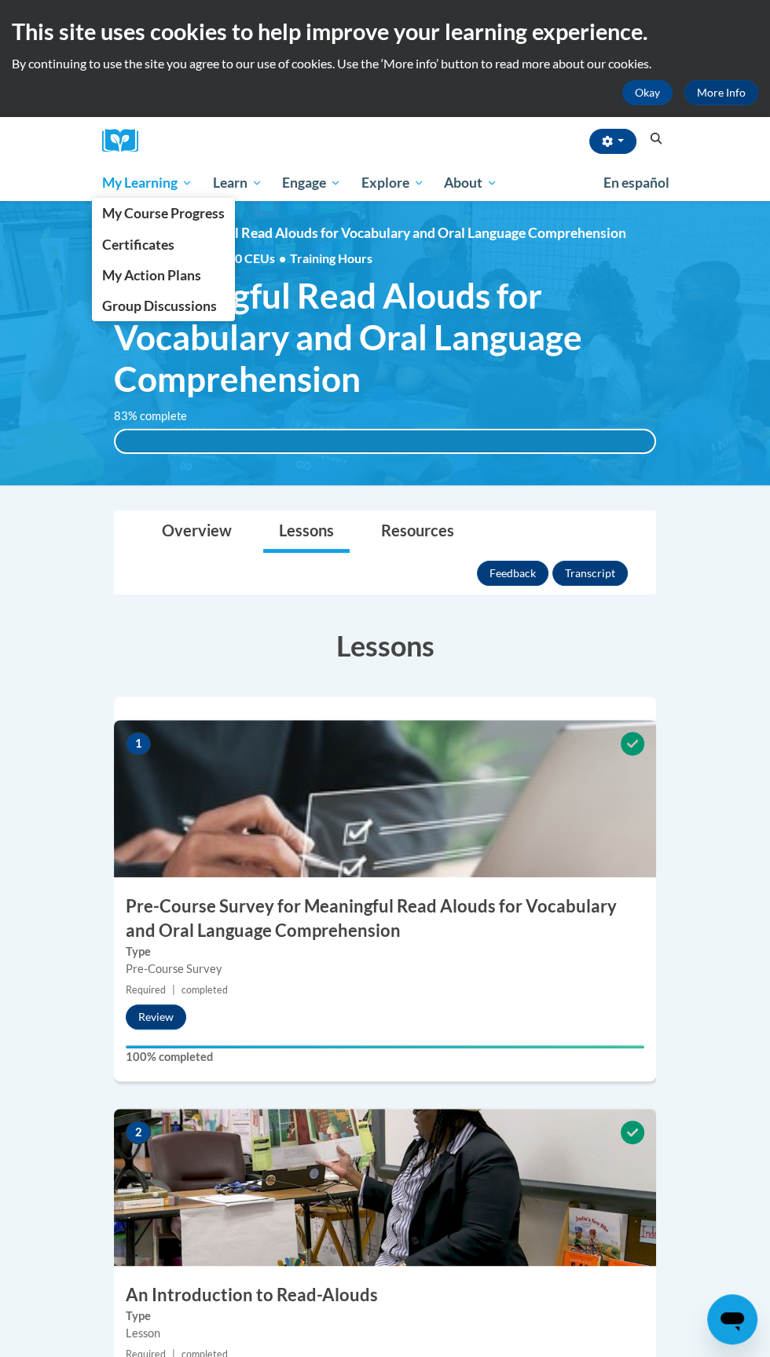
click at [148, 174] on span "My Learning" at bounding box center [147, 183] width 90 height 19
click at [174, 274] on span "My Action Plans" at bounding box center [151, 275] width 99 height 16
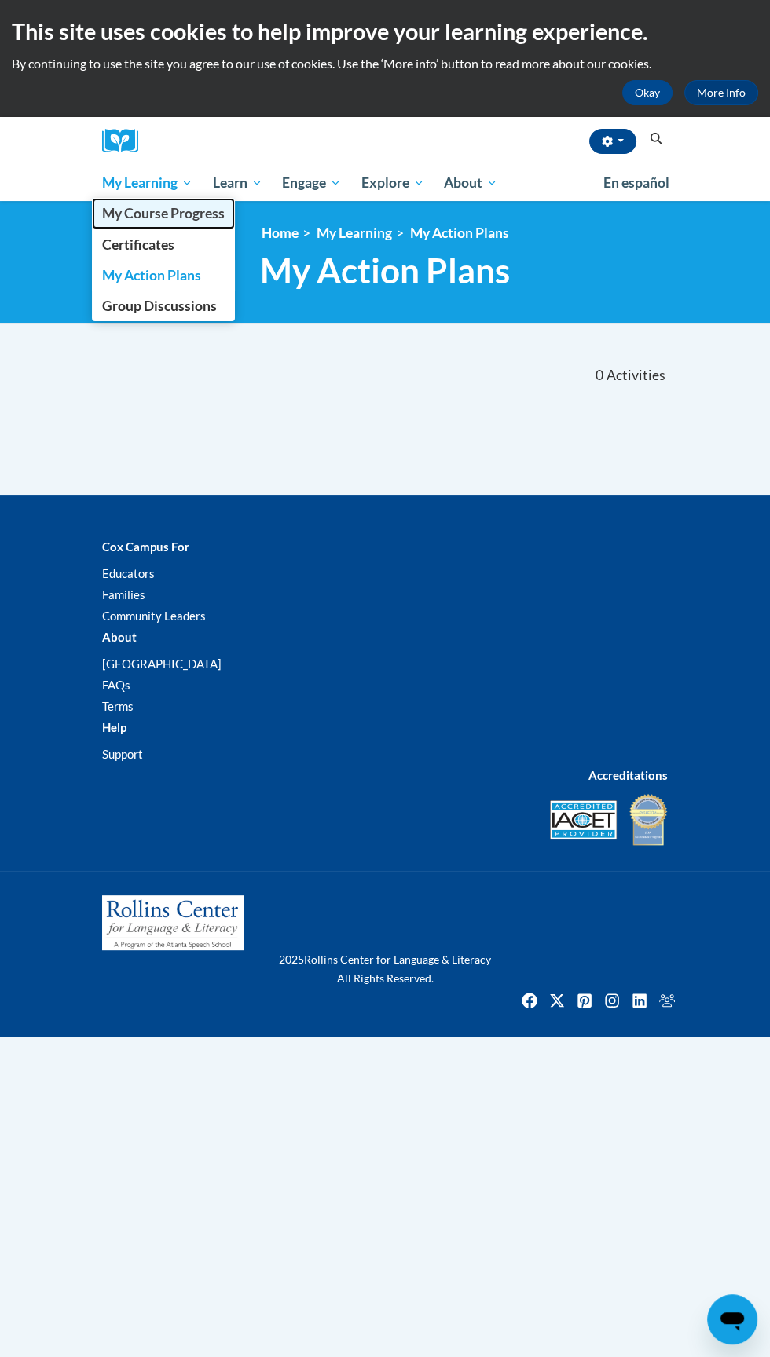
click at [127, 200] on link "My Course Progress" at bounding box center [163, 213] width 143 height 31
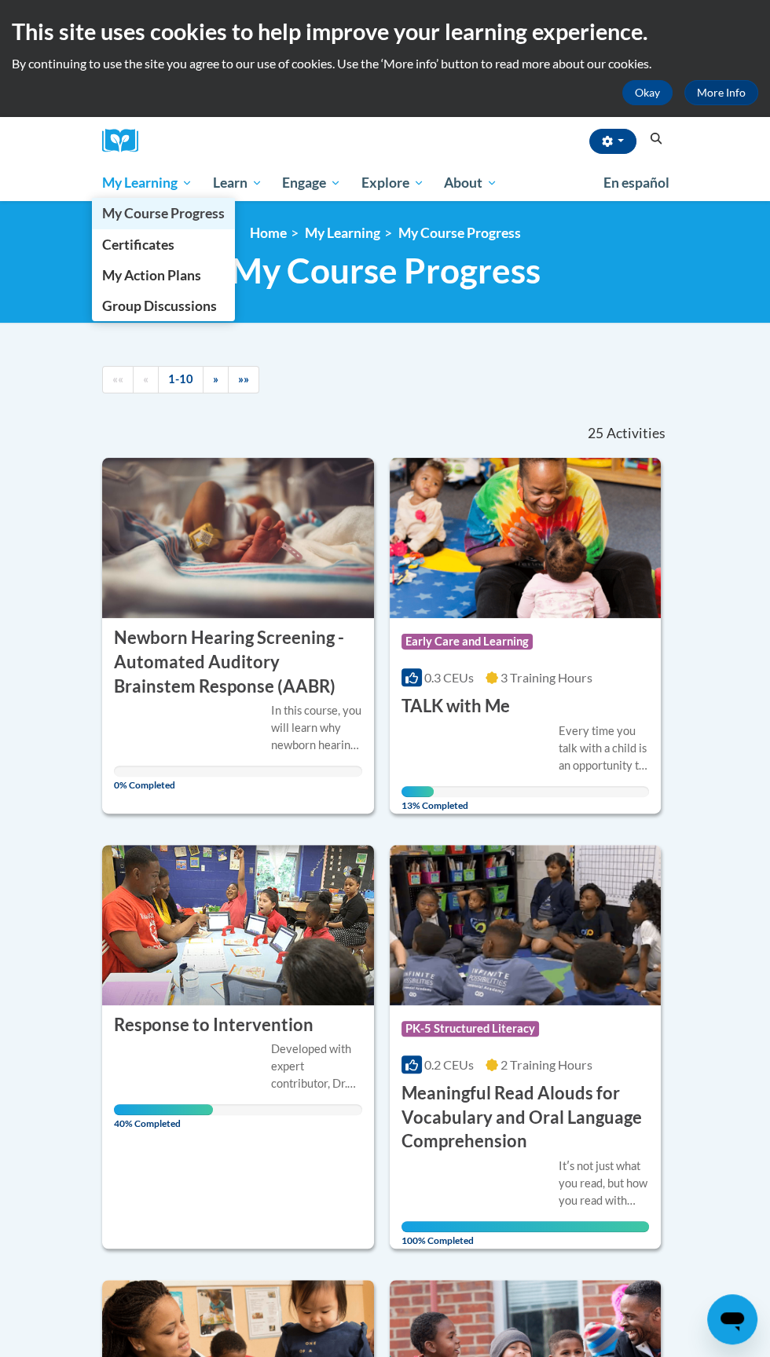
click at [169, 200] on link "My Course Progress" at bounding box center [163, 213] width 143 height 31
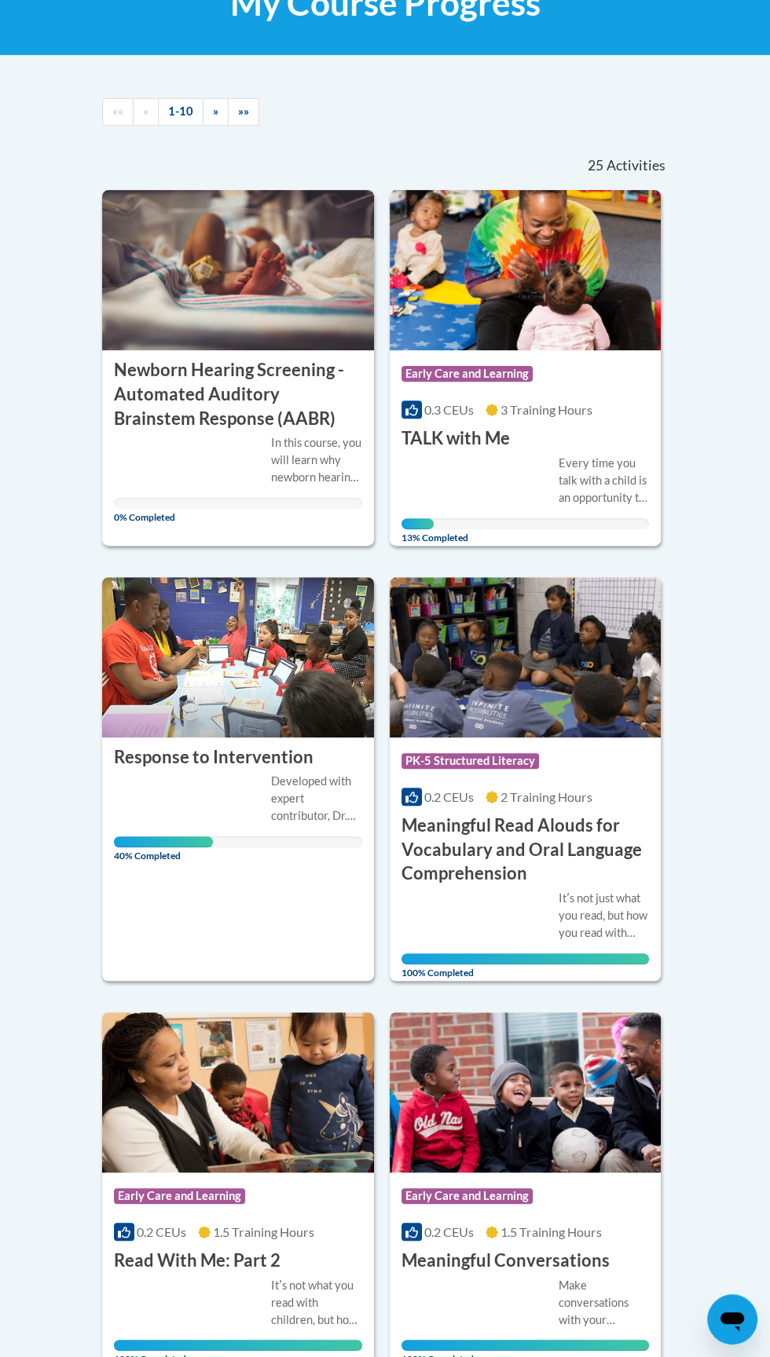
scroll to position [316, 0]
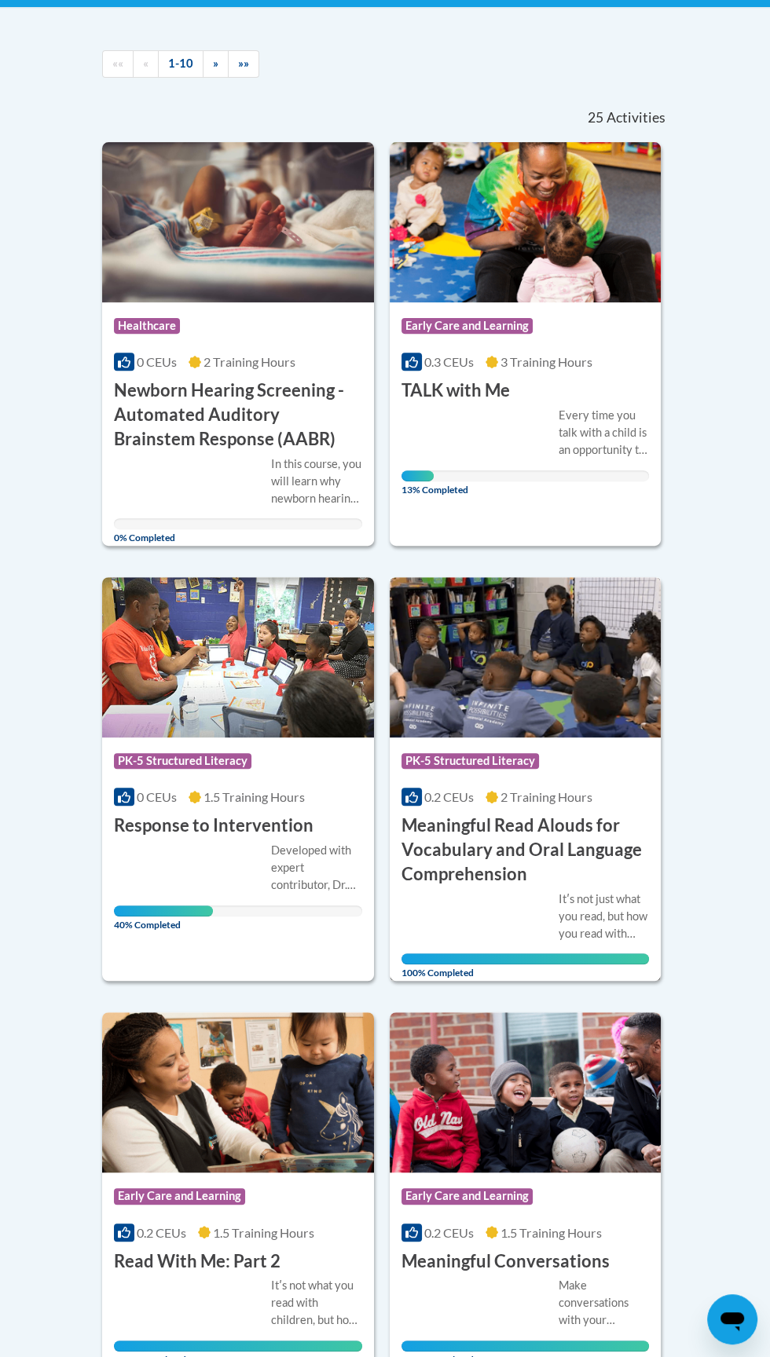
click at [563, 805] on div "Course Category: PK-5 Structured Literacy 0.2 CEUs 2 Training Hours COURSE Mean…" at bounding box center [526, 811] width 272 height 149
